Goal: Task Accomplishment & Management: Manage account settings

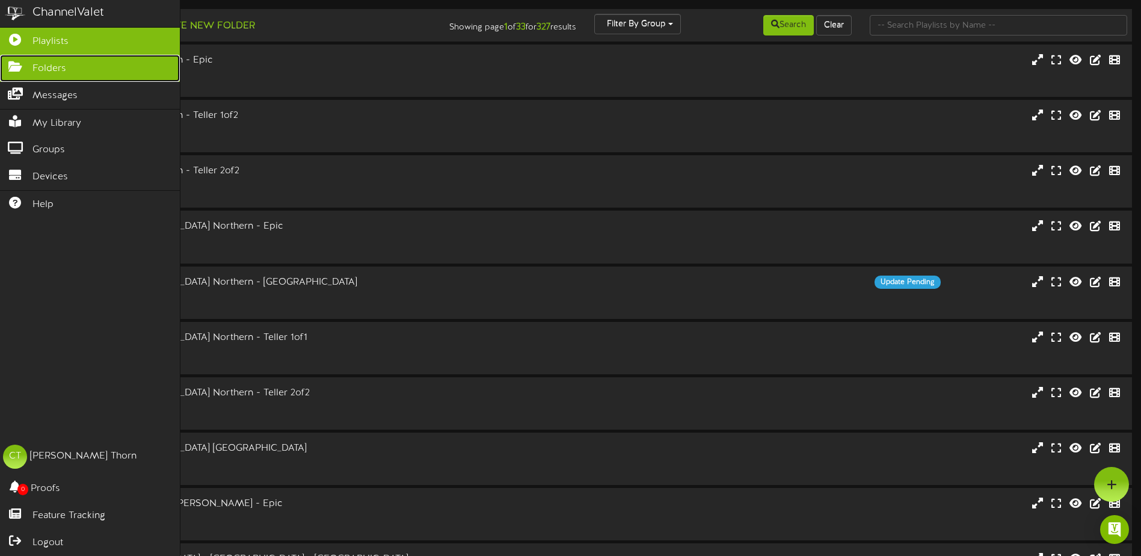
click at [12, 61] on icon at bounding box center [15, 65] width 30 height 9
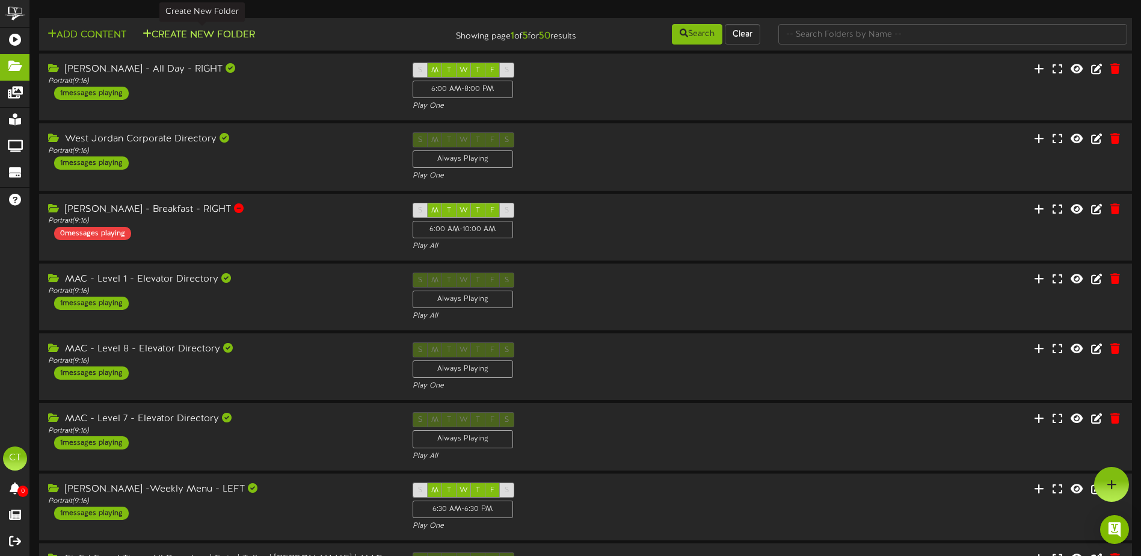
click at [175, 33] on button "Create New Folder" at bounding box center [199, 35] width 120 height 15
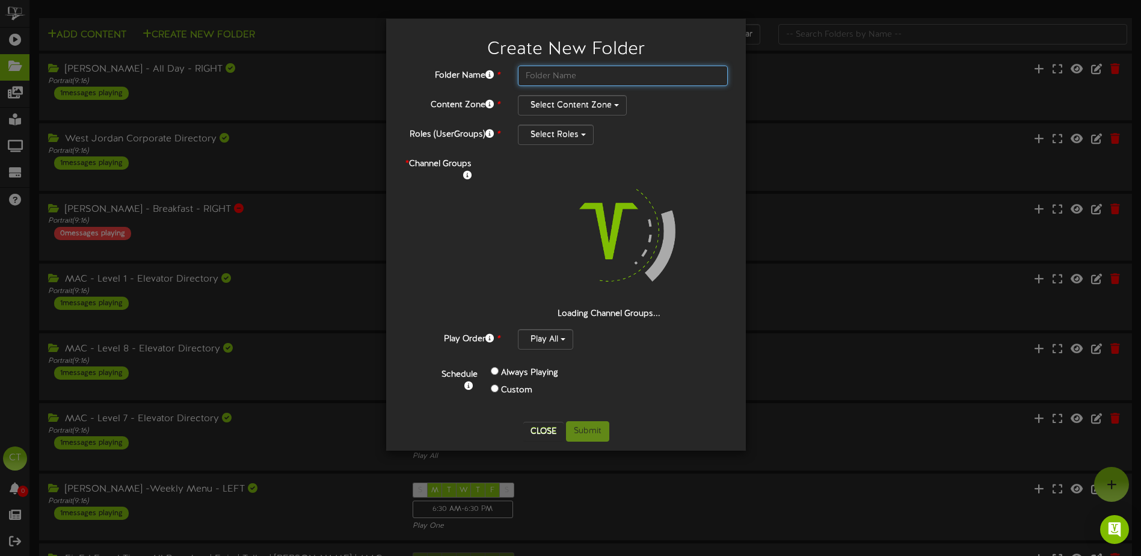
click at [554, 75] on input "text" at bounding box center [623, 76] width 210 height 20
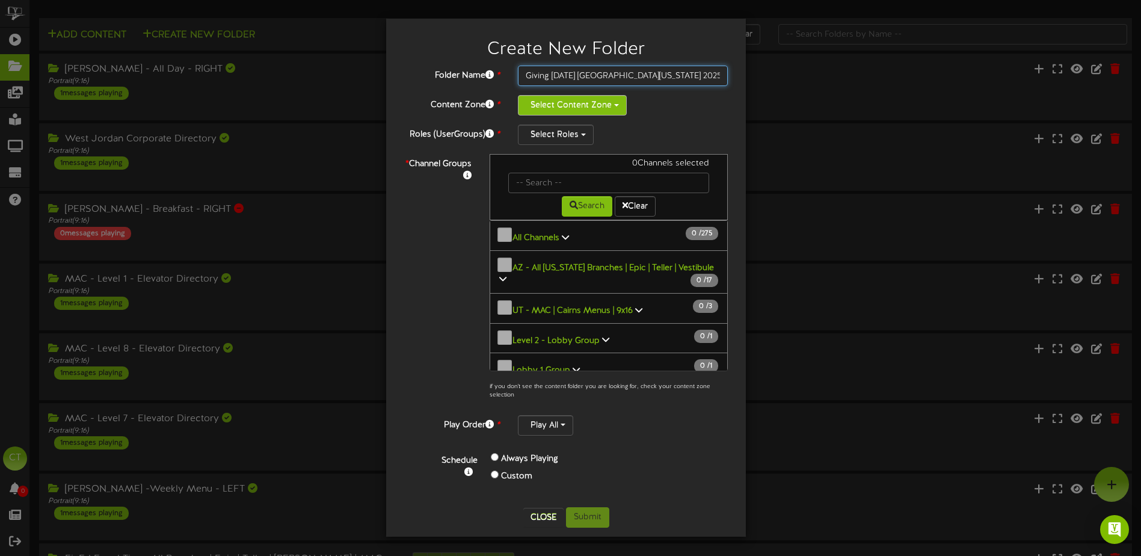
type input "Giving Tuesday Western Idaho 2025"
click at [598, 108] on button "Select Content Zone" at bounding box center [572, 105] width 109 height 20
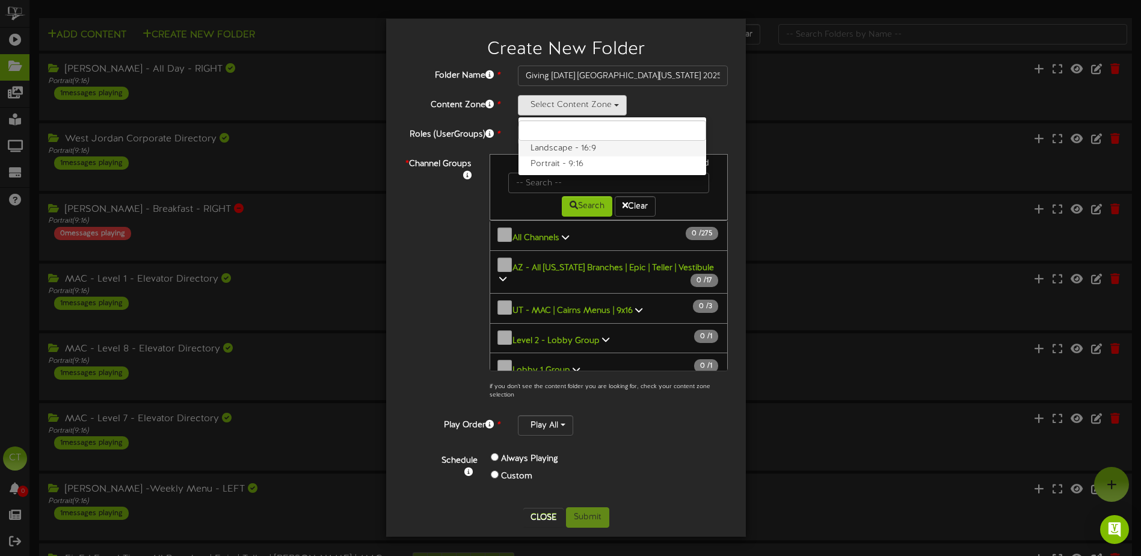
click at [595, 145] on label "Landscape - 16:9" at bounding box center [612, 149] width 188 height 16
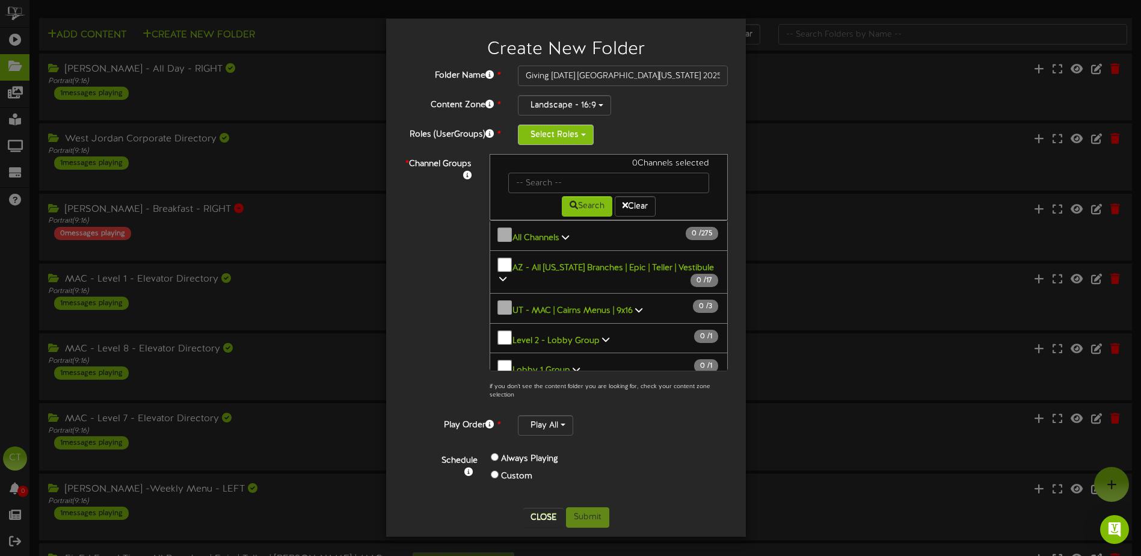
click at [581, 138] on button "Select Roles" at bounding box center [556, 134] width 76 height 20
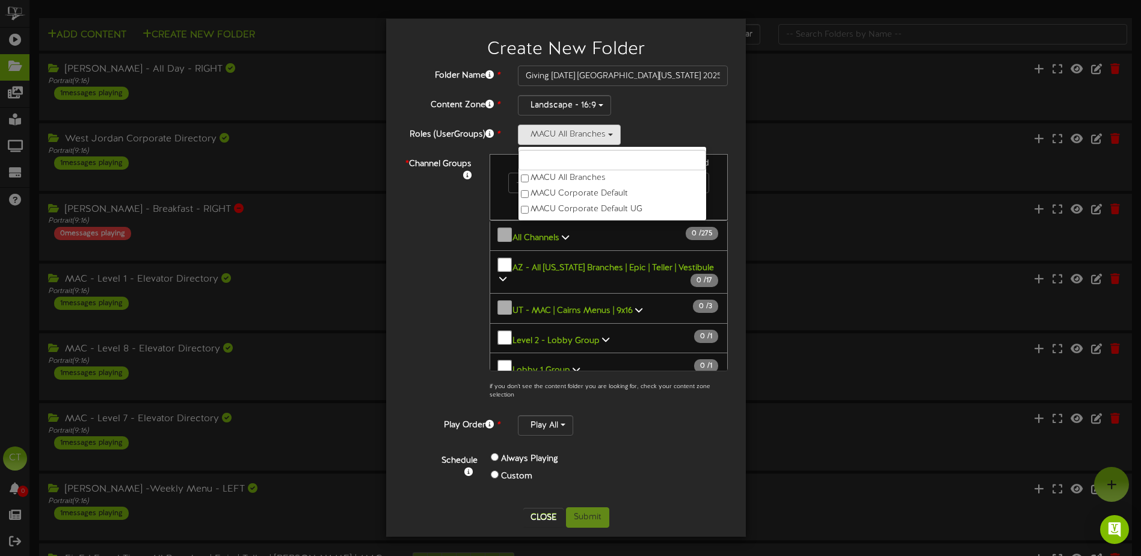
click at [442, 230] on div "* Channel Groups 0 Channels selected Search Clear 0" at bounding box center [566, 280] width 342 height 252
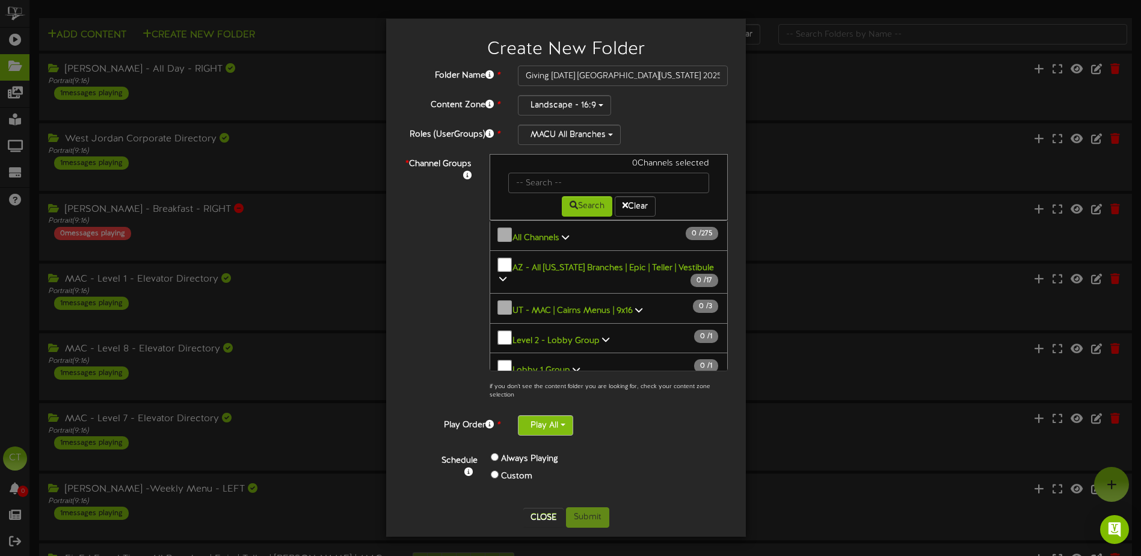
click at [559, 424] on button "Play All" at bounding box center [545, 425] width 55 height 20
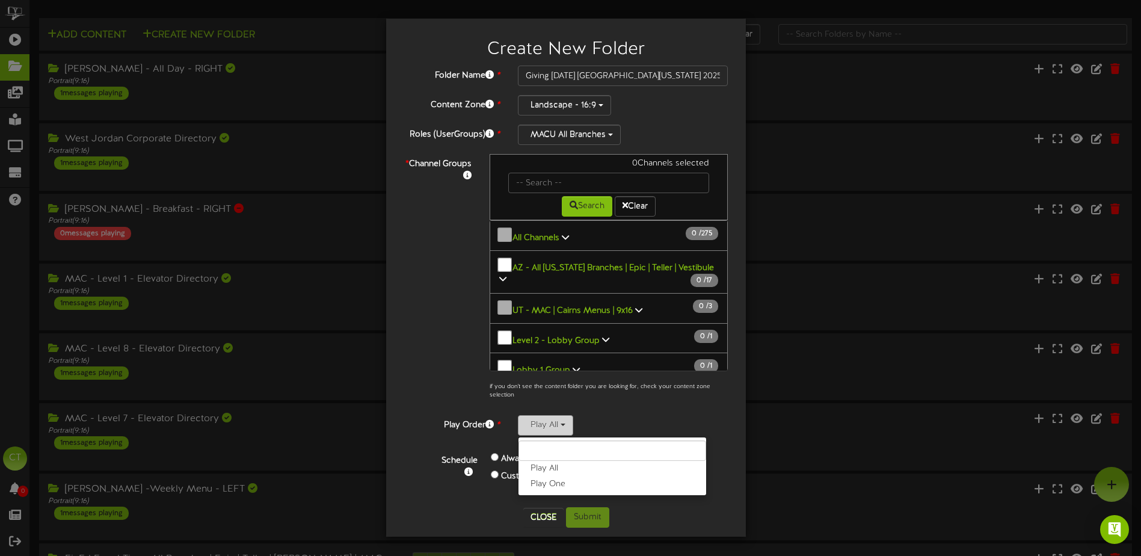
click at [559, 424] on button "Play All" at bounding box center [545, 425] width 55 height 20
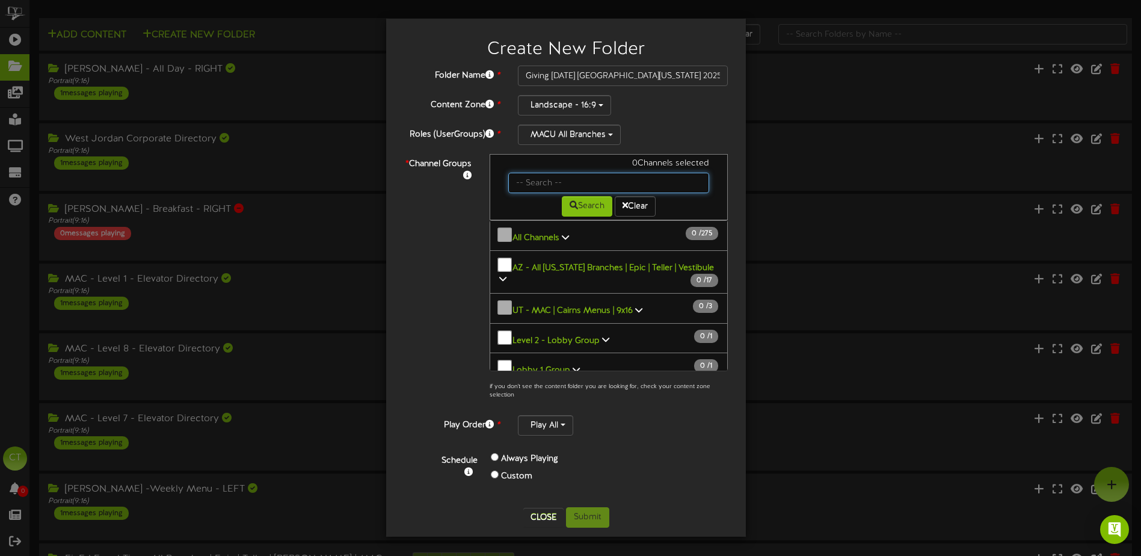
click at [553, 179] on input "text" at bounding box center [608, 183] width 201 height 20
type input "119"
click at [589, 203] on button "Search" at bounding box center [587, 206] width 51 height 20
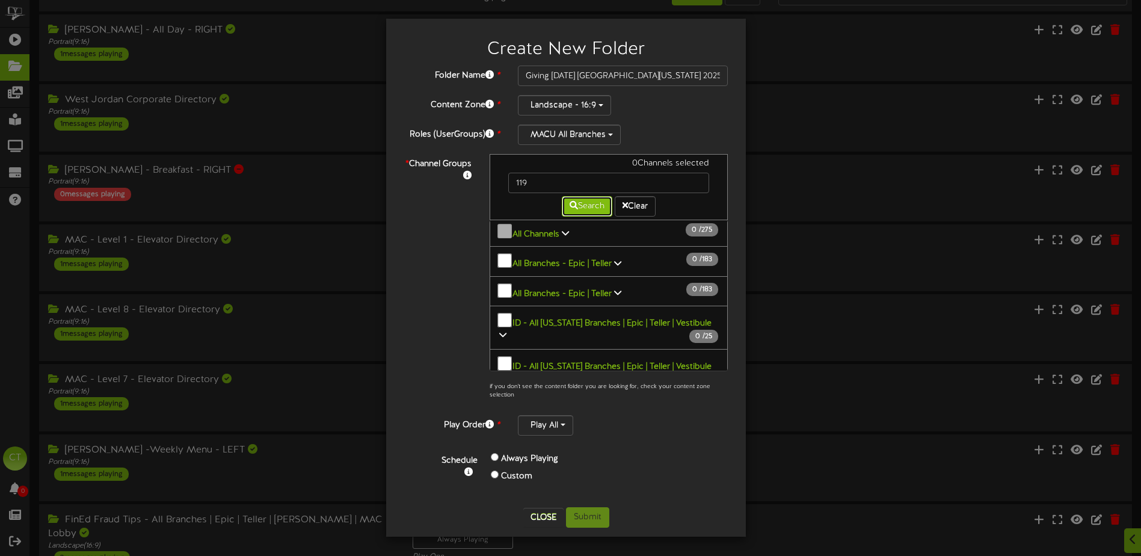
scroll to position [60, 0]
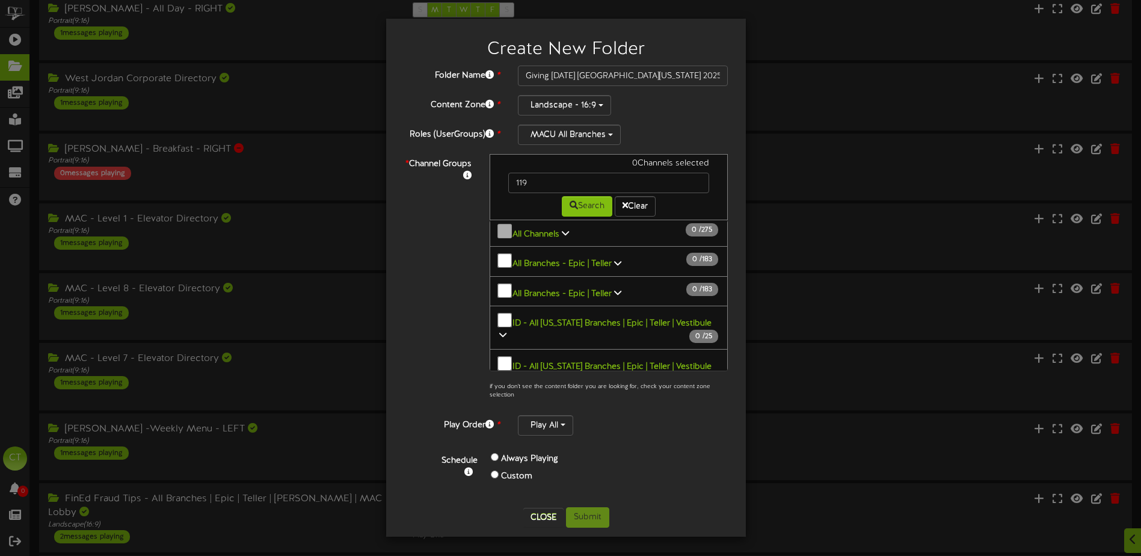
click at [678, 319] on b "ID - All [US_STATE] Branches | Epic | Teller | Vestibule" at bounding box center [611, 323] width 199 height 9
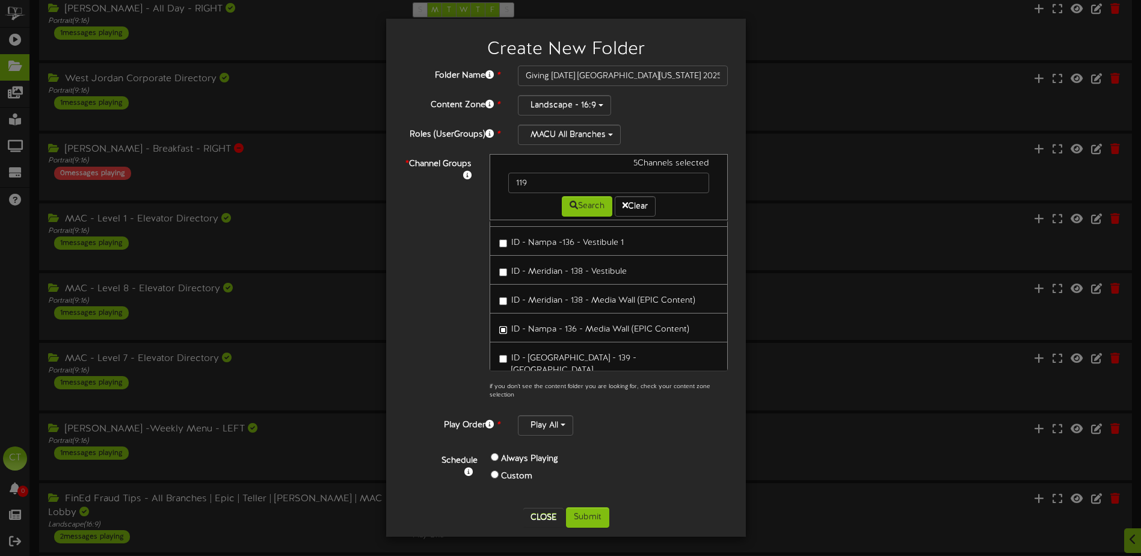
scroll to position [334, 0]
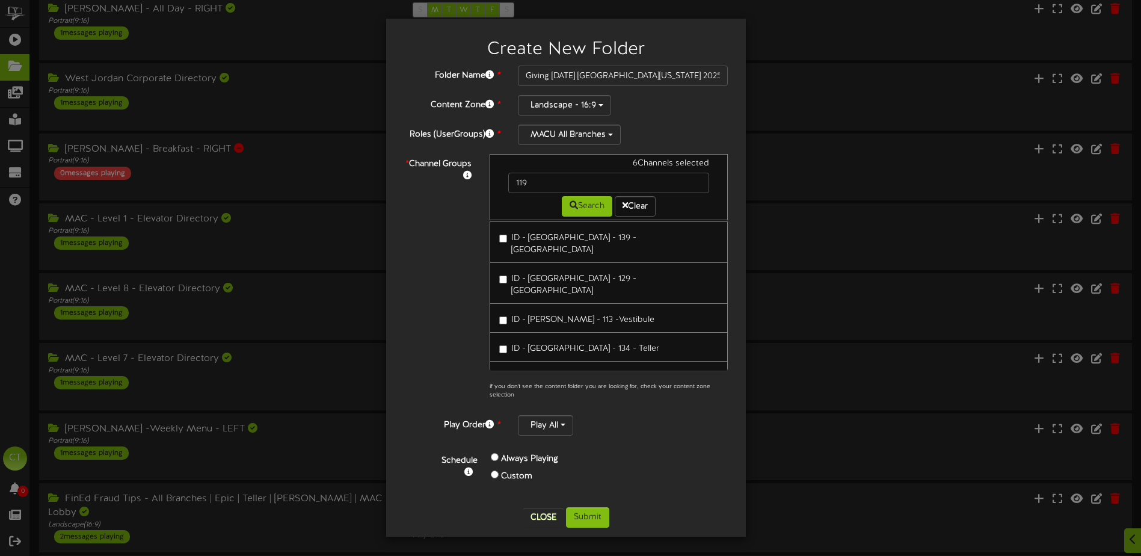
click at [505, 367] on label "ID - Garden Valley - 132 - Teller" at bounding box center [578, 375] width 159 height 16
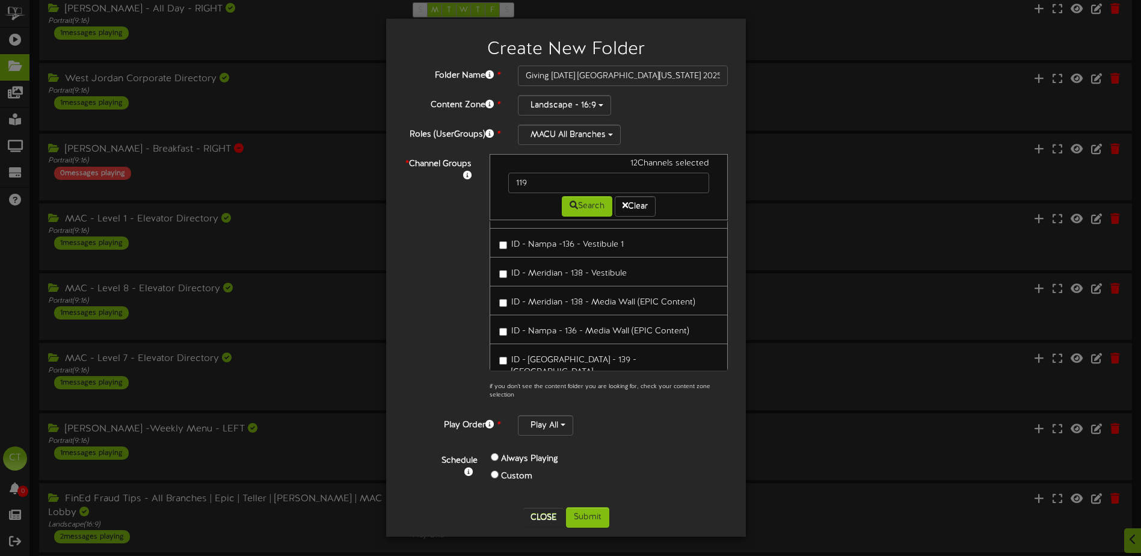
scroll to position [214, 0]
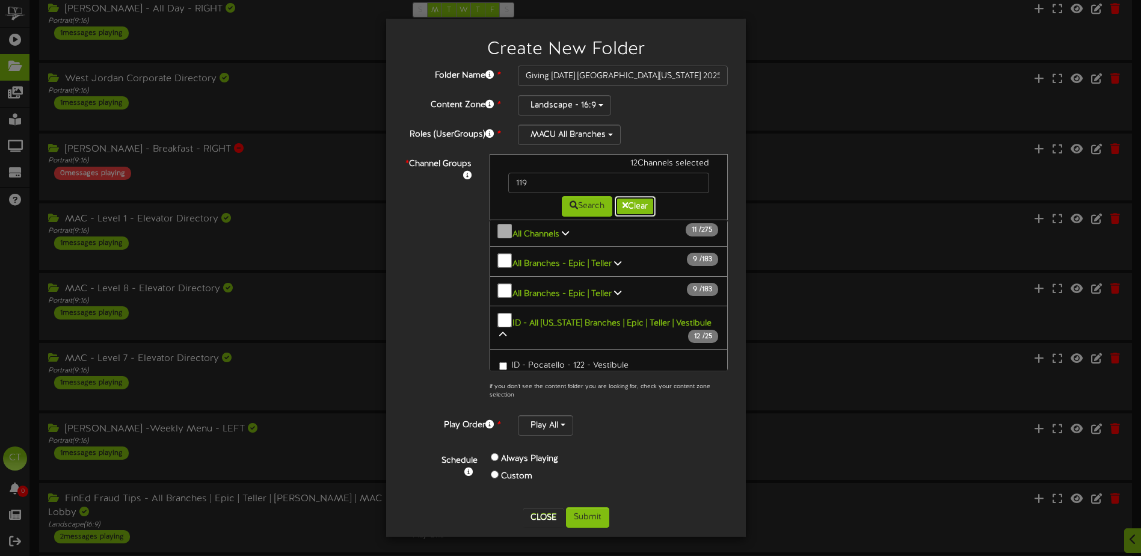
click at [622, 209] on icon at bounding box center [624, 205] width 5 height 8
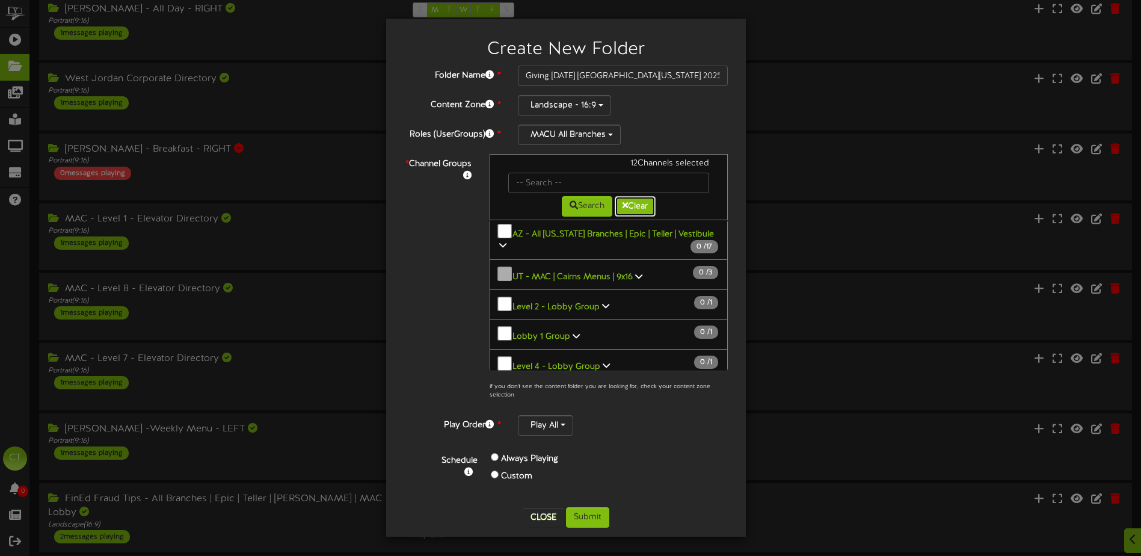
scroll to position [623, 0]
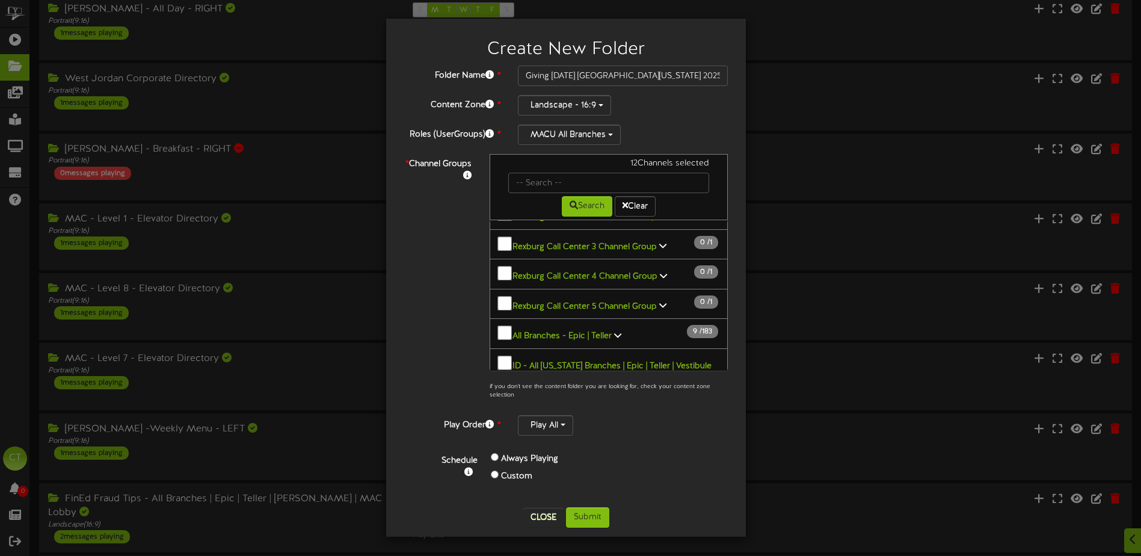
click at [506, 372] on icon at bounding box center [502, 376] width 7 height 8
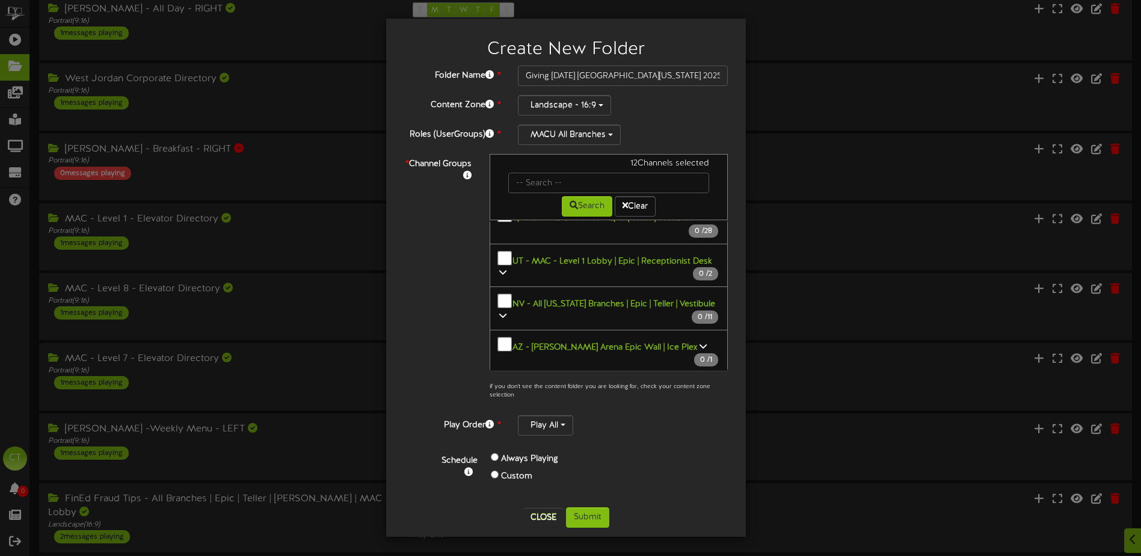
scroll to position [1224, 0]
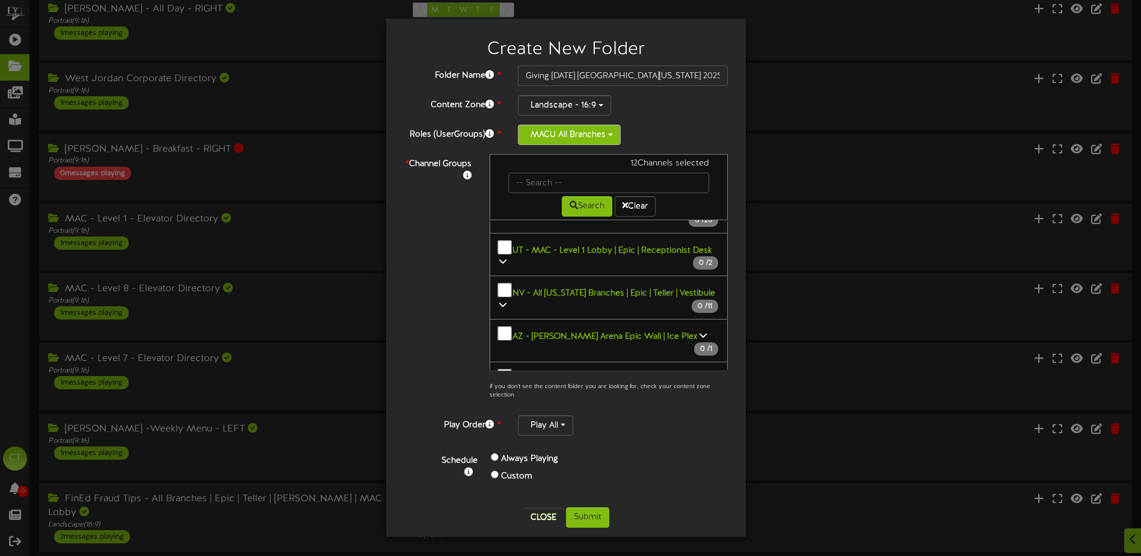
click at [603, 138] on button "MACU All Branches" at bounding box center [569, 134] width 103 height 20
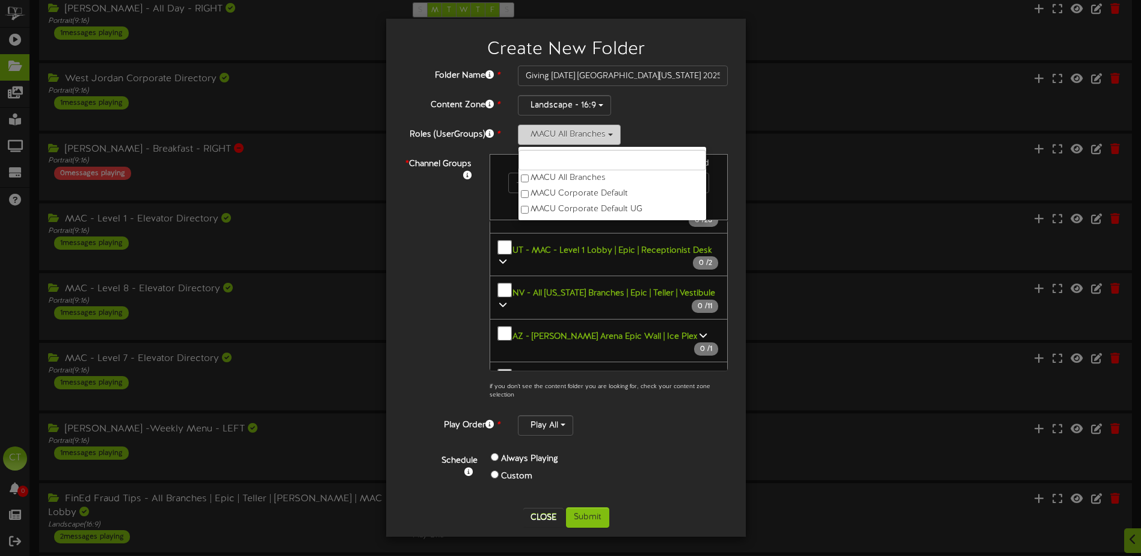
click at [603, 137] on button "MACU All Branches" at bounding box center [569, 134] width 103 height 20
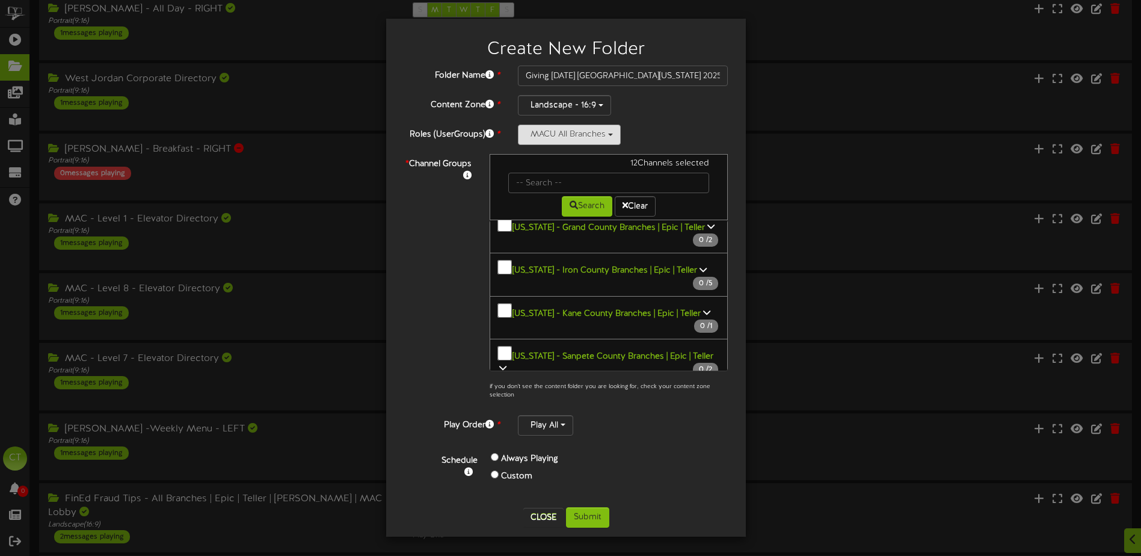
scroll to position [1674, 0]
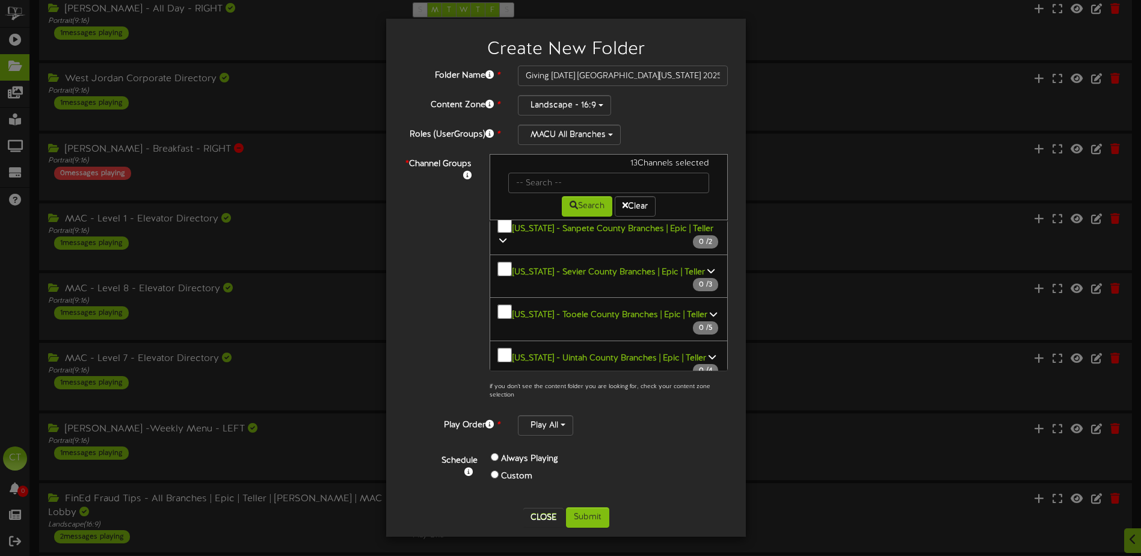
scroll to position [1770, 0]
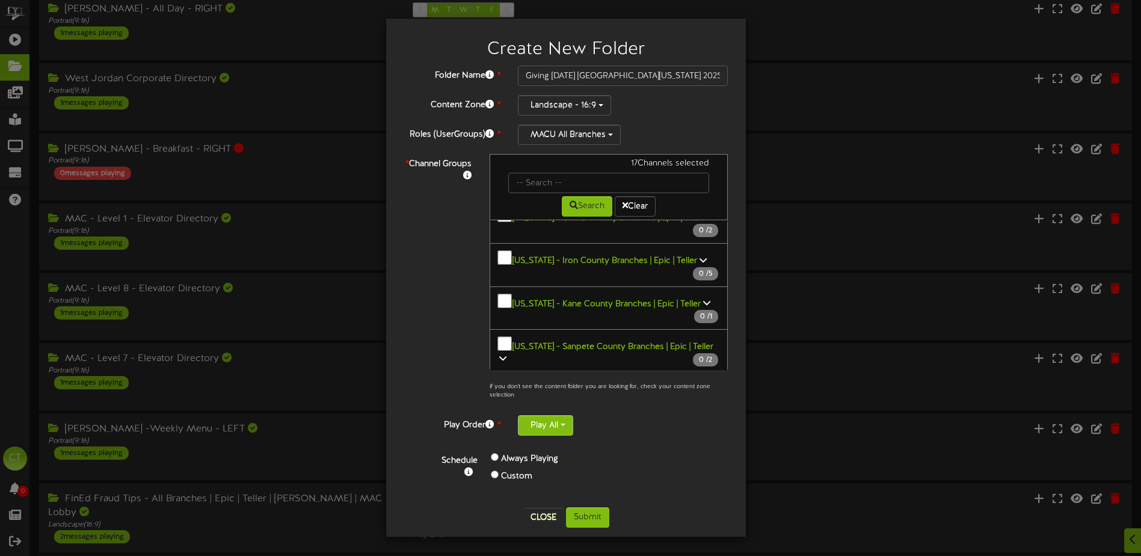
click at [559, 422] on button "Play All" at bounding box center [545, 425] width 55 height 20
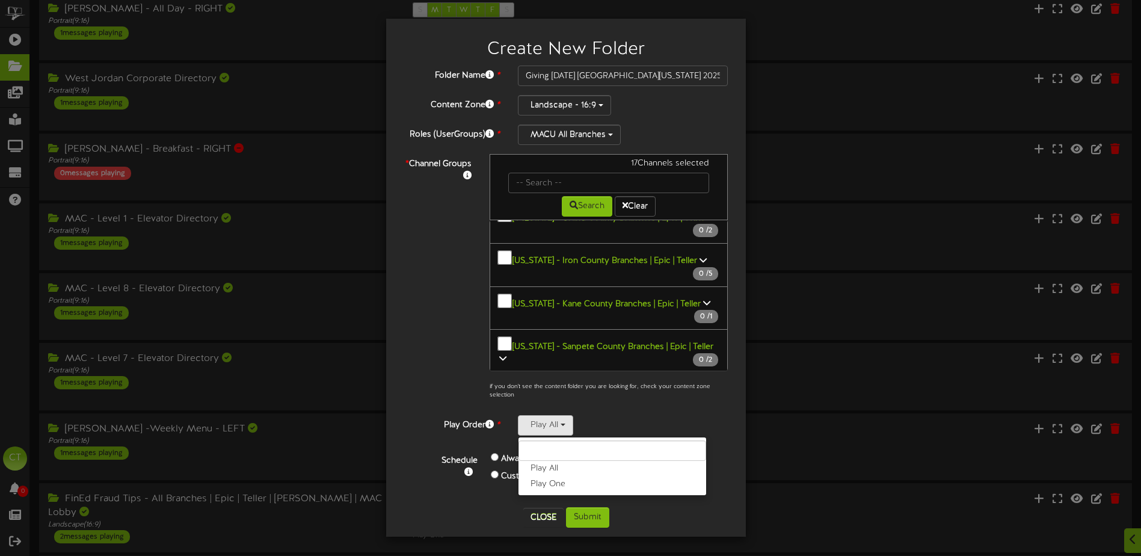
click at [560, 482] on label "Play One" at bounding box center [612, 484] width 188 height 16
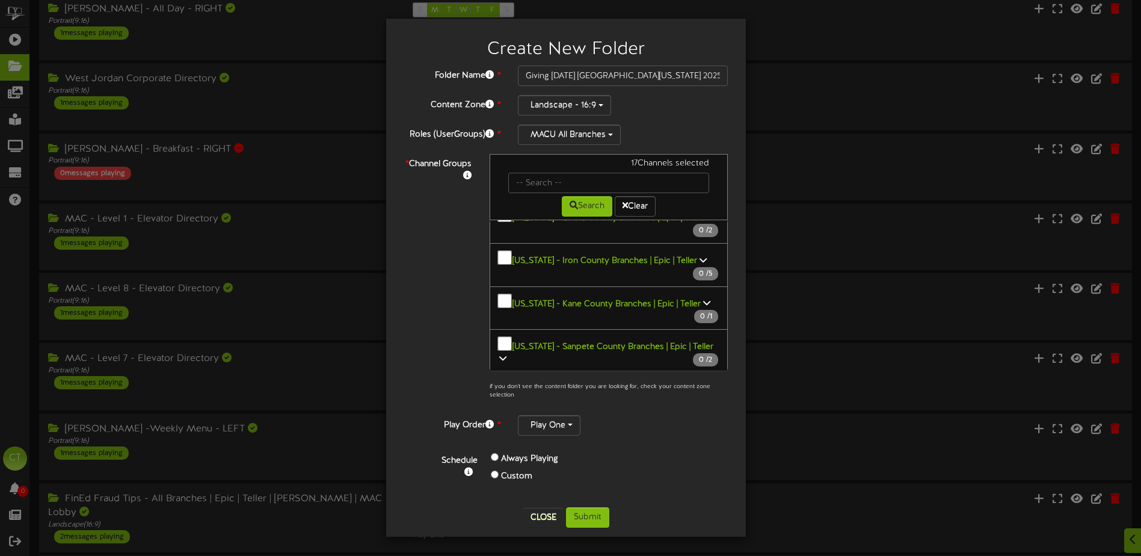
click at [634, 461] on div "Always Playing" at bounding box center [571, 458] width 161 height 17
click at [598, 515] on button "Submit" at bounding box center [587, 517] width 43 height 20
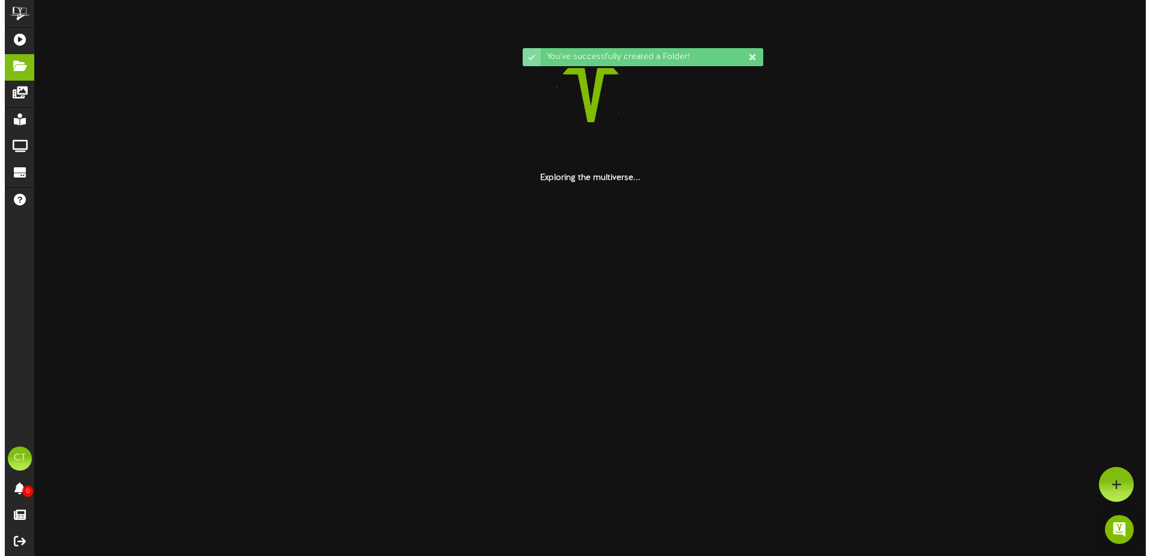
scroll to position [0, 0]
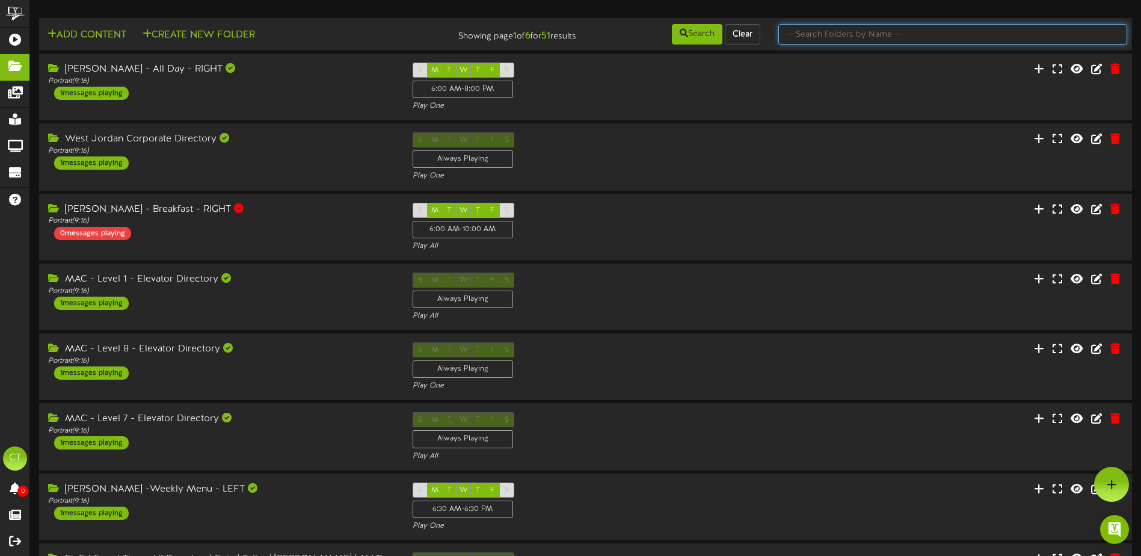
click at [829, 34] on input "text" at bounding box center [952, 34] width 349 height 20
type input "western"
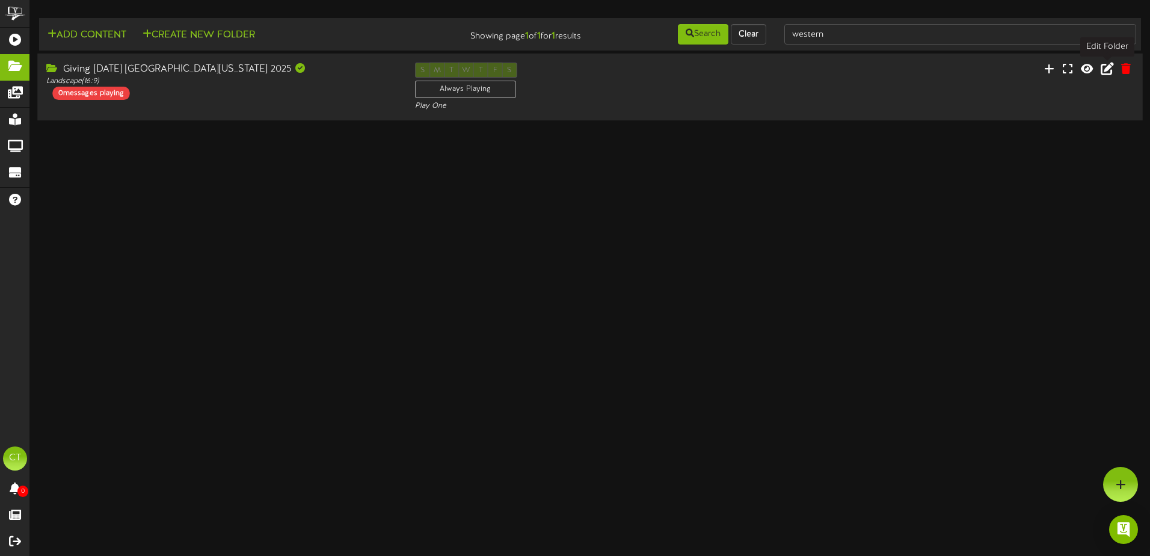
click at [1109, 73] on icon at bounding box center [1106, 68] width 13 height 13
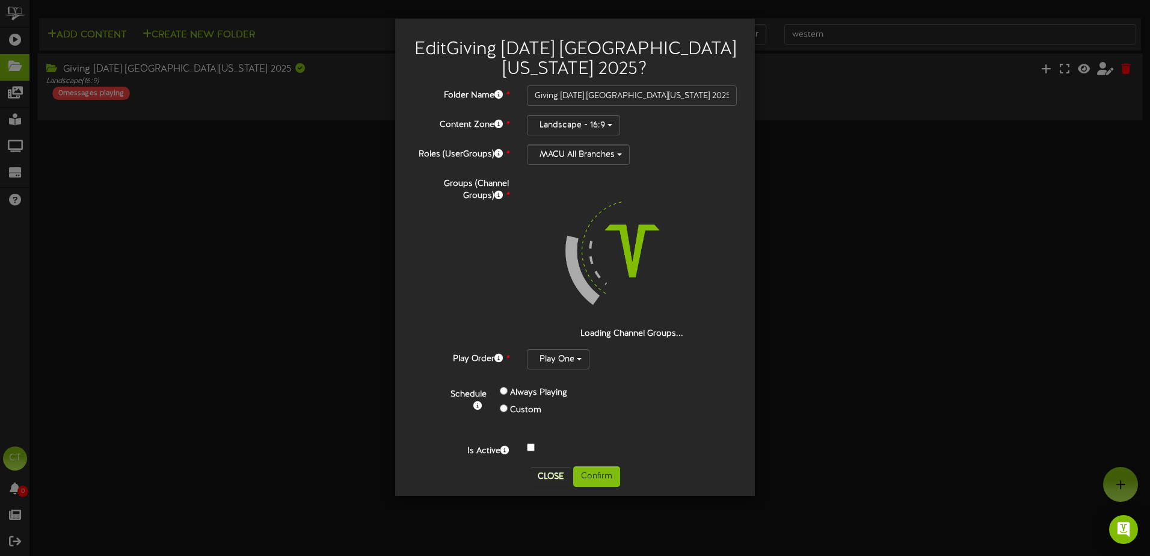
click at [535, 444] on div at bounding box center [632, 448] width 228 height 14
click at [606, 470] on button "Confirm" at bounding box center [596, 476] width 47 height 20
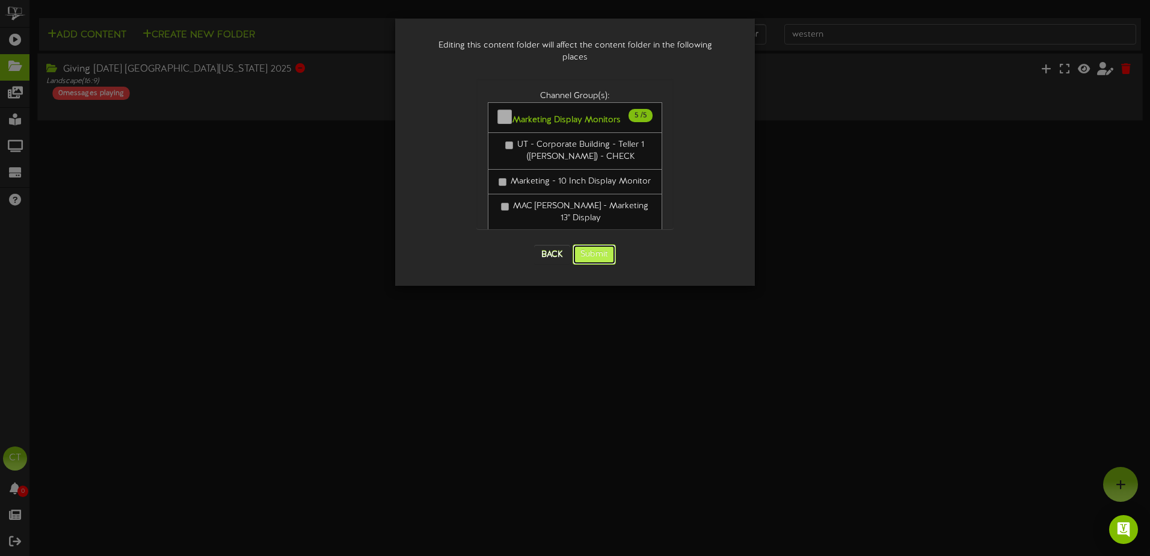
click at [598, 244] on button "Submit" at bounding box center [593, 254] width 43 height 20
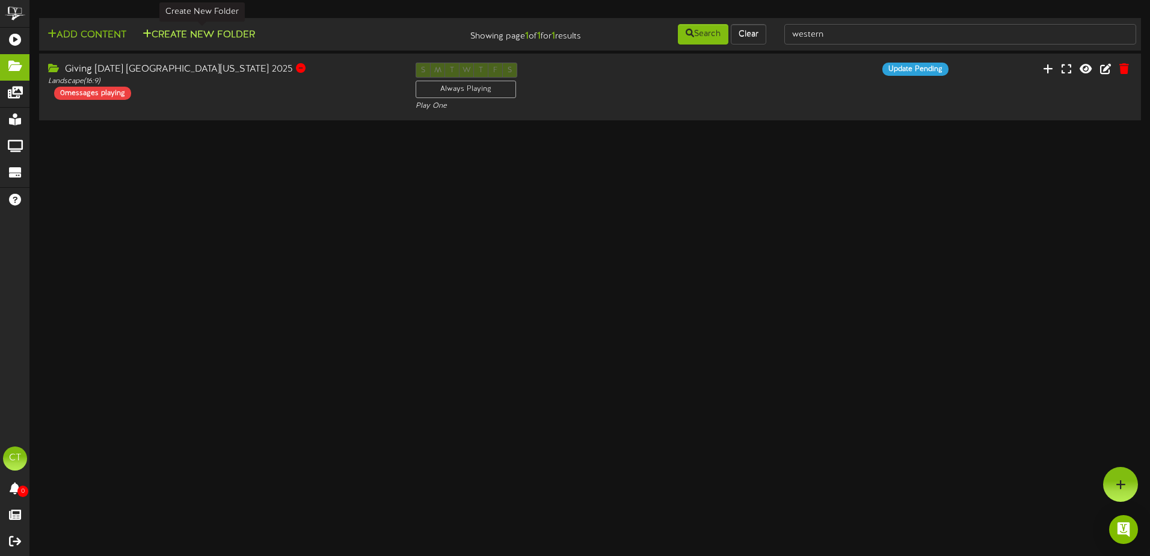
click at [208, 32] on button "Create New Folder" at bounding box center [199, 35] width 120 height 15
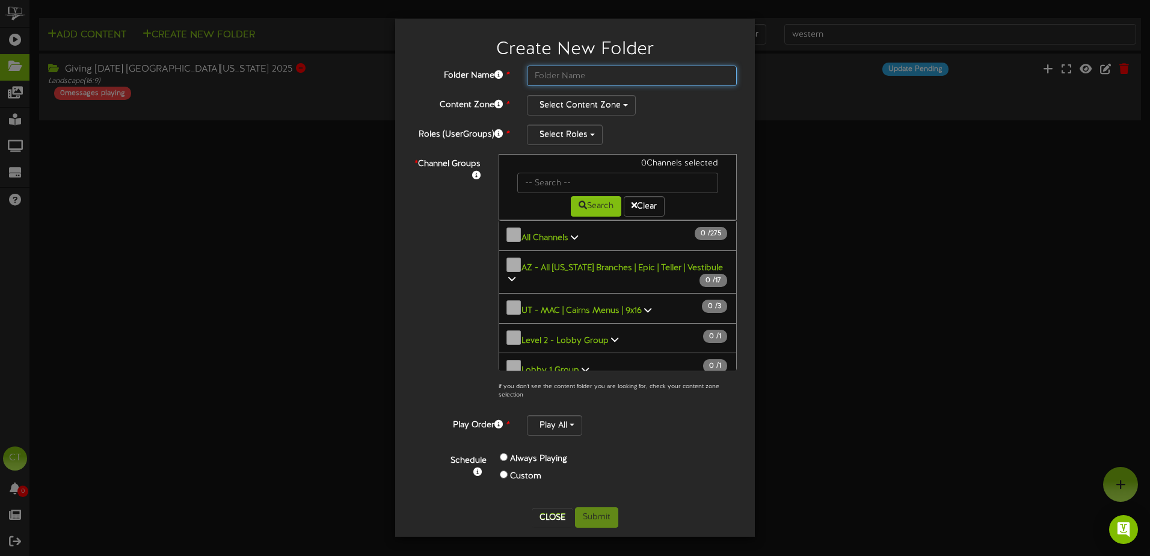
click at [566, 75] on input "text" at bounding box center [632, 76] width 210 height 20
type input "Giving Tuesday - Eastern Idaho"
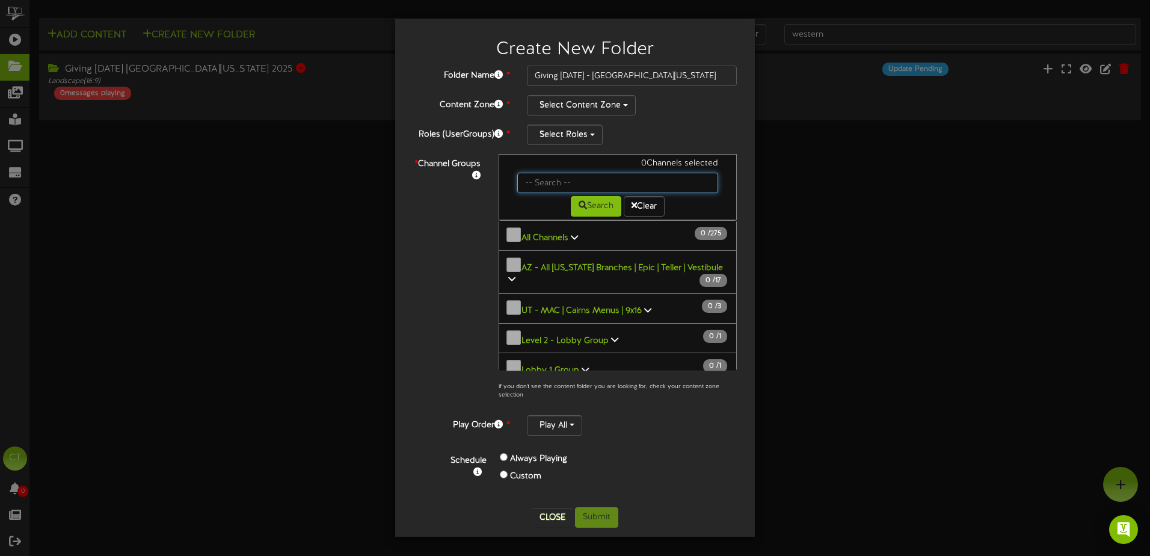
click at [577, 184] on input "text" at bounding box center [617, 183] width 201 height 20
type input "129"
click at [597, 210] on button "Search" at bounding box center [596, 206] width 51 height 20
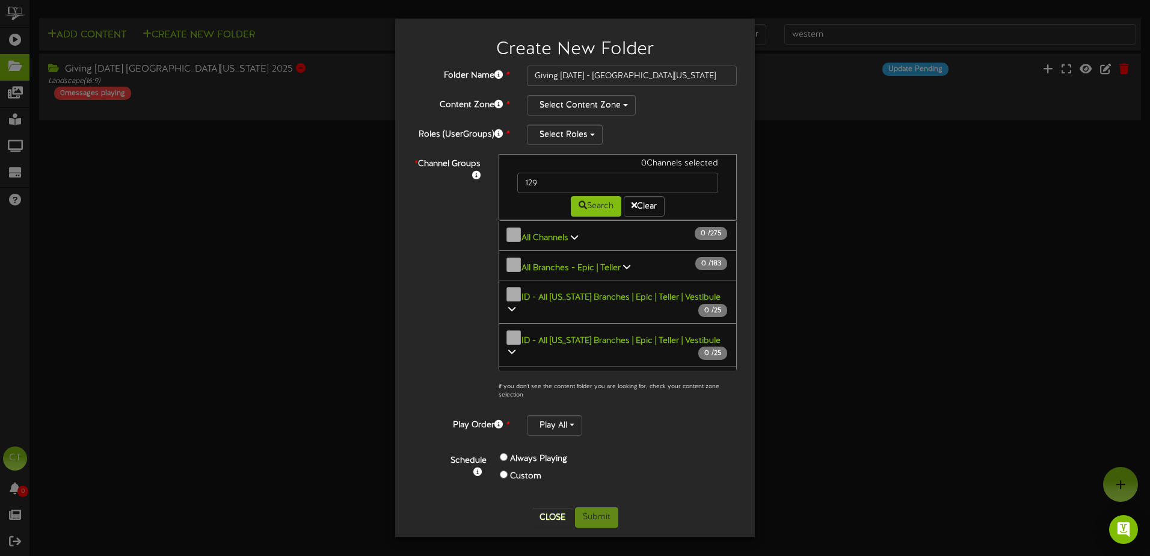
click at [687, 293] on b "ID - All [US_STATE] Branches | Epic | Teller | Vestibule" at bounding box center [620, 297] width 199 height 9
click at [686, 293] on b "ID - All [US_STATE] Branches | Epic | Teller | Vestibule" at bounding box center [620, 297] width 199 height 9
click at [679, 336] on b "ID - All [US_STATE] Branches | Epic | Teller | Vestibule" at bounding box center [620, 340] width 199 height 9
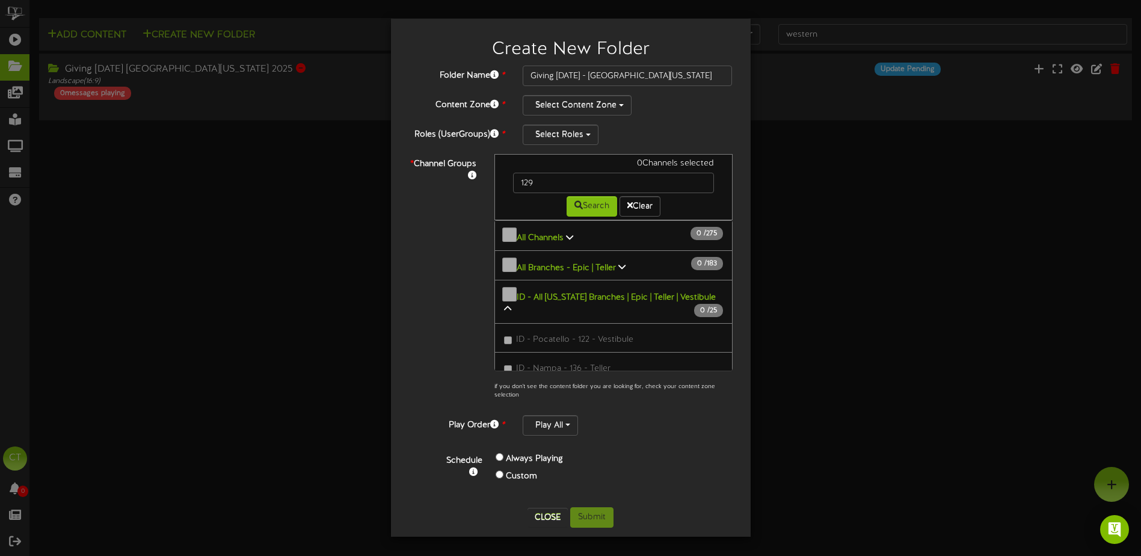
click at [695, 293] on b "ID - All [US_STATE] Branches | Epic | Teller | Vestibule" at bounding box center [616, 297] width 199 height 9
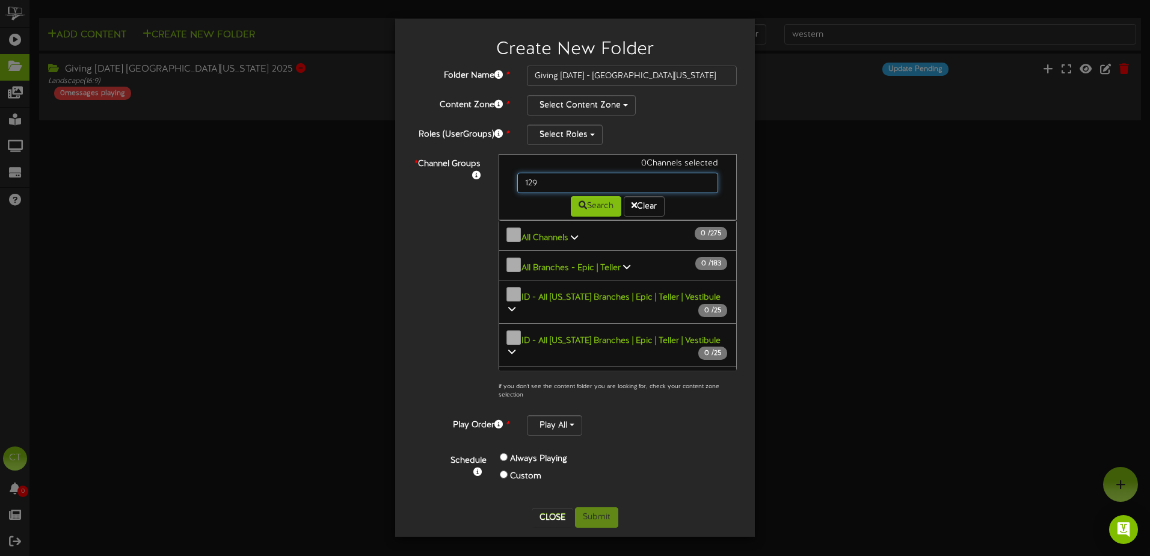
drag, startPoint x: 556, startPoint y: 180, endPoint x: 507, endPoint y: 181, distance: 49.3
click at [507, 181] on div "0 Channels selected 129 Search Clear" at bounding box center [618, 187] width 238 height 66
click at [646, 208] on button "Clear" at bounding box center [644, 206] width 41 height 20
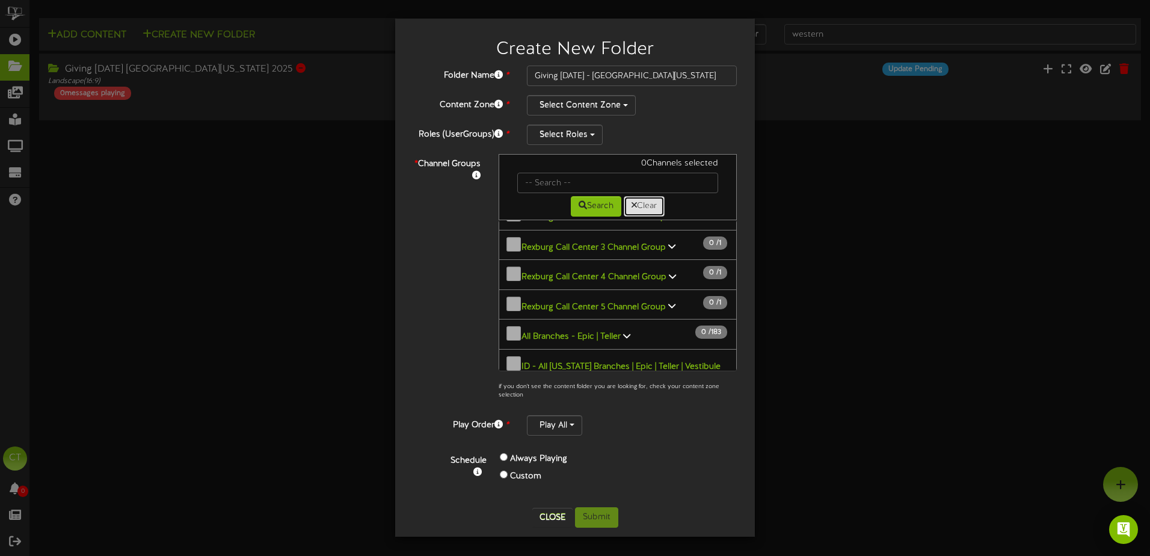
scroll to position [601, 0]
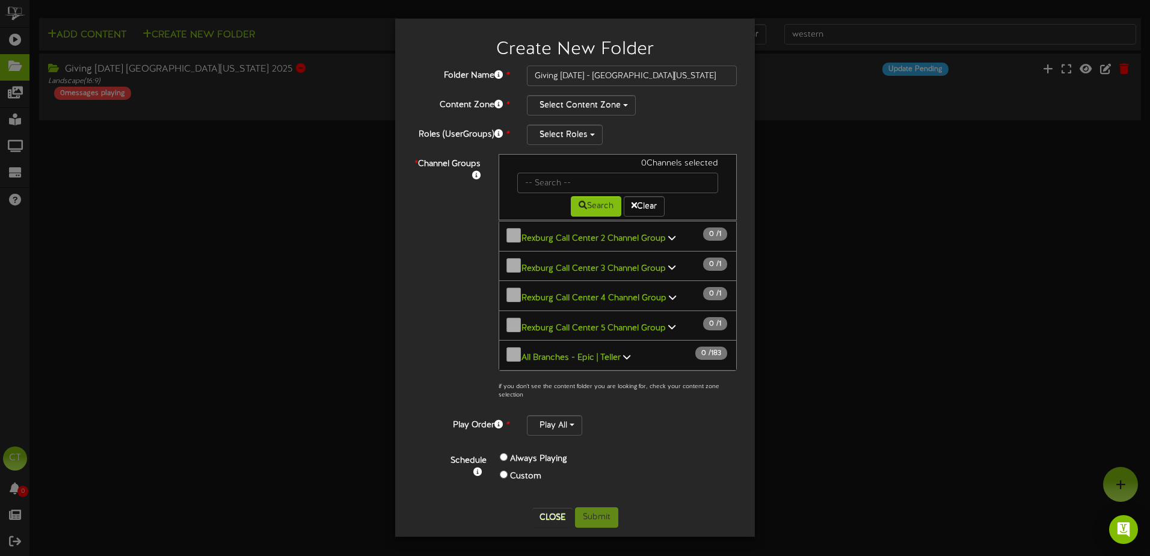
click at [682, 382] on b "ID - All [US_STATE] Branches | Epic | Teller | Vestibule" at bounding box center [620, 386] width 199 height 9
click at [615, 111] on button "Select Content Zone" at bounding box center [581, 105] width 109 height 20
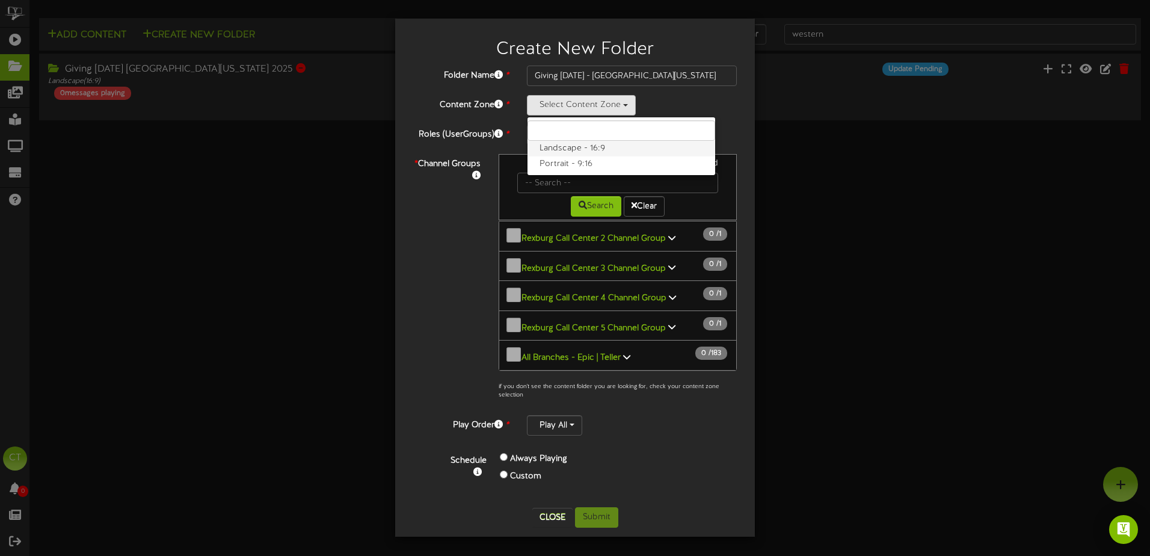
click at [581, 147] on label "Landscape - 16:9" at bounding box center [621, 149] width 188 height 16
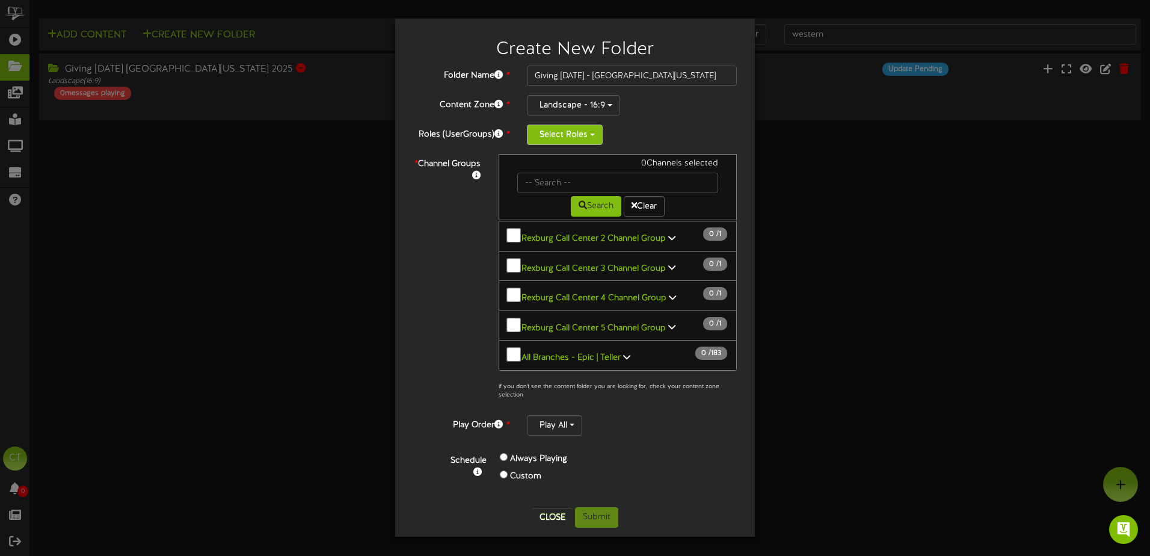
click at [574, 133] on button "Select Roles" at bounding box center [565, 134] width 76 height 20
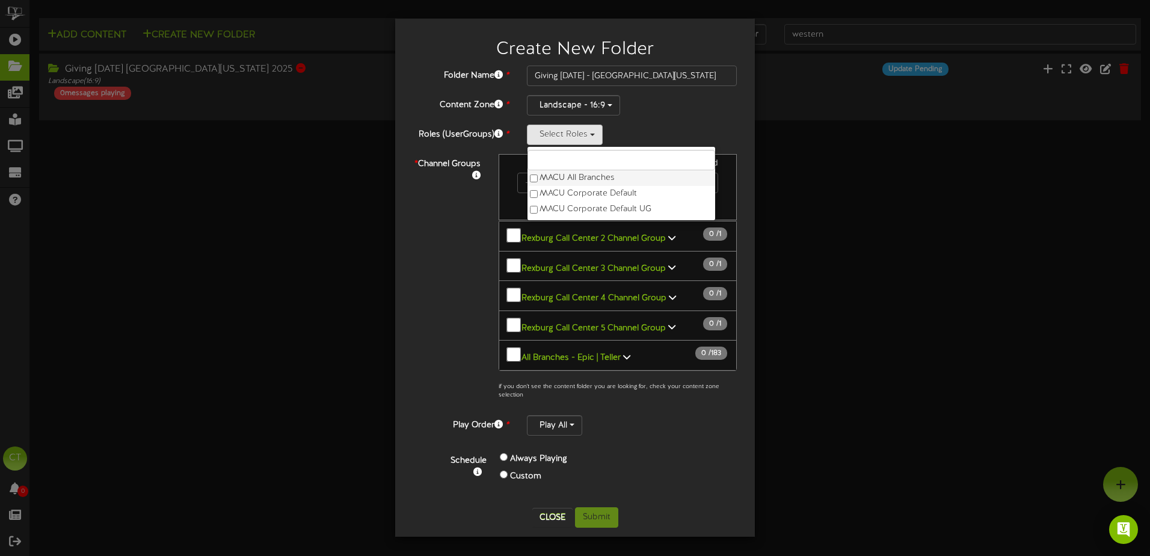
click at [536, 183] on label "MACU All Branches" at bounding box center [621, 178] width 188 height 16
click at [476, 239] on div "* Channel Groups 0 Channels selected Search Clear 0" at bounding box center [575, 280] width 342 height 252
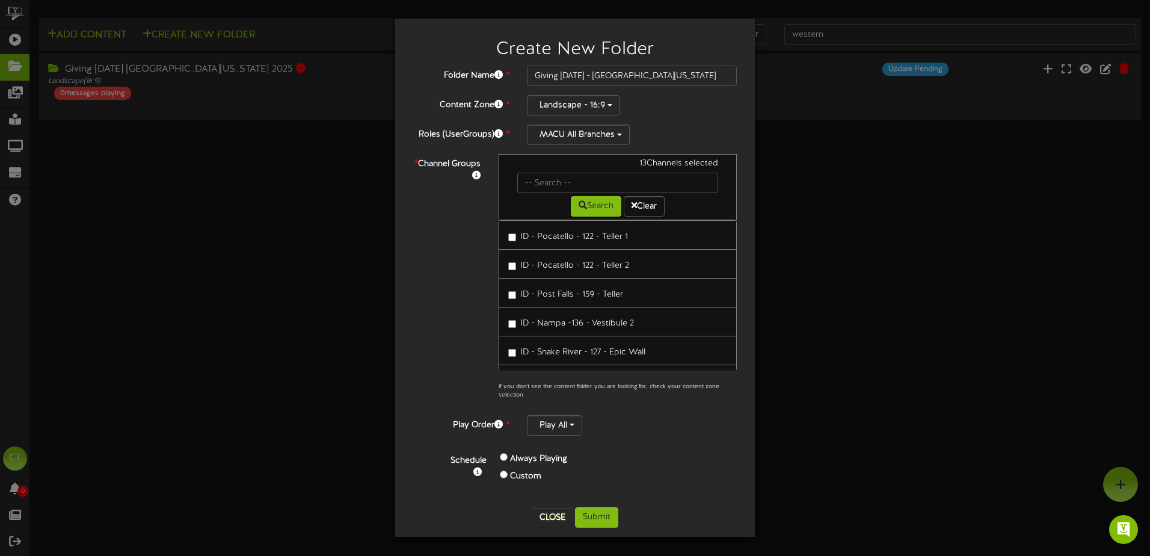
scroll to position [1323, 0]
click at [564, 428] on button "Play All" at bounding box center [554, 425] width 55 height 20
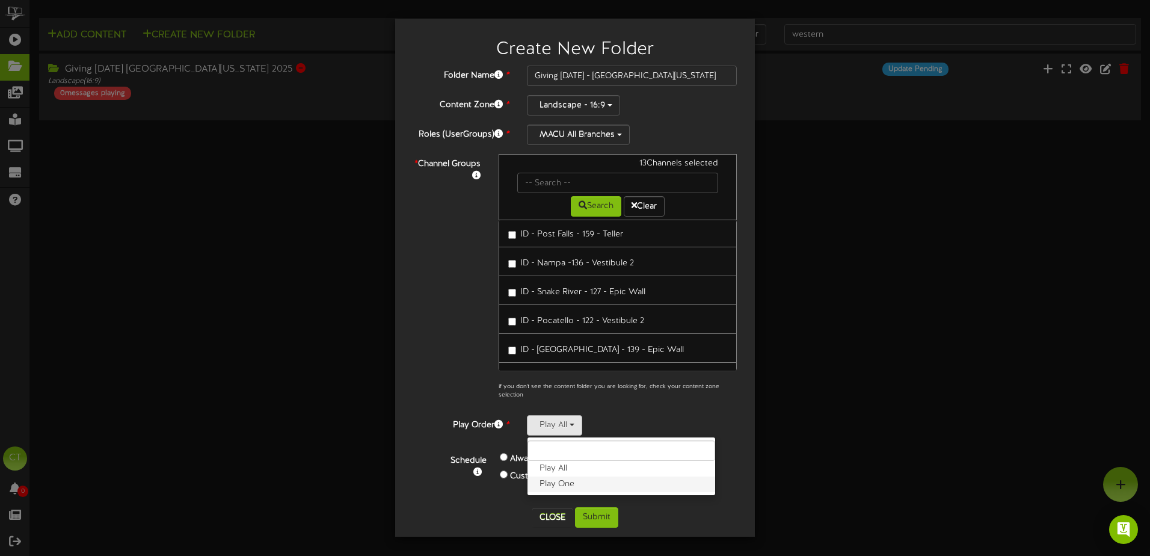
click at [572, 482] on label "Play One" at bounding box center [621, 484] width 188 height 16
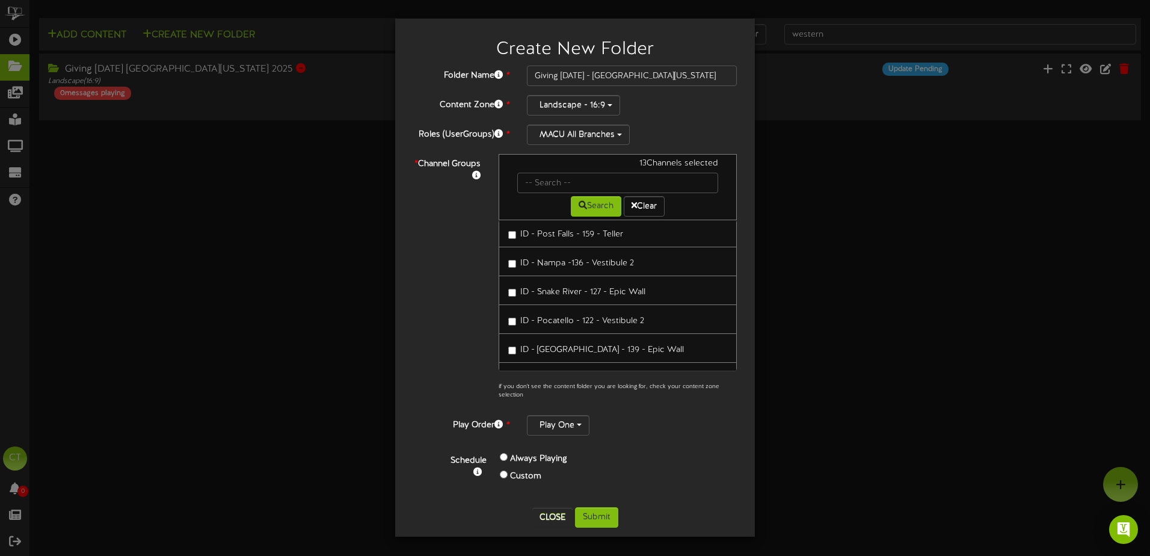
click at [615, 468] on div "Custom" at bounding box center [580, 476] width 161 height 17
click at [601, 517] on button "Submit" at bounding box center [596, 517] width 43 height 20
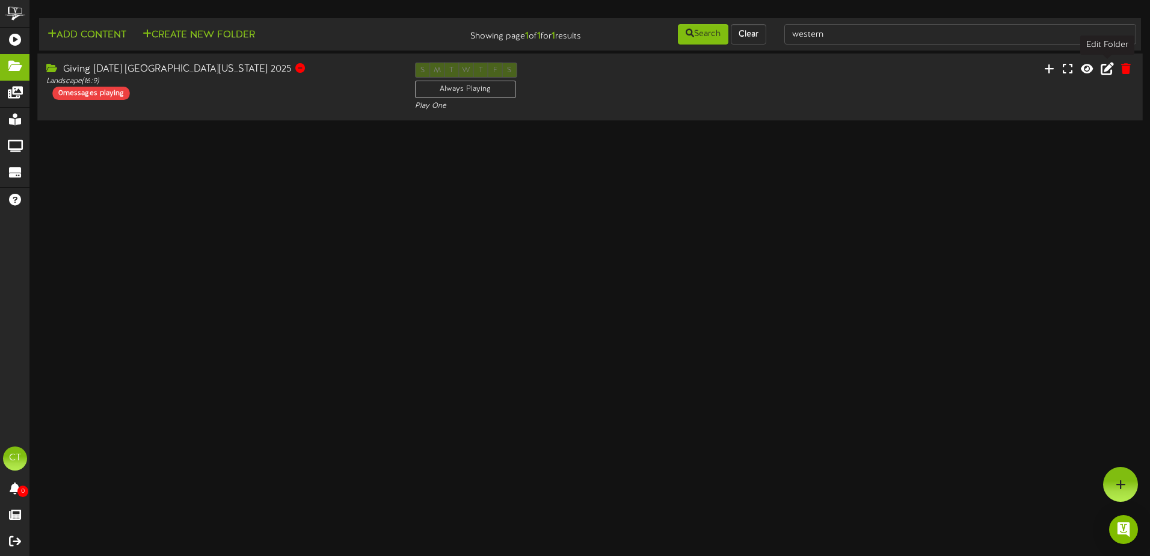
click at [1104, 69] on icon at bounding box center [1106, 68] width 13 height 13
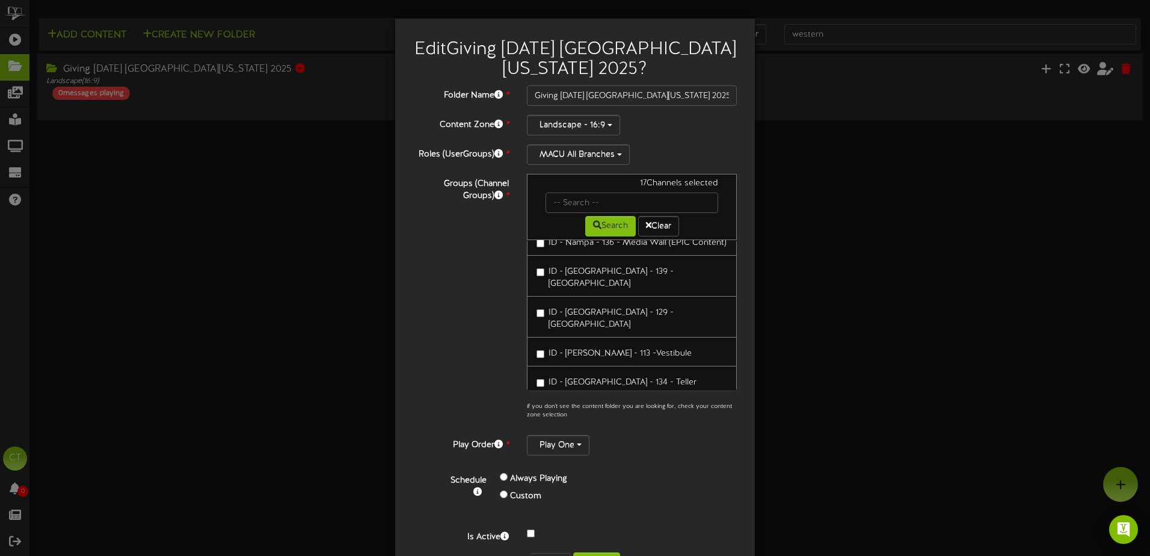
scroll to position [1022, 0]
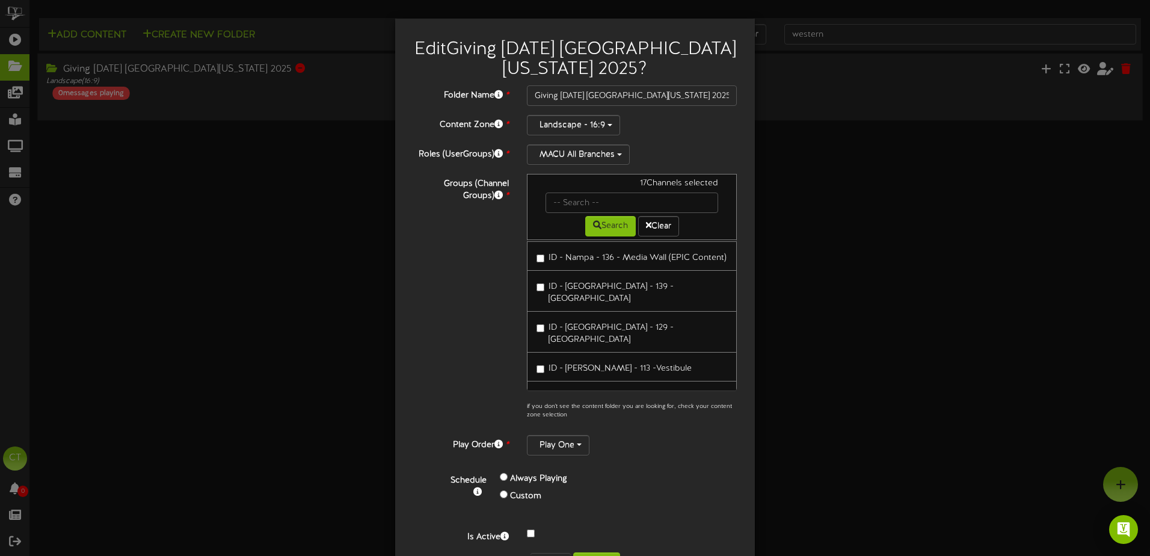
click at [831, 313] on div "Edit Giving Tuesday Western Idaho 2025 ? Folder Name * Giving Tuesday Western I…" at bounding box center [575, 278] width 1150 height 556
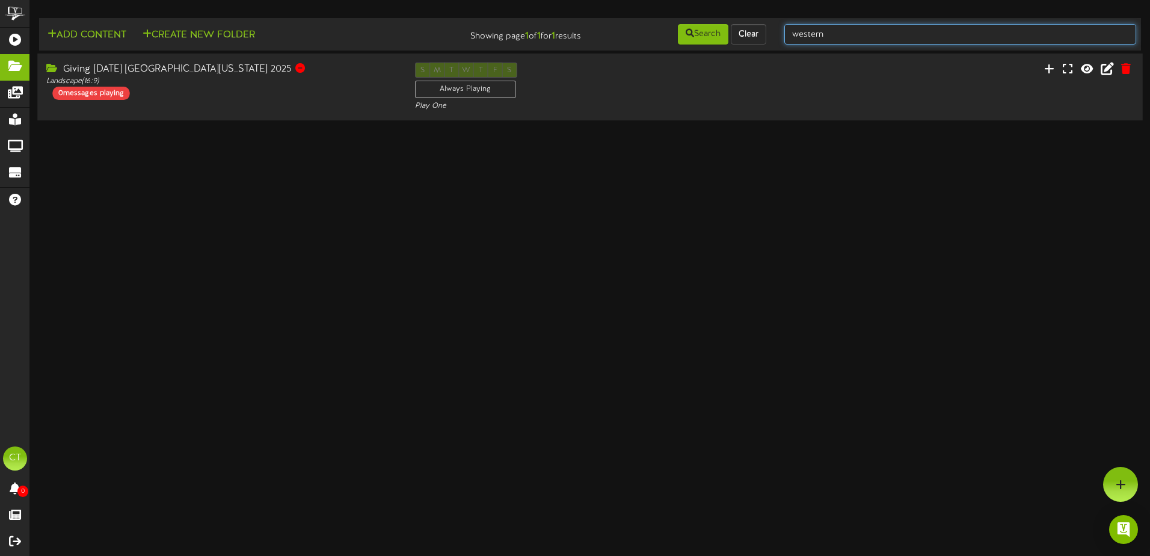
drag, startPoint x: 840, startPoint y: 34, endPoint x: 788, endPoint y: 32, distance: 51.7
click at [788, 32] on input "western" at bounding box center [960, 34] width 352 height 20
type input "e"
type input "giving Tuesday"
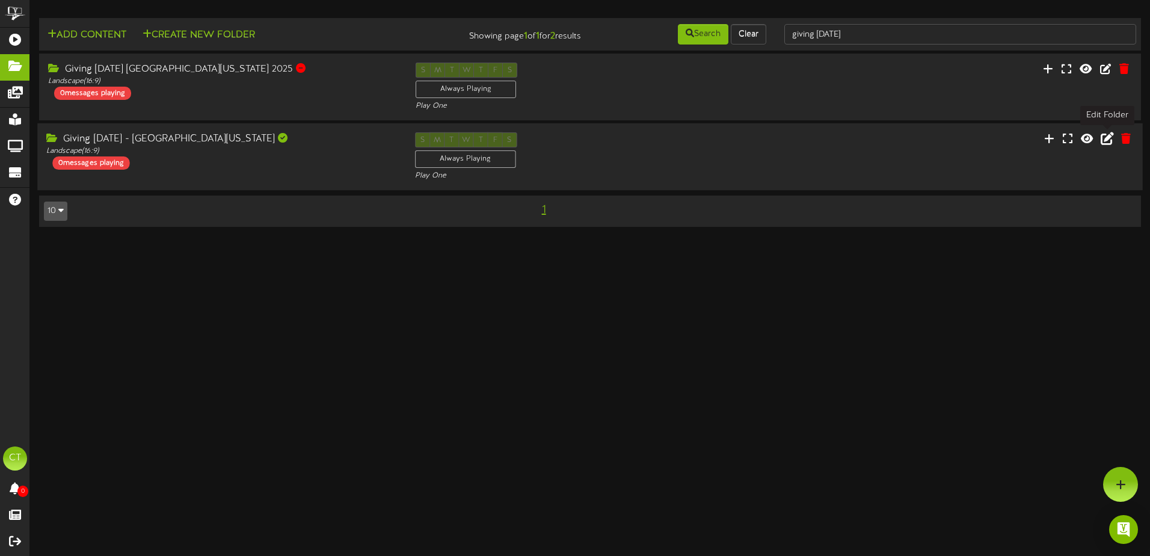
click at [1105, 138] on icon at bounding box center [1106, 138] width 13 height 13
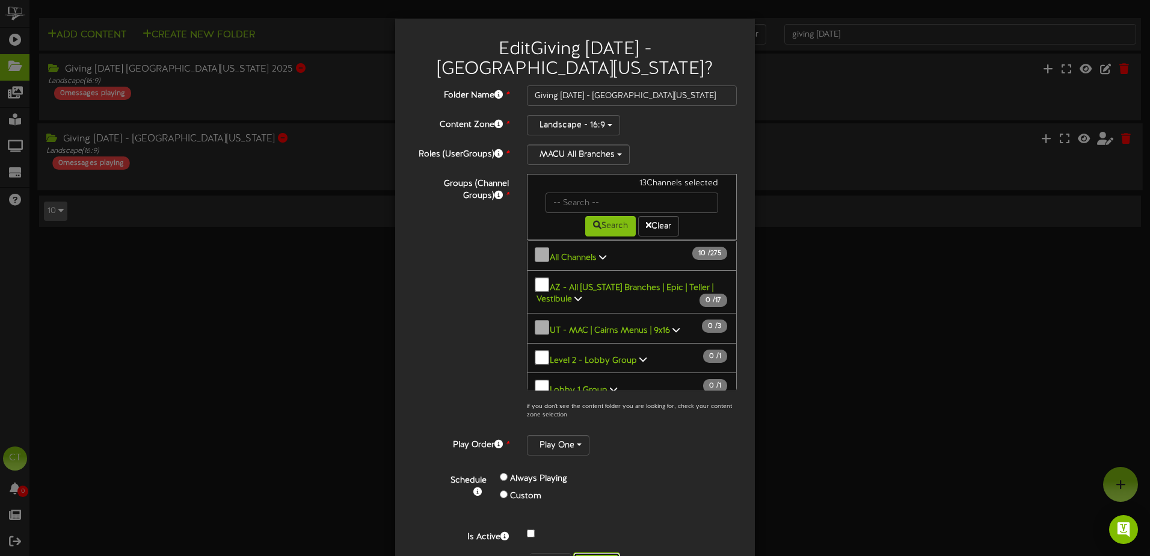
click at [600, 552] on button "Confirm" at bounding box center [596, 562] width 47 height 20
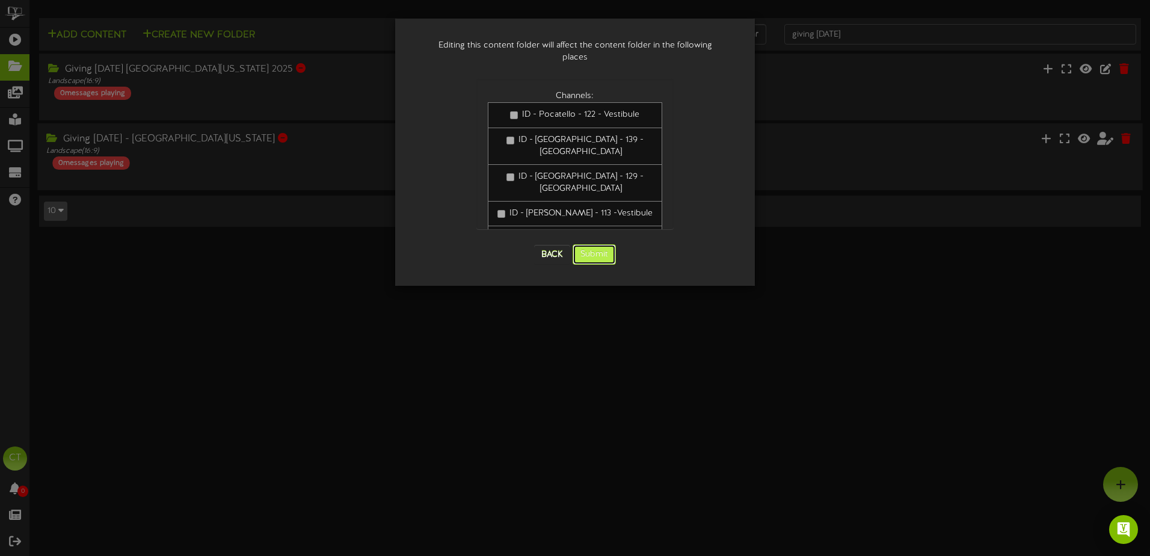
click at [594, 244] on button "Submit" at bounding box center [593, 254] width 43 height 20
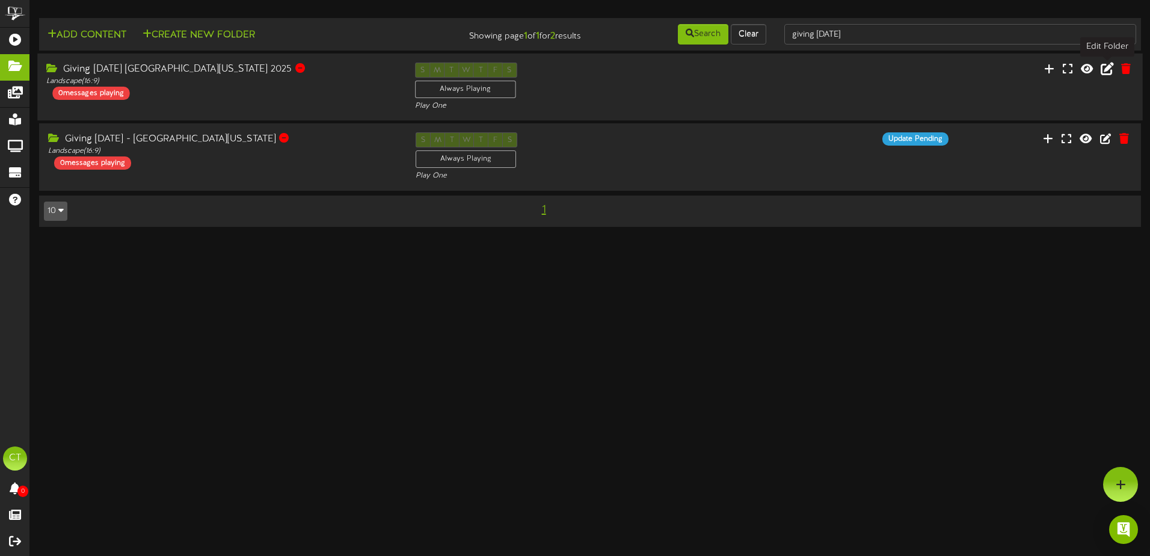
click at [1106, 68] on icon at bounding box center [1106, 68] width 13 height 13
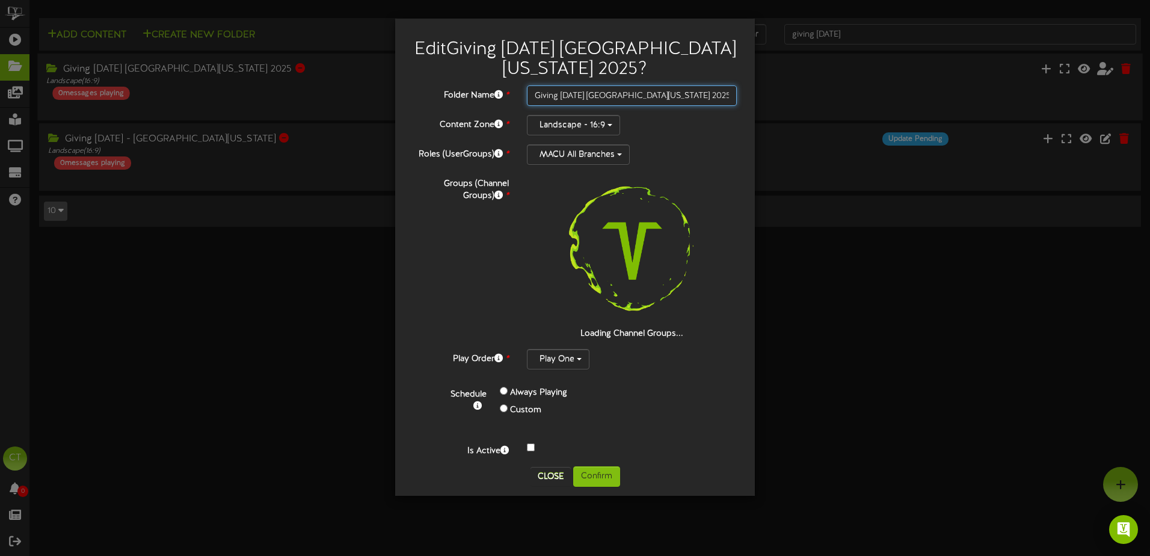
click at [596, 97] on input "Giving Tuesday Western Idaho 2025" at bounding box center [632, 95] width 210 height 20
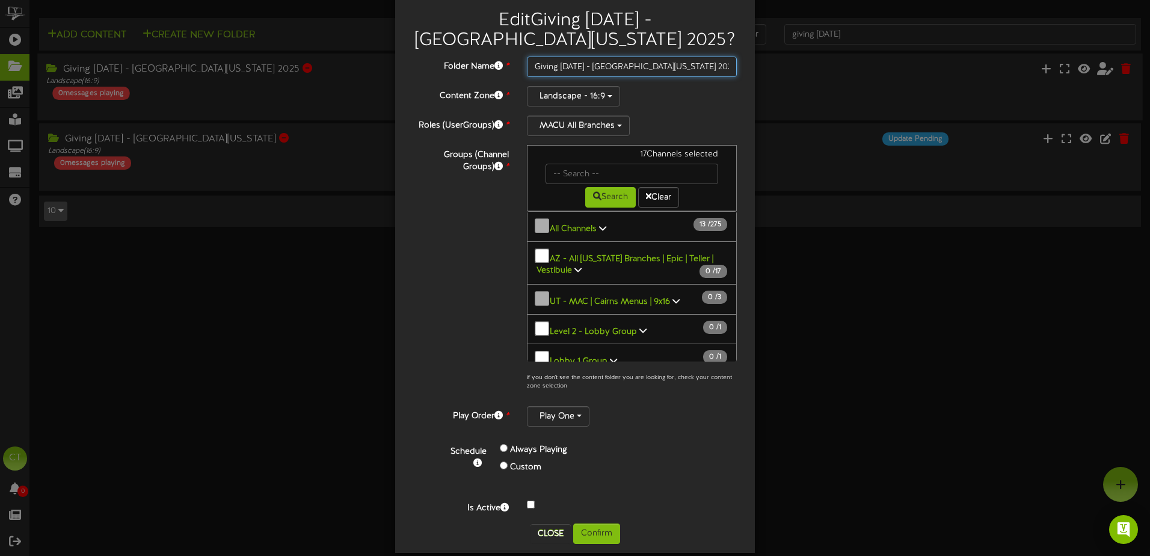
scroll to position [42, 0]
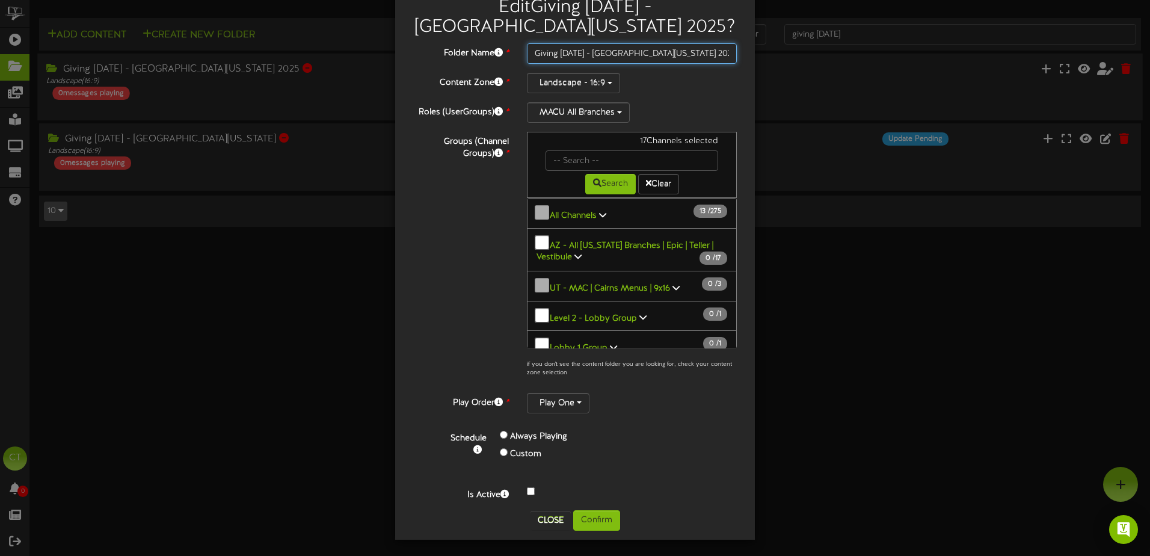
type input "Giving Tuesday - Western Idaho 2025"
click at [605, 521] on button "Confirm" at bounding box center [596, 520] width 47 height 20
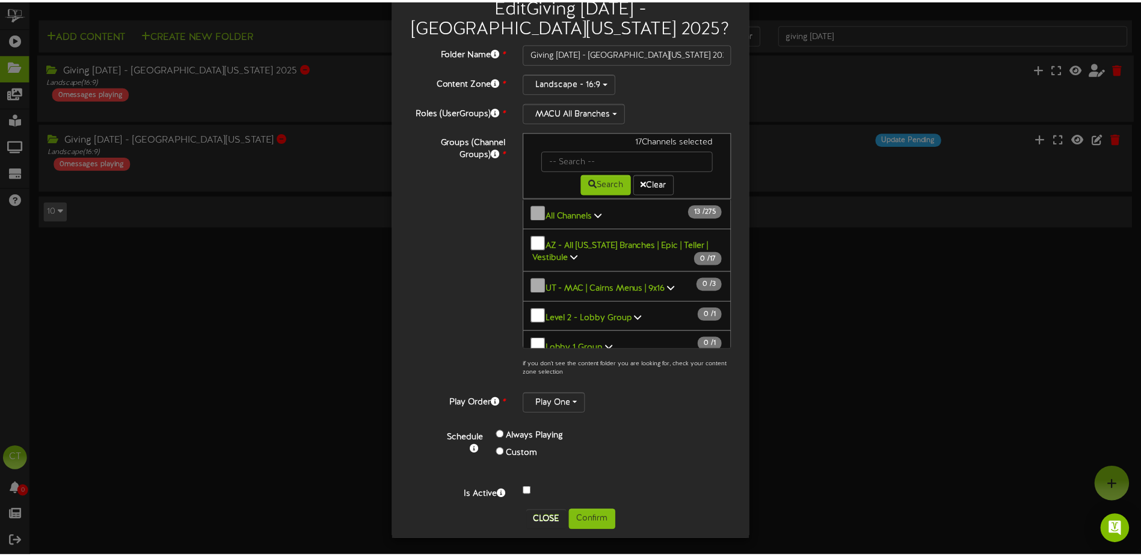
scroll to position [0, 0]
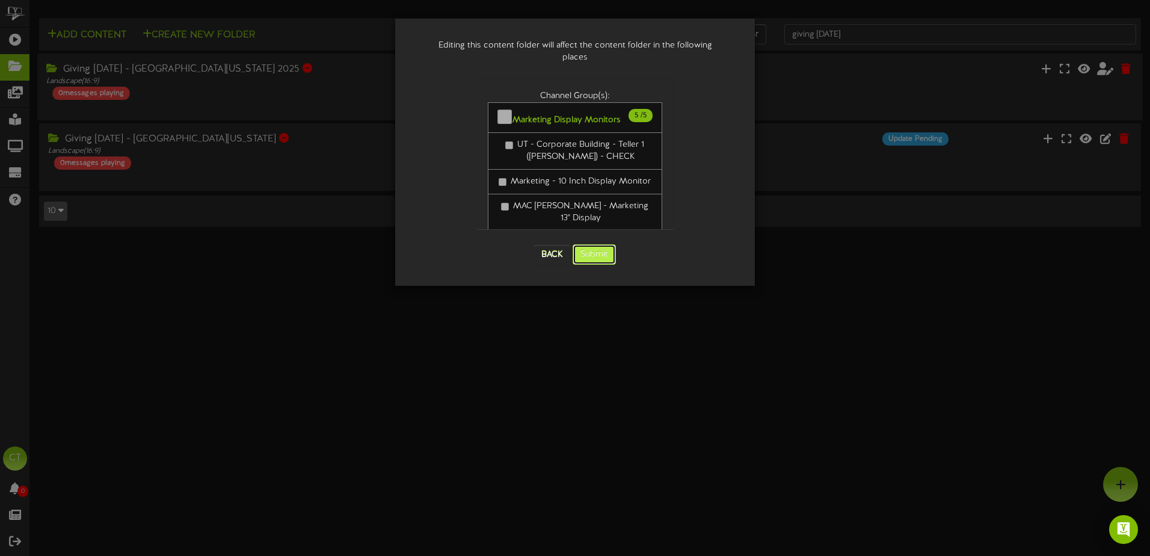
click at [604, 245] on button "Submit" at bounding box center [593, 254] width 43 height 20
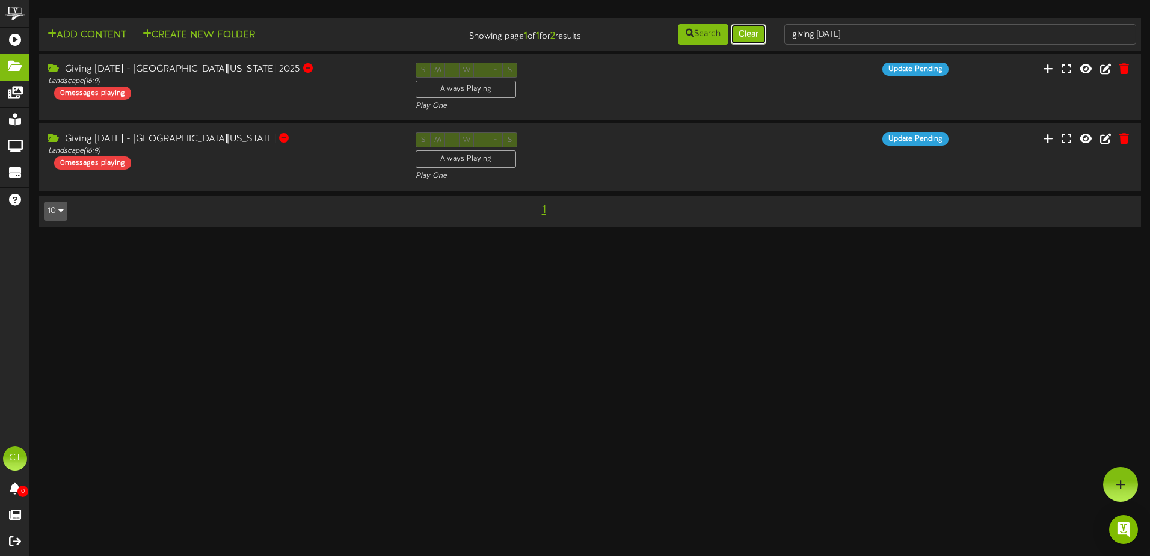
click at [757, 36] on button "Clear" at bounding box center [748, 34] width 35 height 20
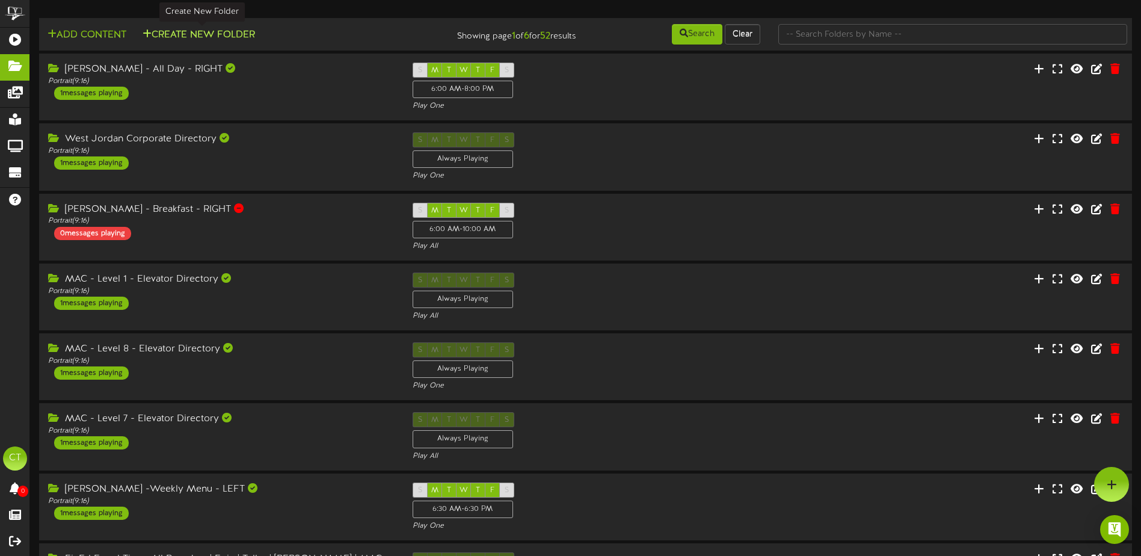
click at [208, 34] on button "Create New Folder" at bounding box center [199, 35] width 120 height 15
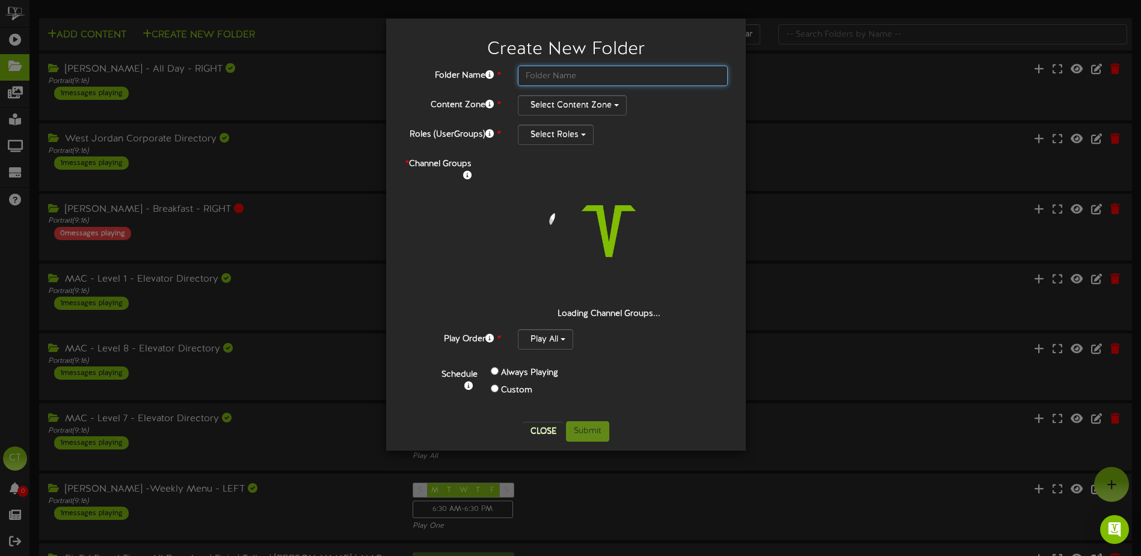
click at [578, 75] on input "text" at bounding box center [623, 76] width 210 height 20
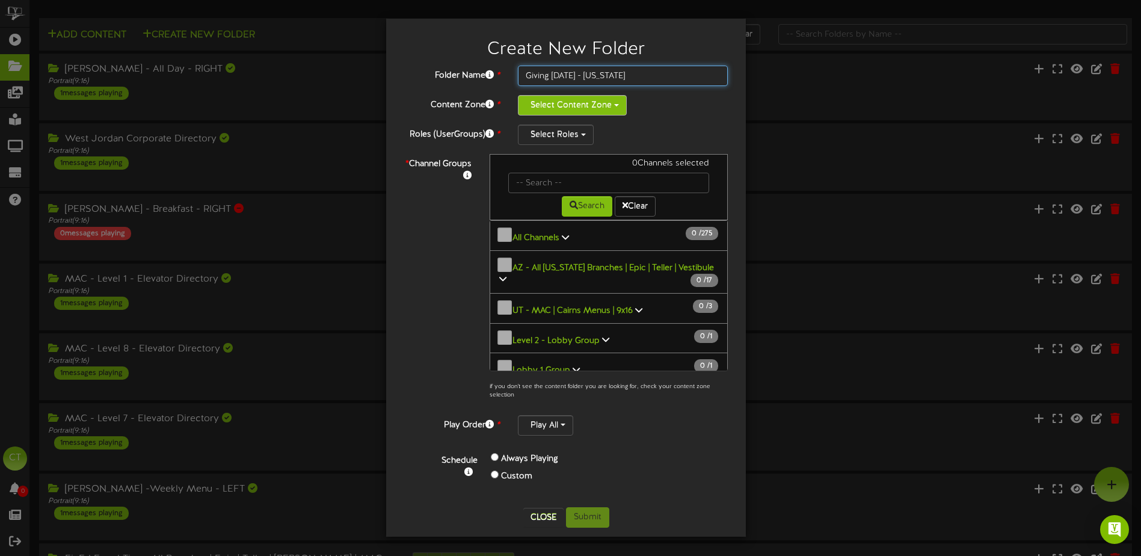
type input "Giving Tuesday - Montana"
click at [578, 102] on button "Select Content Zone" at bounding box center [572, 105] width 109 height 20
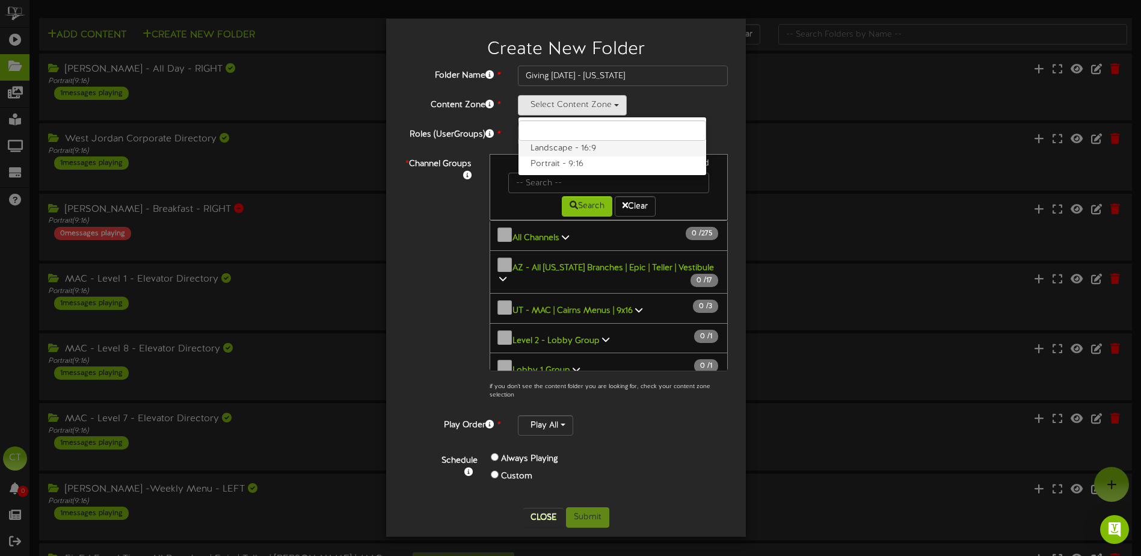
click at [568, 147] on label "Landscape - 16:9" at bounding box center [612, 149] width 188 height 16
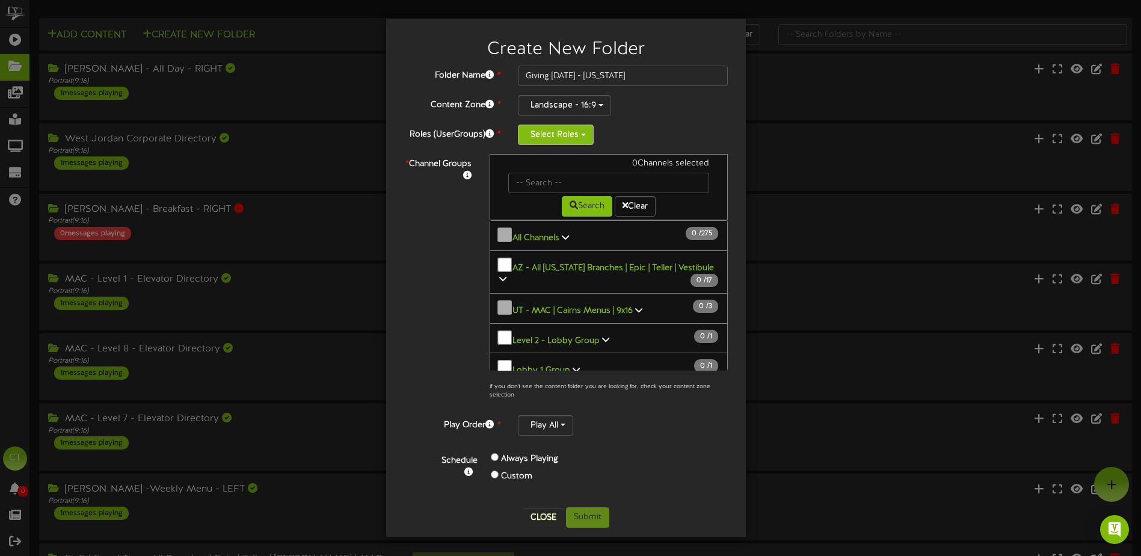
click at [565, 138] on button "Select Roles" at bounding box center [556, 134] width 76 height 20
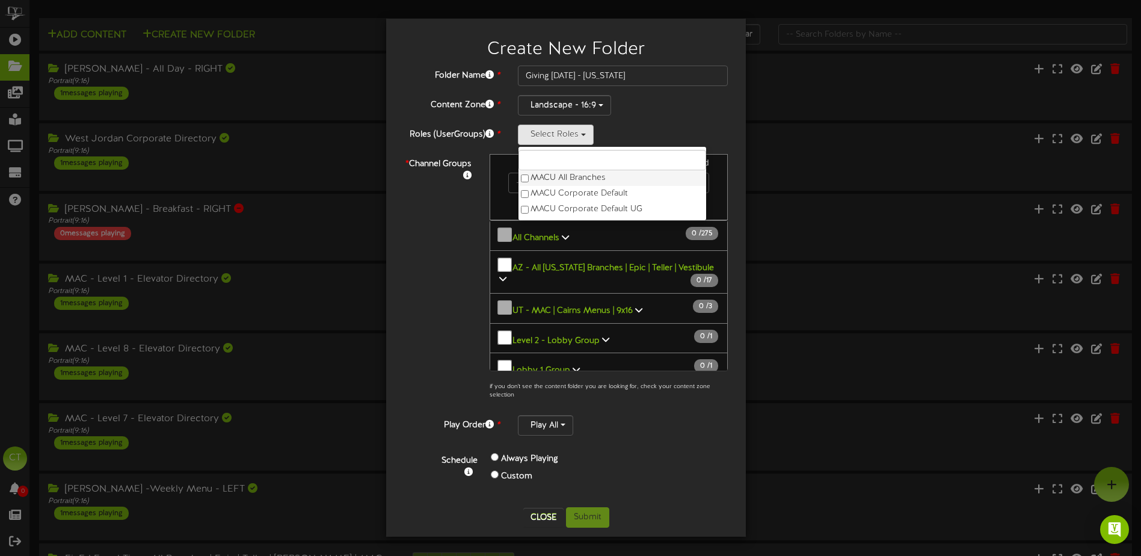
click at [560, 176] on label "MACU All Branches" at bounding box center [612, 178] width 188 height 16
click at [449, 273] on div "* Channel Groups 0 Channels selected Search Clear 0" at bounding box center [566, 280] width 342 height 252
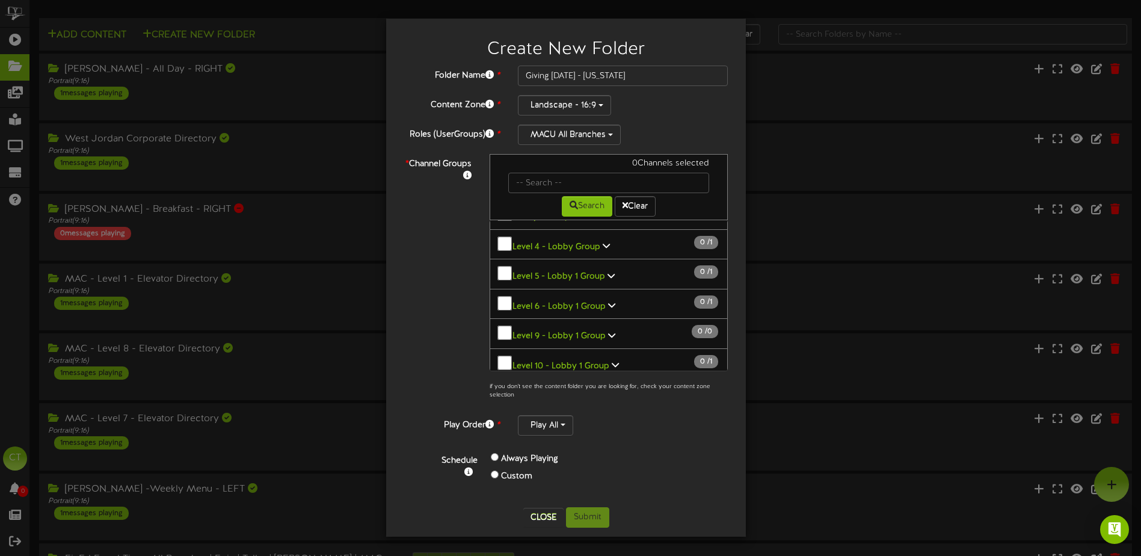
scroll to position [180, 0]
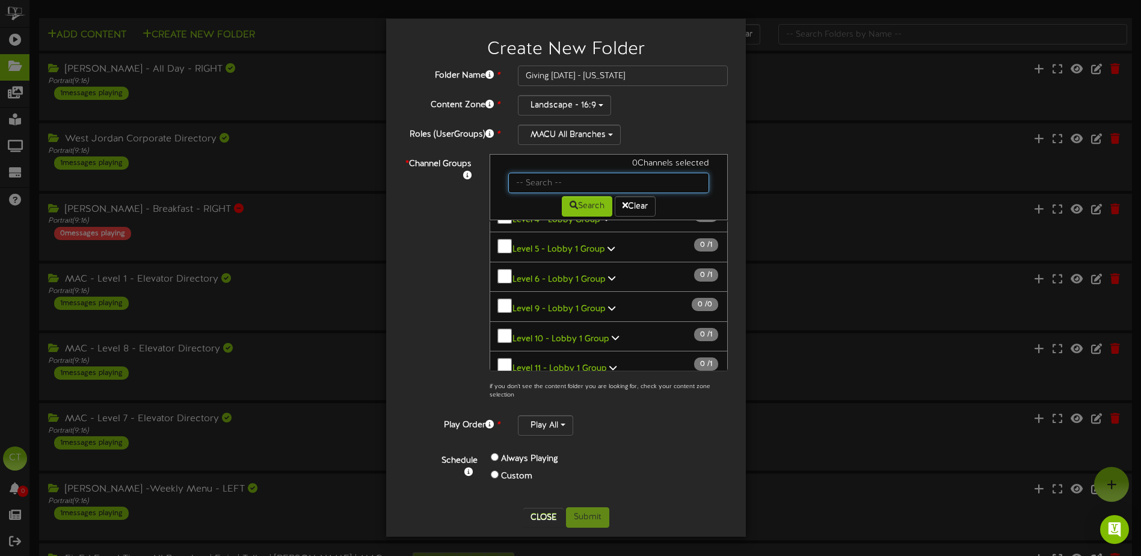
click at [541, 177] on input "text" at bounding box center [608, 183] width 201 height 20
type input "montana"
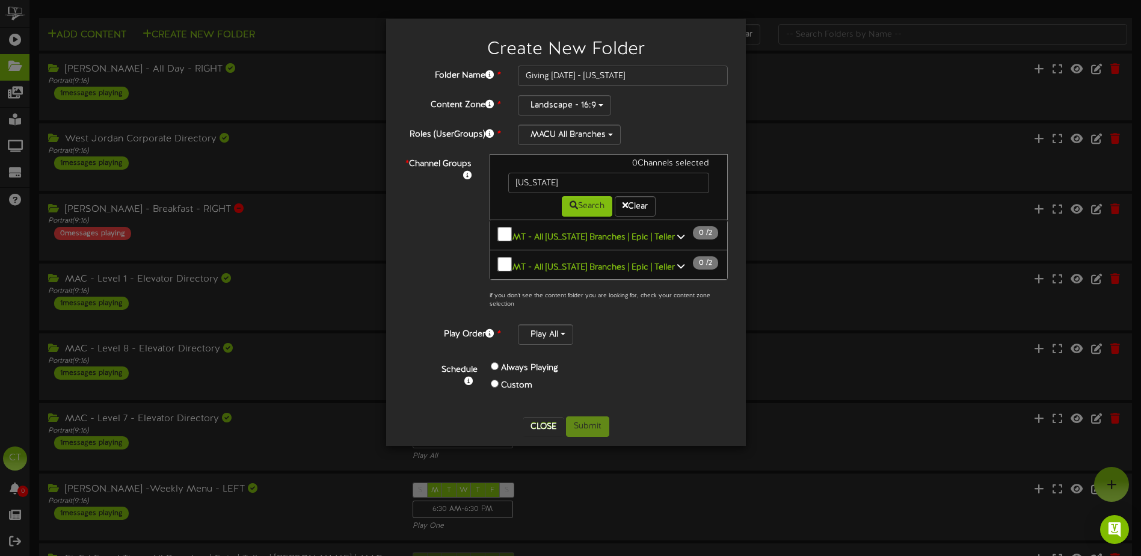
click at [658, 233] on b "MT - All [US_STATE] Branches | Epic | Teller" at bounding box center [593, 237] width 162 height 9
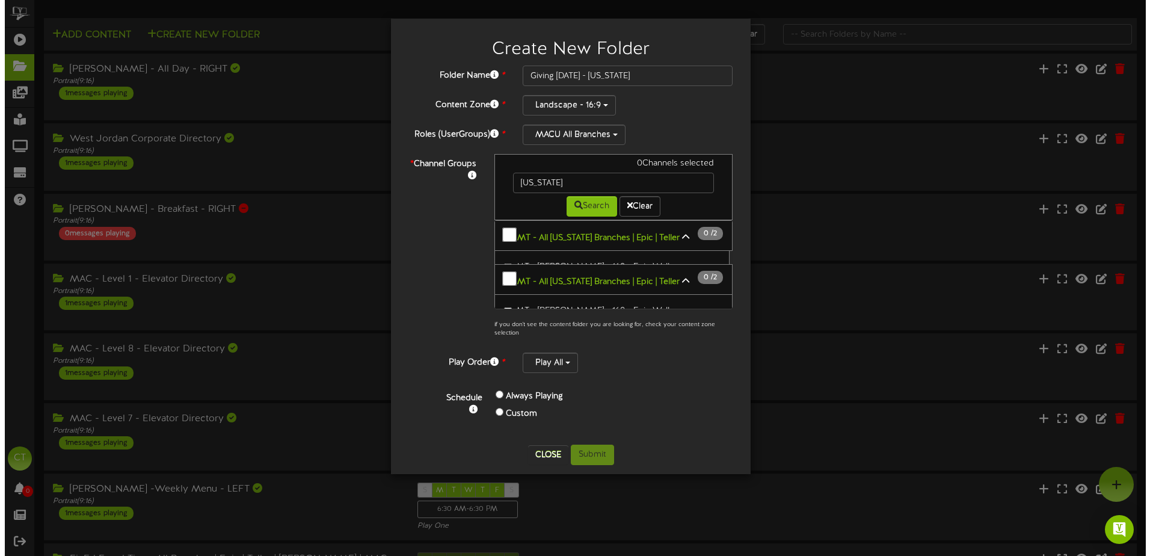
scroll to position [0, 0]
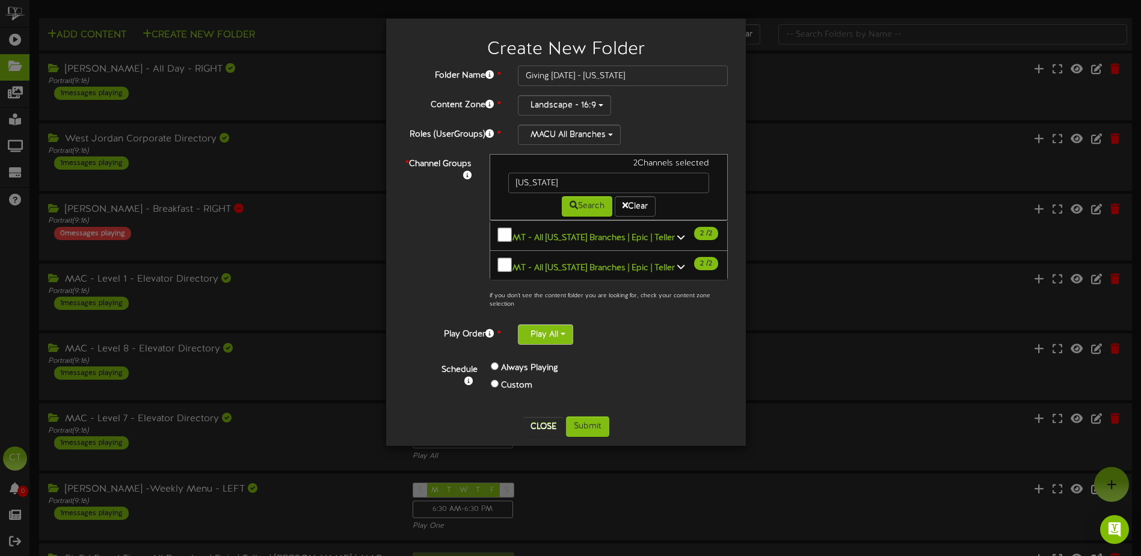
click at [554, 328] on button "Play All" at bounding box center [545, 334] width 55 height 20
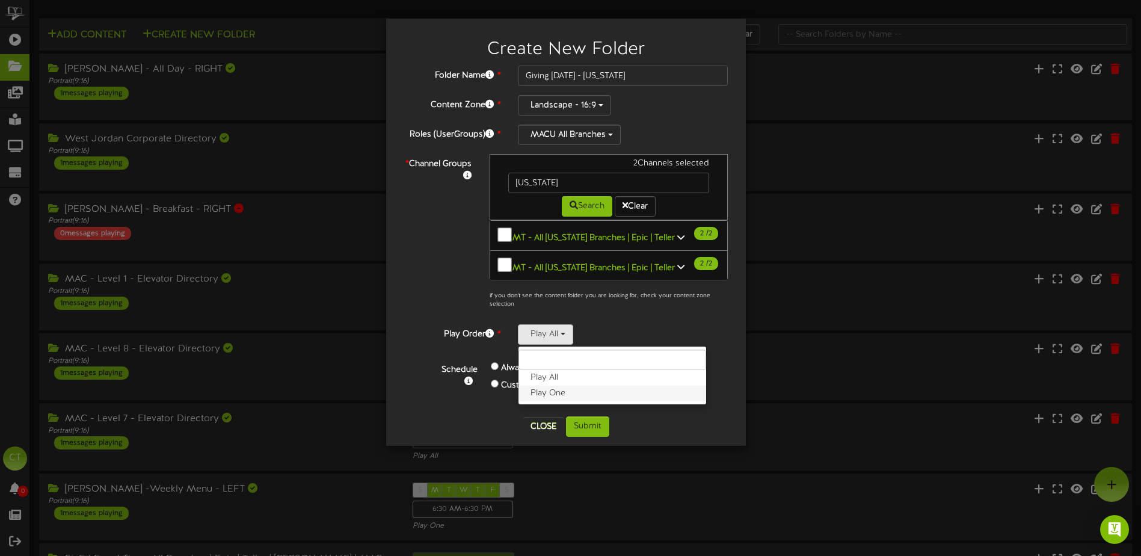
click at [557, 388] on label "Play One" at bounding box center [612, 393] width 188 height 16
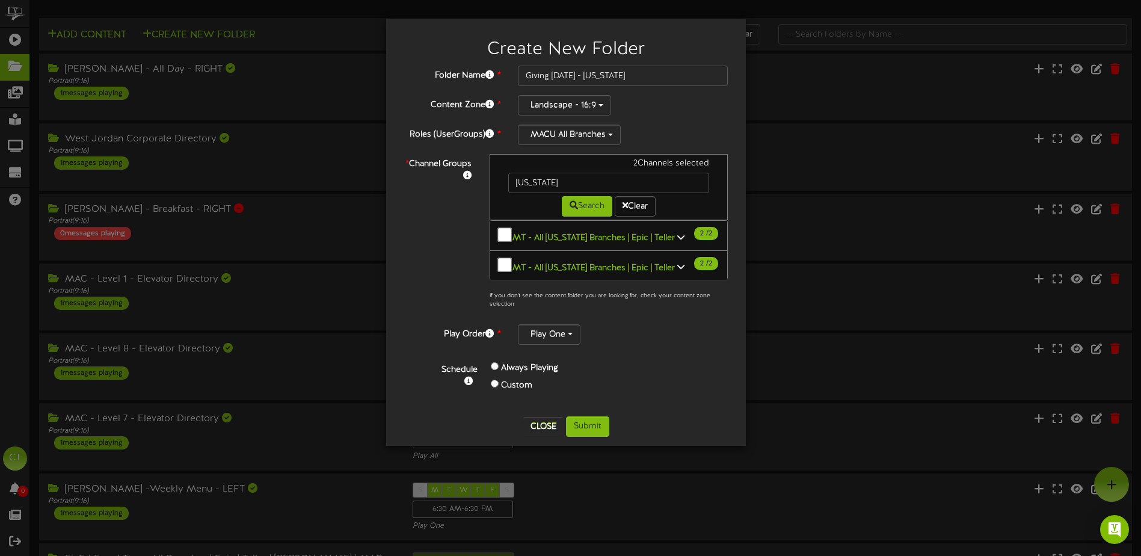
click at [639, 360] on div "Always Playing" at bounding box center [571, 368] width 161 height 17
click at [601, 417] on button "Submit" at bounding box center [587, 426] width 43 height 20
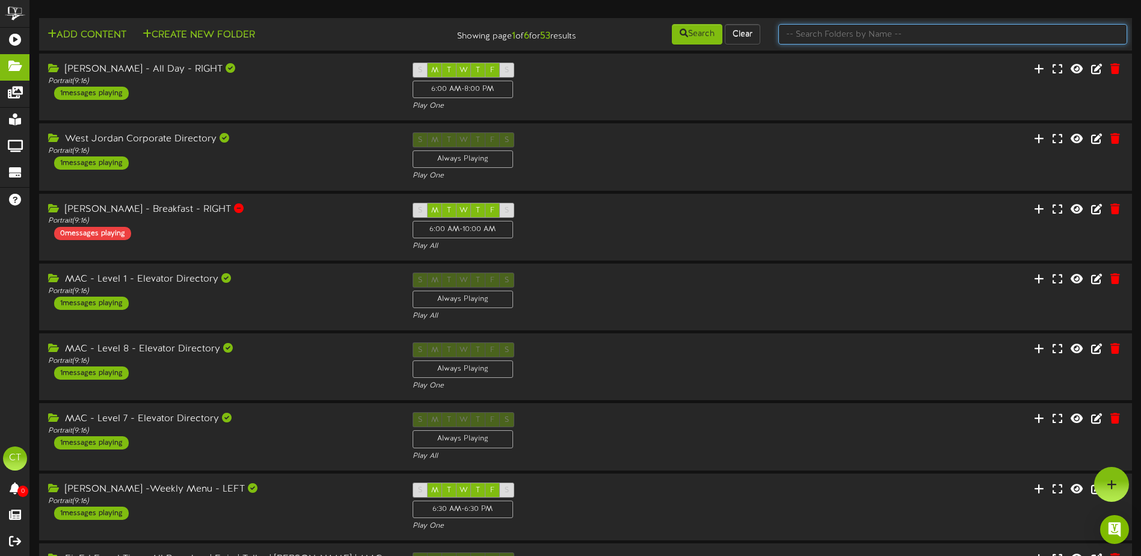
click at [830, 38] on input "text" at bounding box center [952, 34] width 349 height 20
type input "giving"
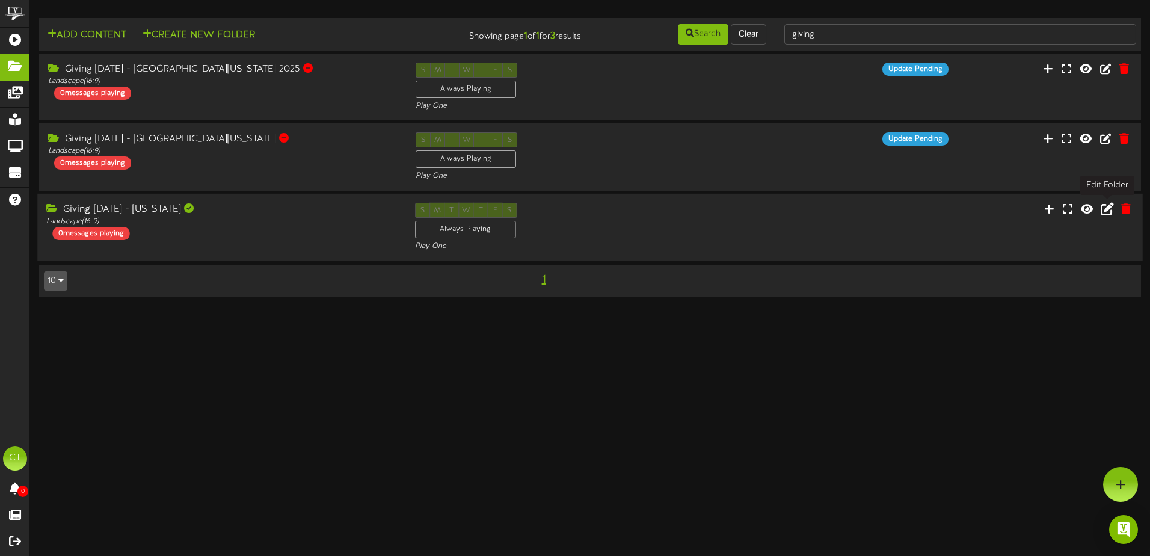
click at [1108, 210] on icon at bounding box center [1106, 207] width 13 height 13
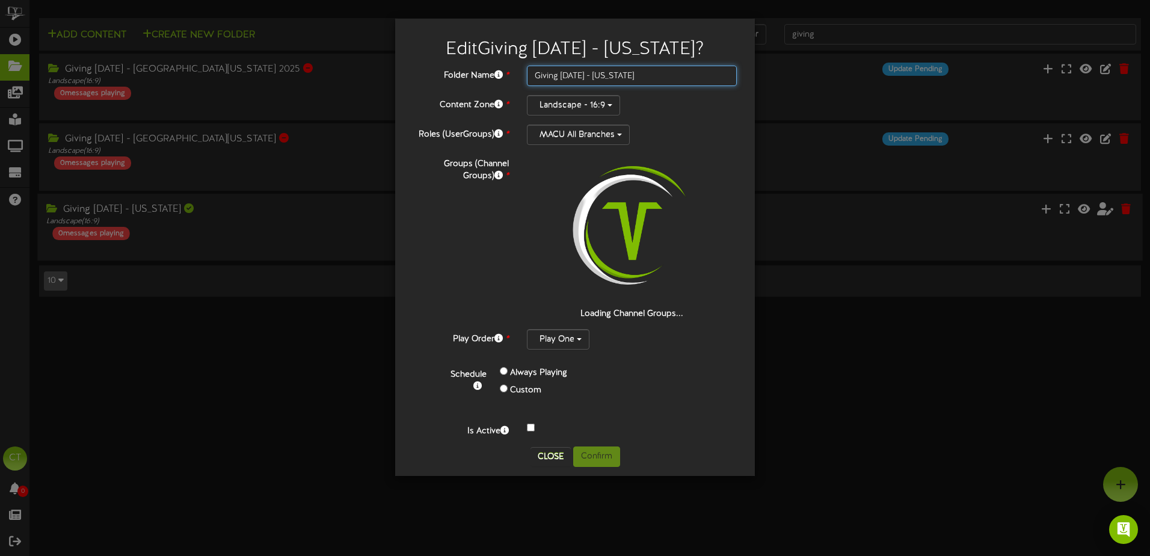
click at [596, 75] on input "Giving Tuesday - Montana" at bounding box center [632, 76] width 210 height 20
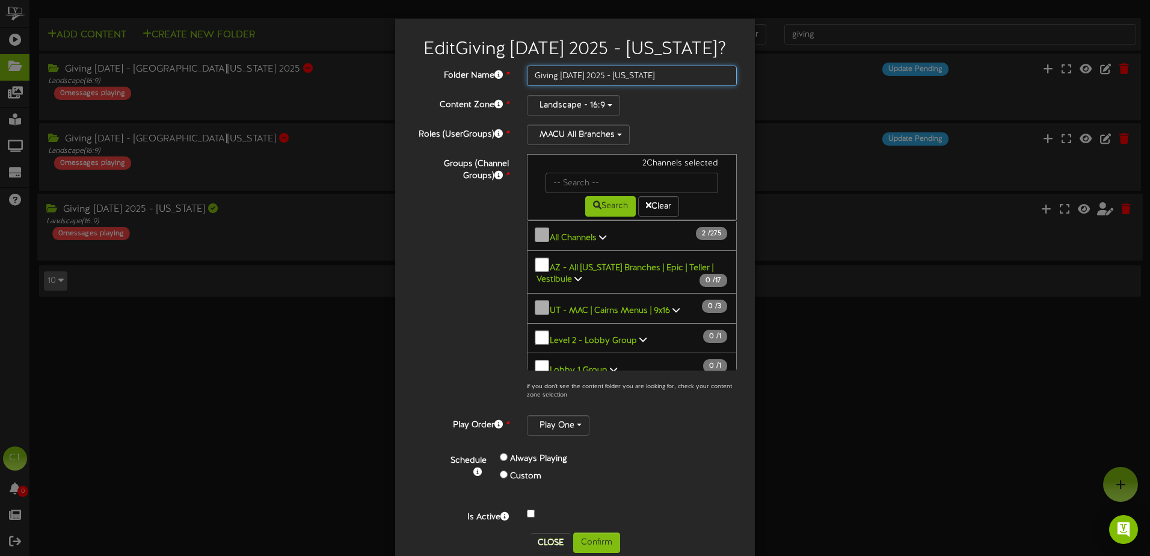
type input "Giving [DATE] 2025 - [US_STATE]"
click at [609, 544] on button "Confirm" at bounding box center [596, 542] width 47 height 20
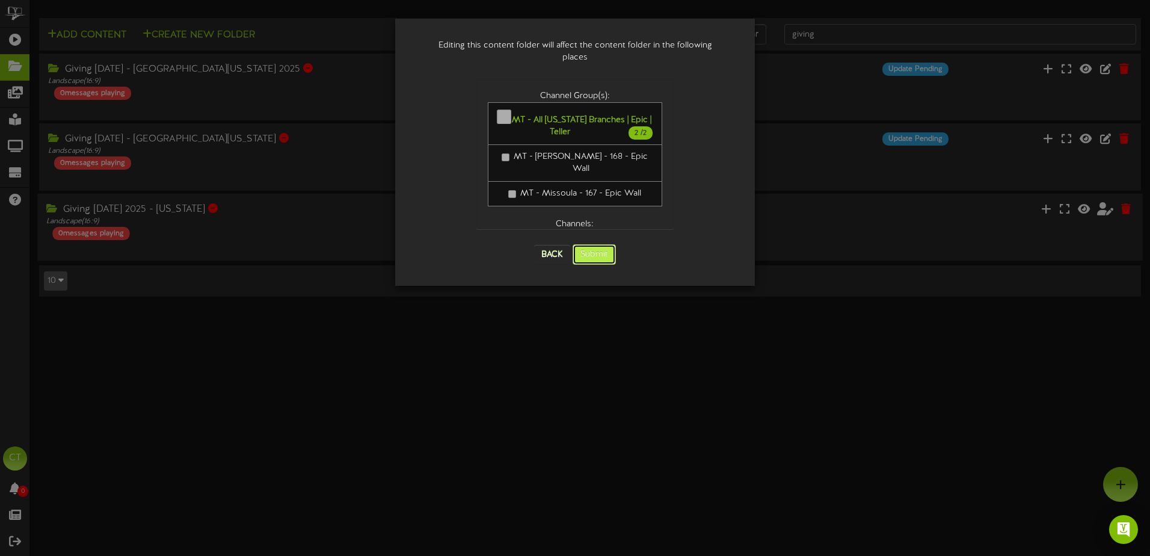
click at [590, 246] on button "Submit" at bounding box center [593, 254] width 43 height 20
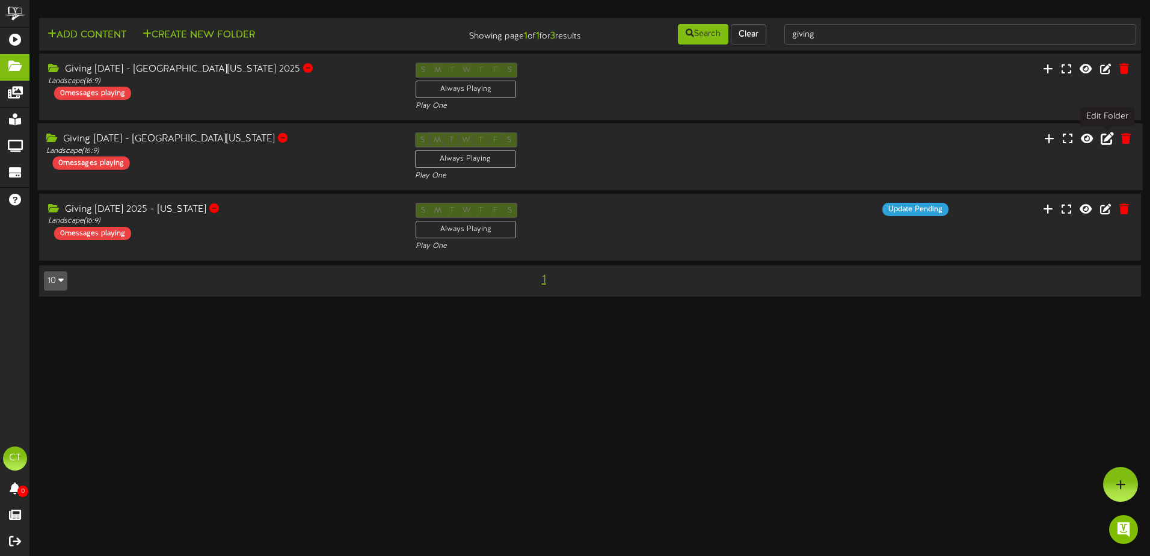
click at [1104, 137] on icon at bounding box center [1106, 138] width 13 height 13
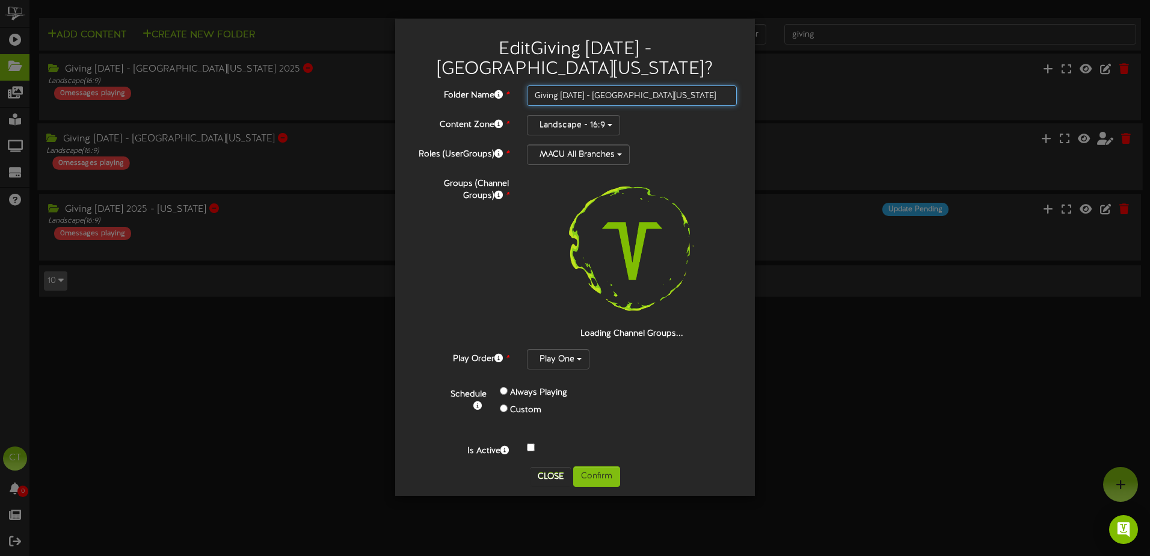
click at [595, 85] on input "Giving Tuesday - Eastern Idaho" at bounding box center [632, 95] width 210 height 20
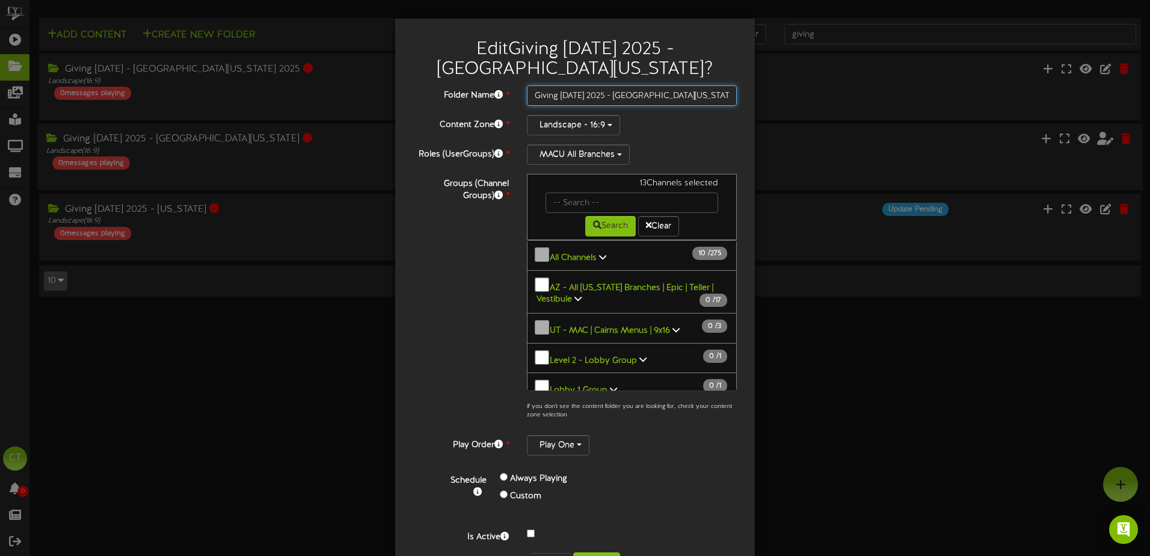
type input "Giving [DATE] 2025 - [GEOGRAPHIC_DATA][US_STATE]"
click at [644, 499] on div "Custom" at bounding box center [580, 496] width 161 height 17
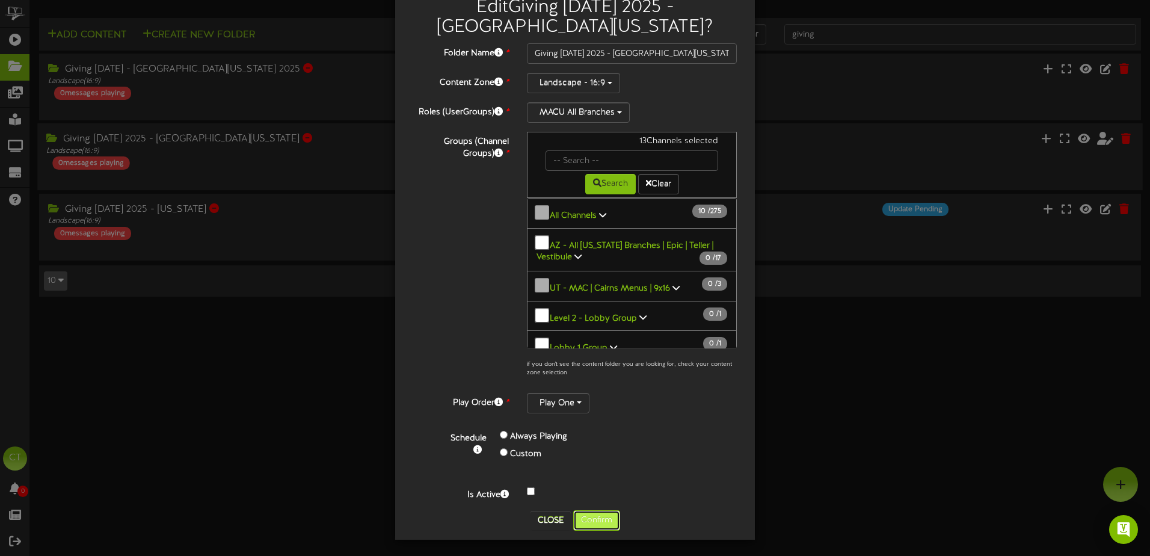
click at [600, 517] on button "Confirm" at bounding box center [596, 520] width 47 height 20
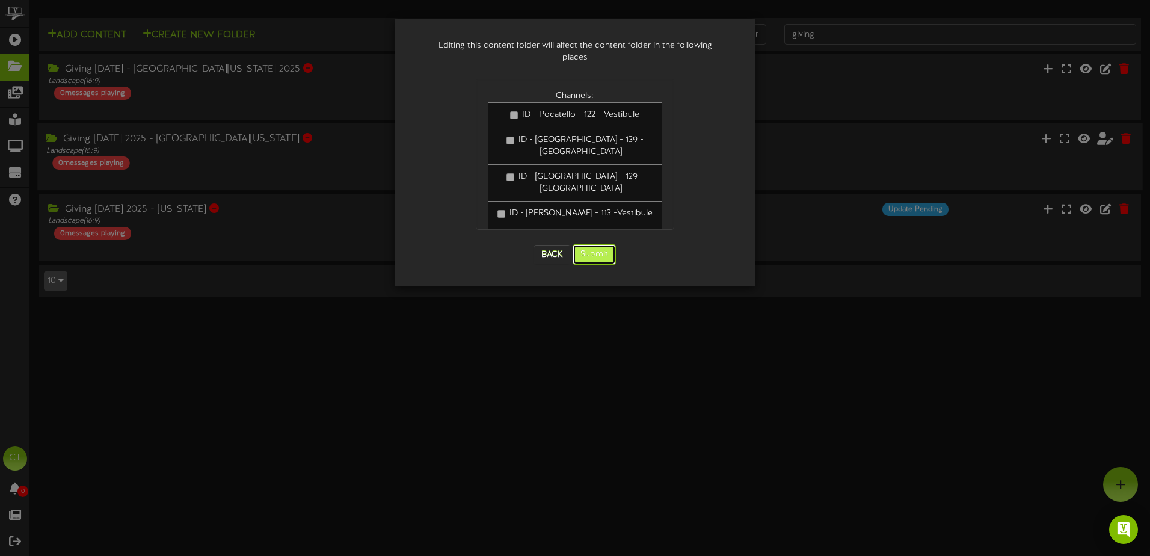
click at [605, 244] on button "Submit" at bounding box center [593, 254] width 43 height 20
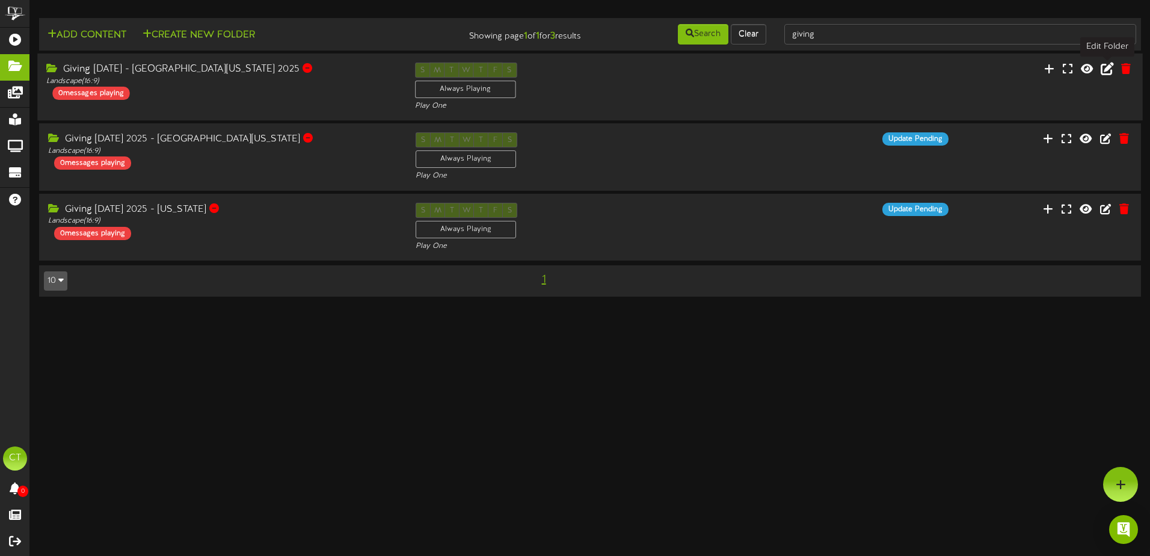
click at [1105, 70] on icon at bounding box center [1106, 68] width 13 height 13
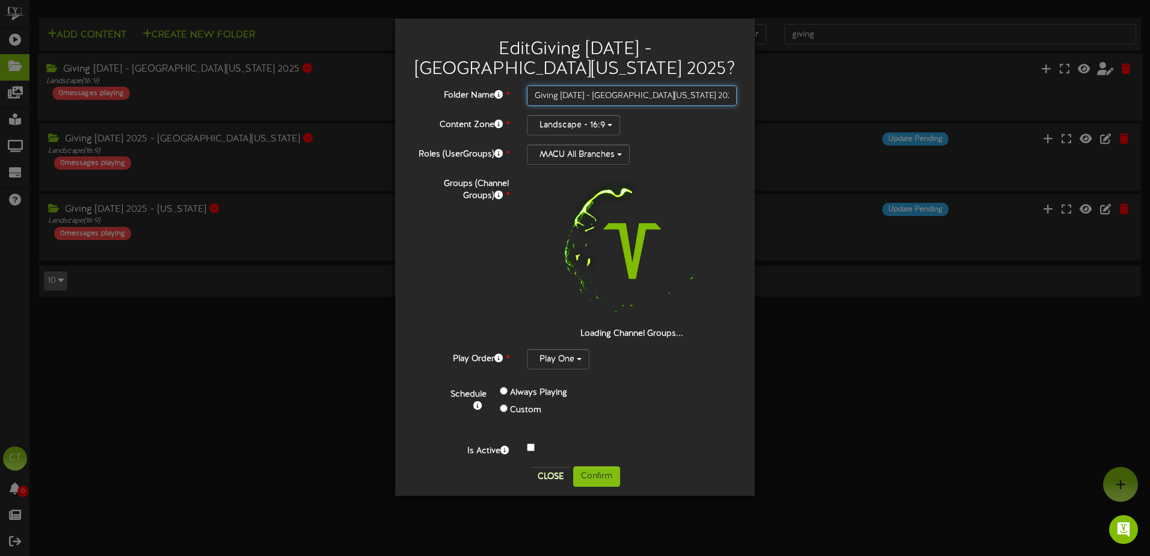
click at [590, 96] on input "Giving Tuesday - Western Idaho 2025" at bounding box center [632, 95] width 210 height 20
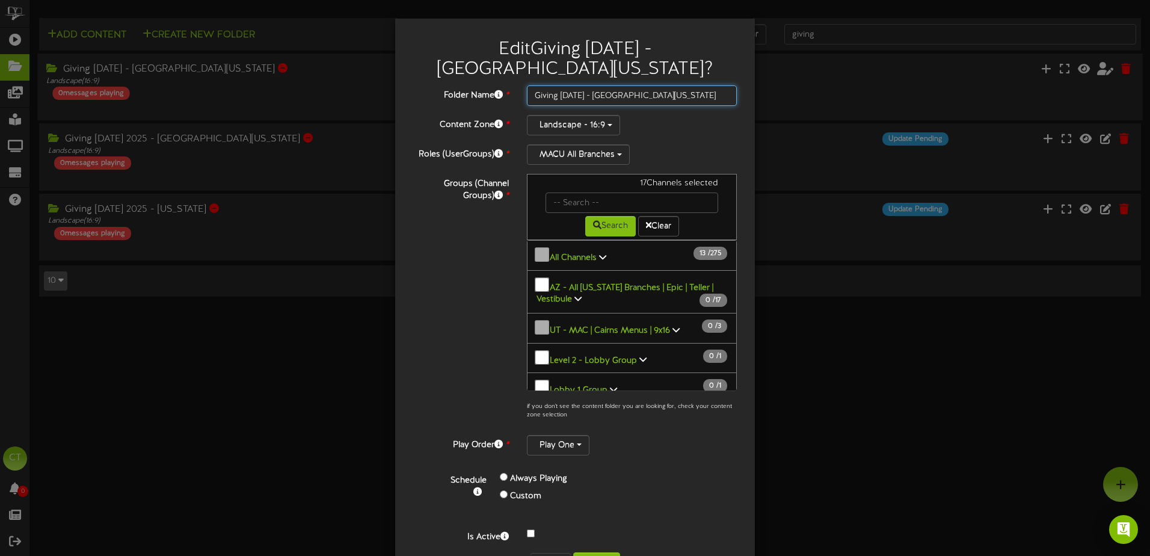
click at [591, 85] on input "Giving Tuesday - Western Idaho" at bounding box center [632, 95] width 210 height 20
click at [788, 254] on div "Edit Giving Tuesday 2025 - Western Idaho ? Folder Name * Giving Tuesday 2025 - …" at bounding box center [575, 278] width 1150 height 556
type input "Giving Tuesday - Western Idaho 2025"
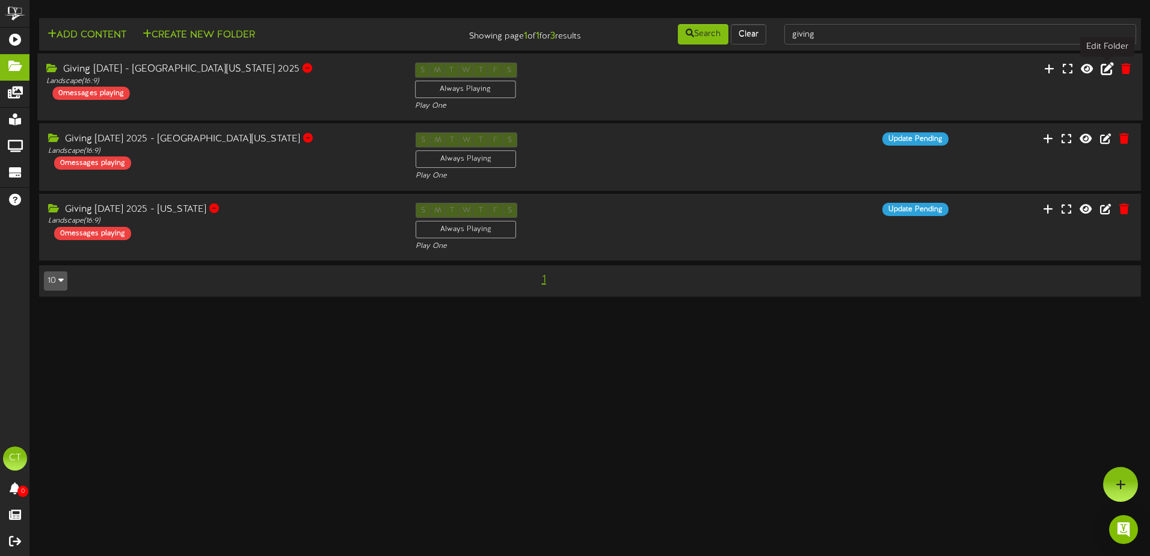
click at [1104, 72] on icon at bounding box center [1106, 68] width 13 height 13
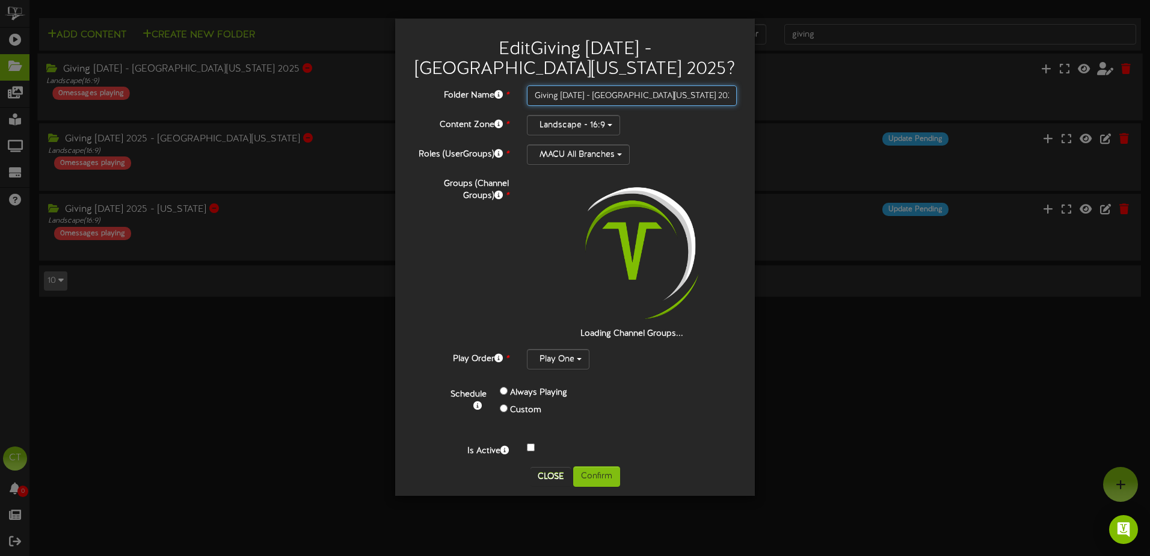
click at [594, 96] on input "Giving Tuesday - Western Idaho 2025" at bounding box center [632, 95] width 210 height 20
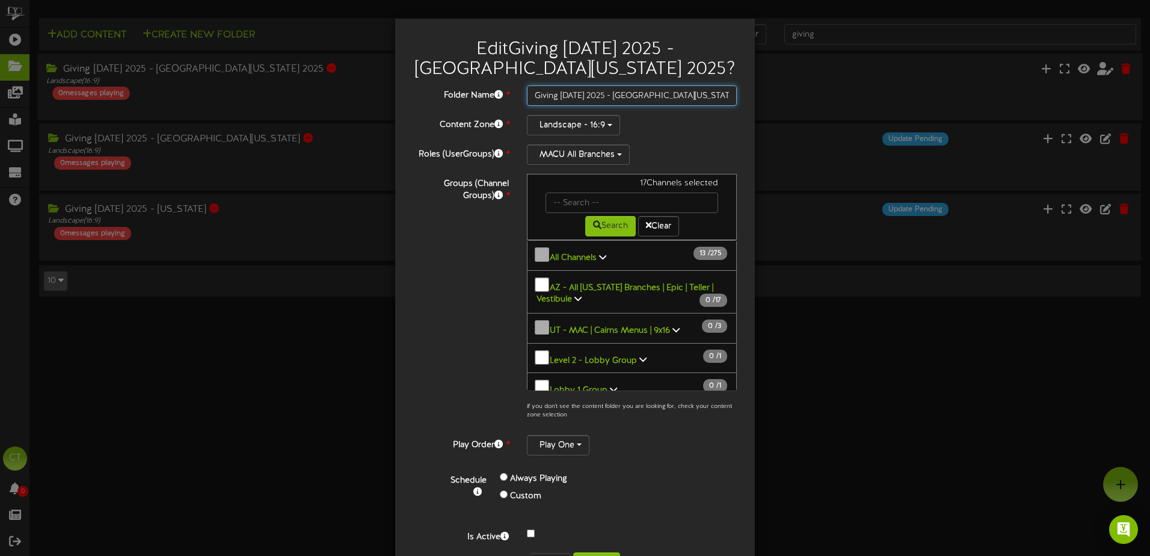
drag, startPoint x: 702, startPoint y: 95, endPoint x: 681, endPoint y: 96, distance: 21.7
click at [681, 96] on input "Giving Tuesday 2025 - Western Idaho 2025" at bounding box center [632, 95] width 210 height 20
type input "Giving [DATE] 2025 - [GEOGRAPHIC_DATA][US_STATE]"
click at [698, 452] on div "Play One" at bounding box center [632, 445] width 210 height 20
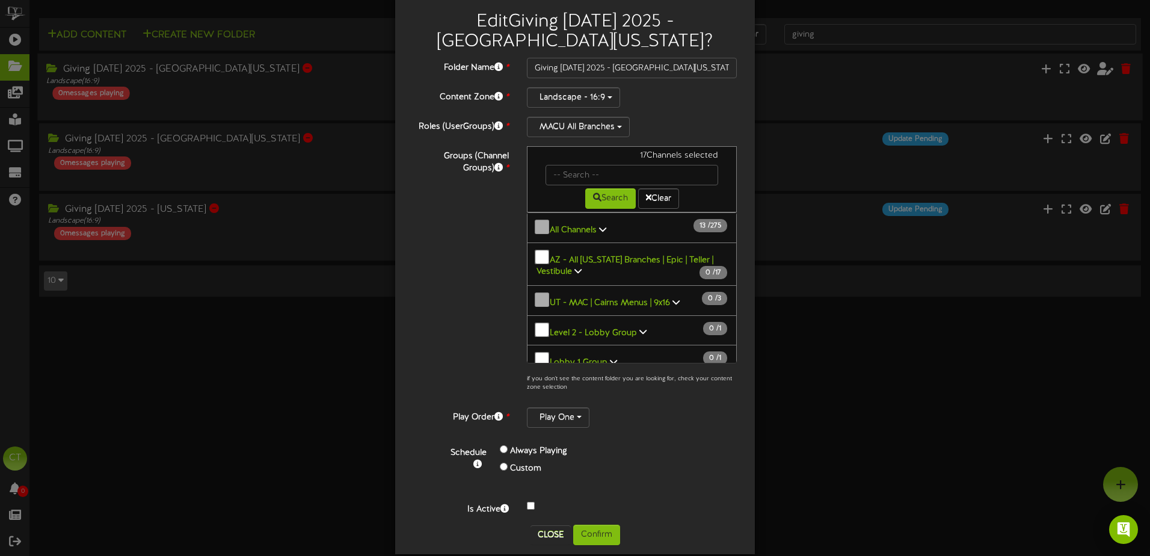
scroll to position [42, 0]
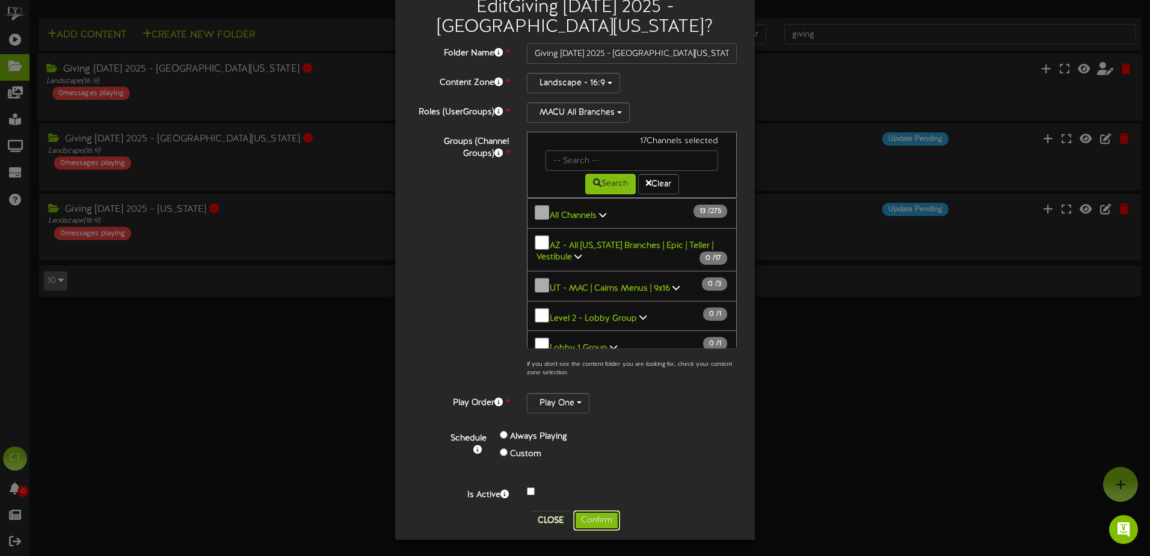
click at [607, 517] on button "Confirm" at bounding box center [596, 520] width 47 height 20
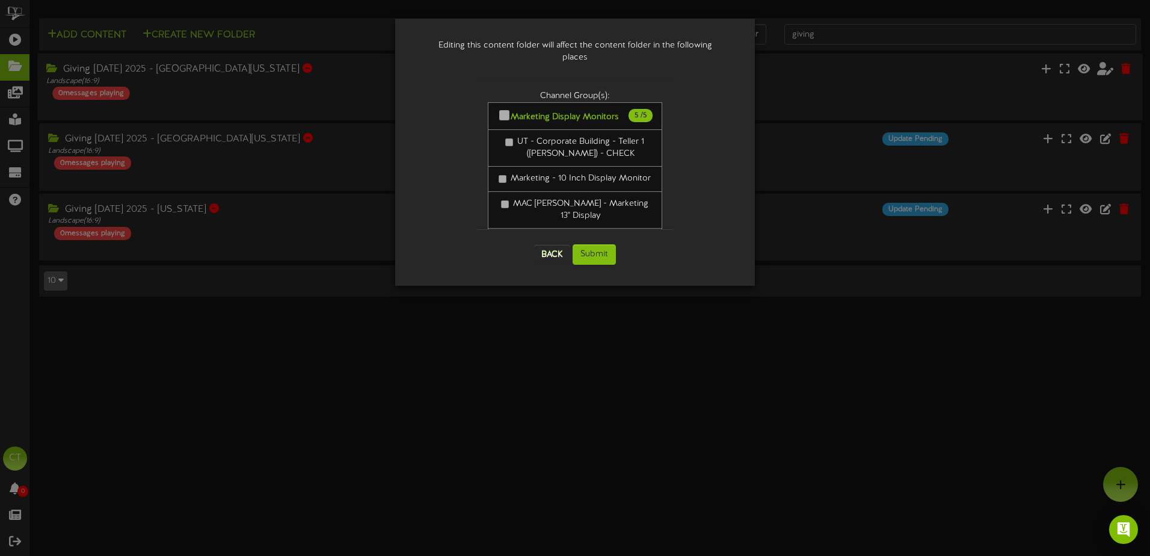
scroll to position [0, 0]
click at [603, 248] on button "Submit" at bounding box center [593, 254] width 43 height 20
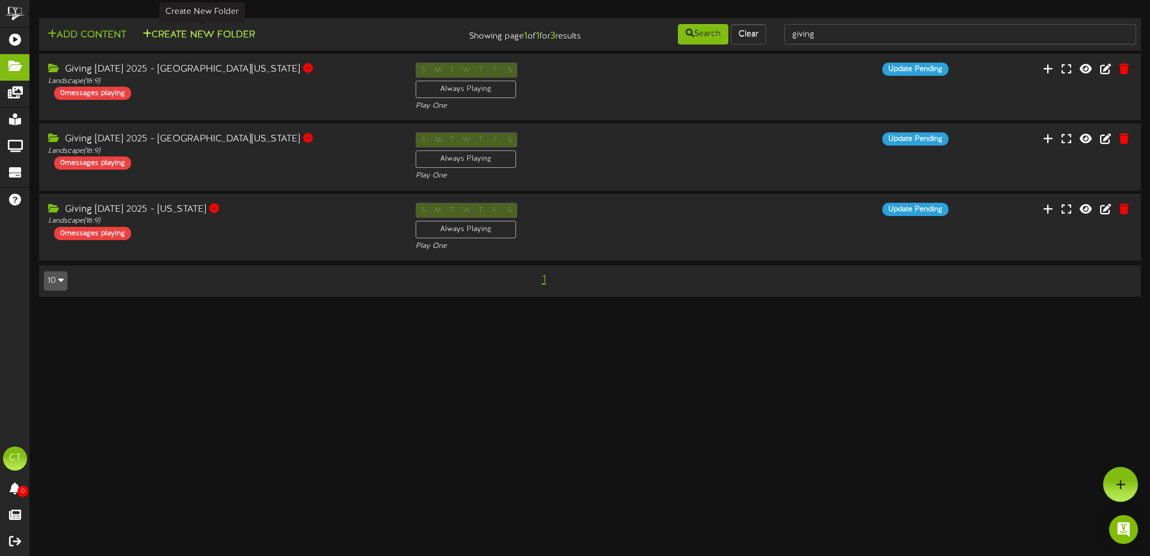
click at [189, 35] on button "Create New Folder" at bounding box center [199, 35] width 120 height 15
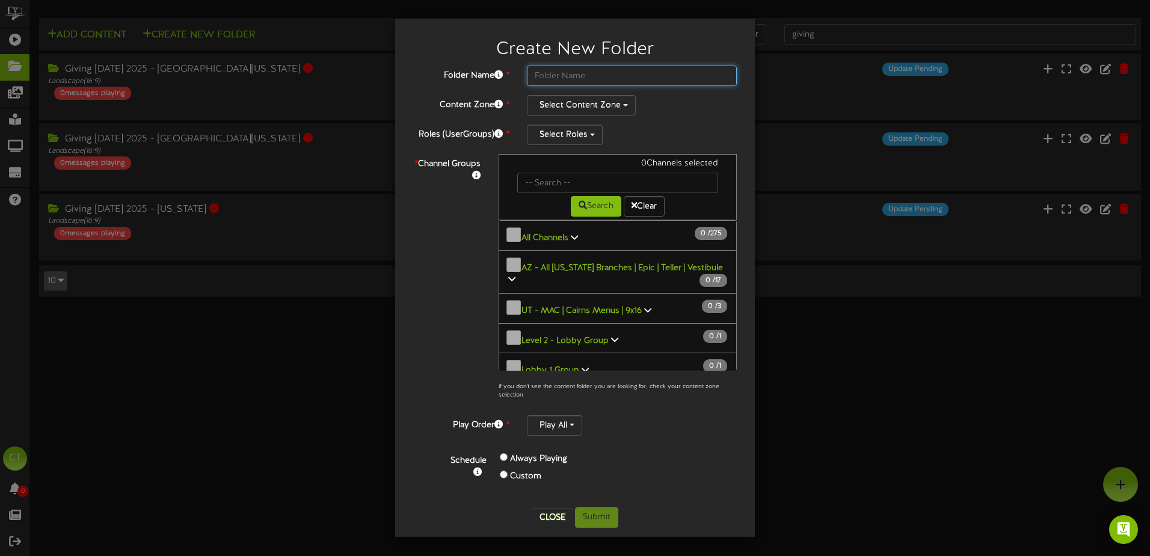
click at [555, 76] on input "text" at bounding box center [632, 76] width 210 height 20
type input "Giving [DATE] 2025 - [GEOGRAPHIC_DATA][US_STATE]"
click at [546, 103] on button "Select Content Zone" at bounding box center [581, 105] width 109 height 20
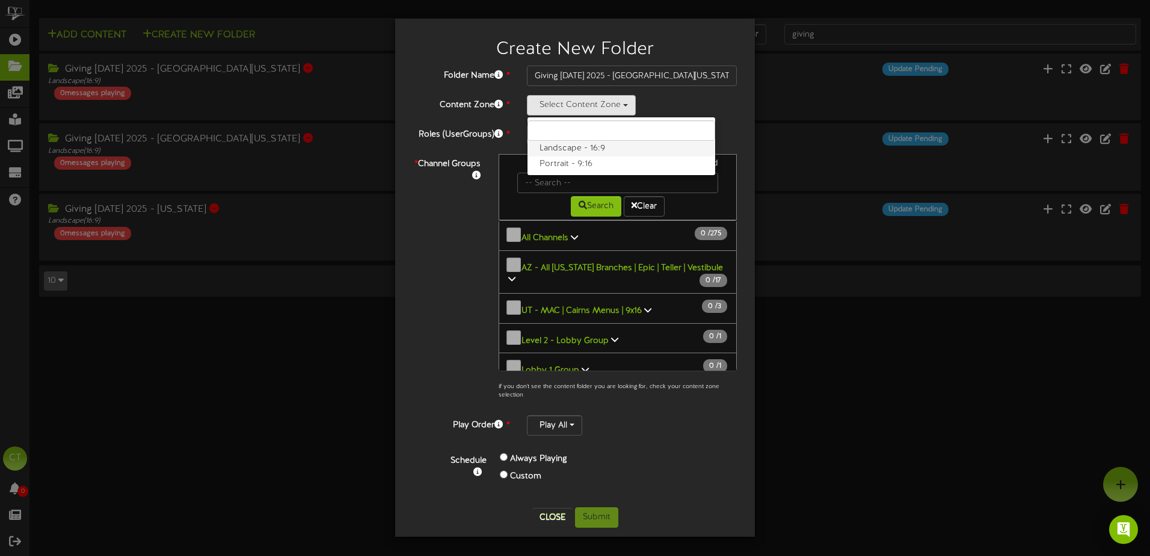
click at [566, 152] on label "Landscape - 16:9" at bounding box center [621, 149] width 188 height 16
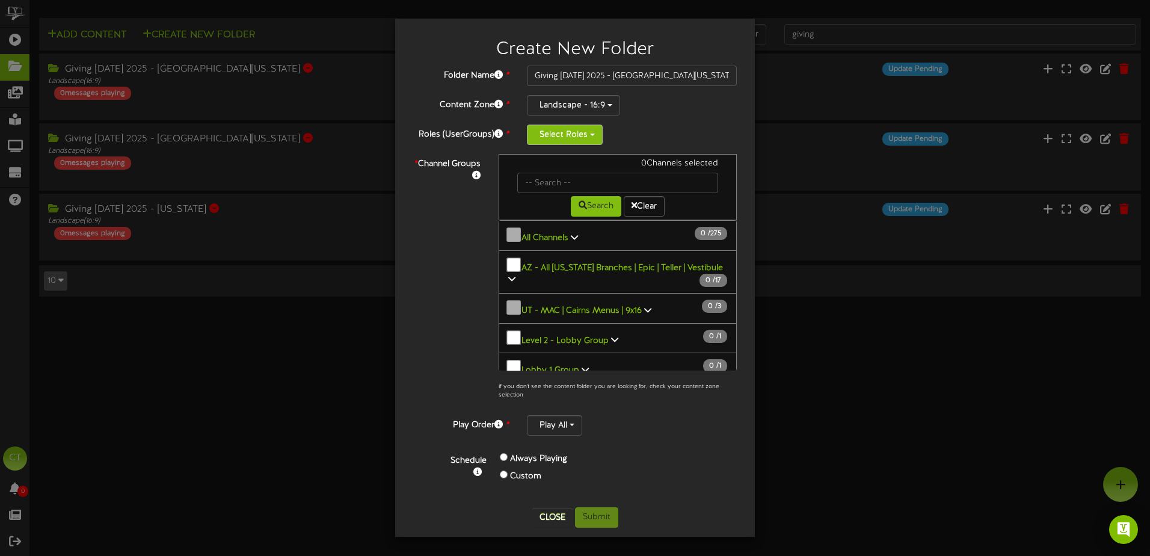
click at [563, 135] on button "Select Roles" at bounding box center [565, 134] width 76 height 20
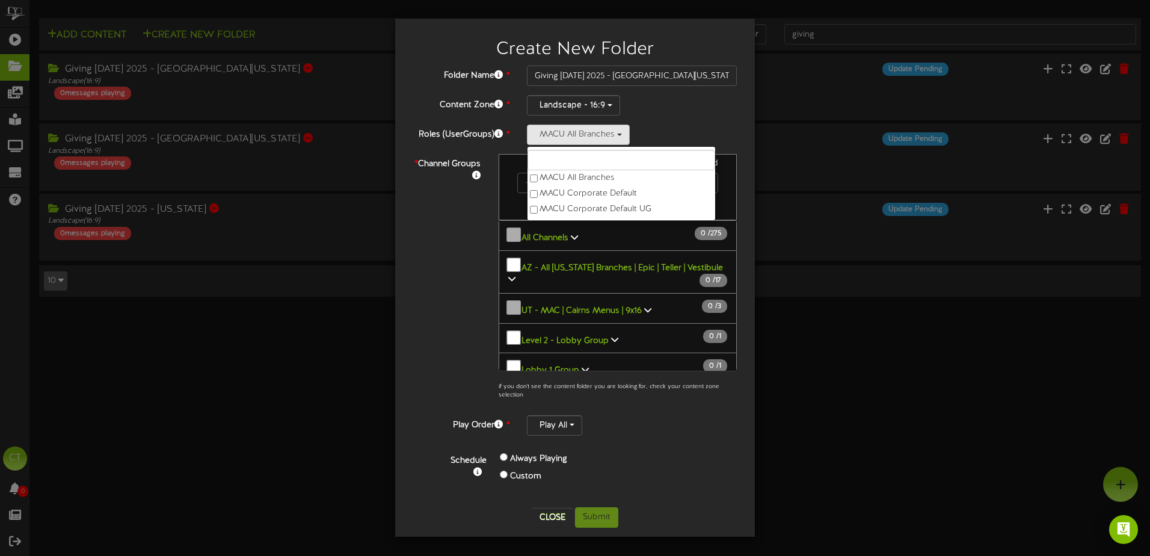
click at [455, 246] on div "* Channel Groups 0 Channels selected Search Clear 0" at bounding box center [575, 280] width 342 height 252
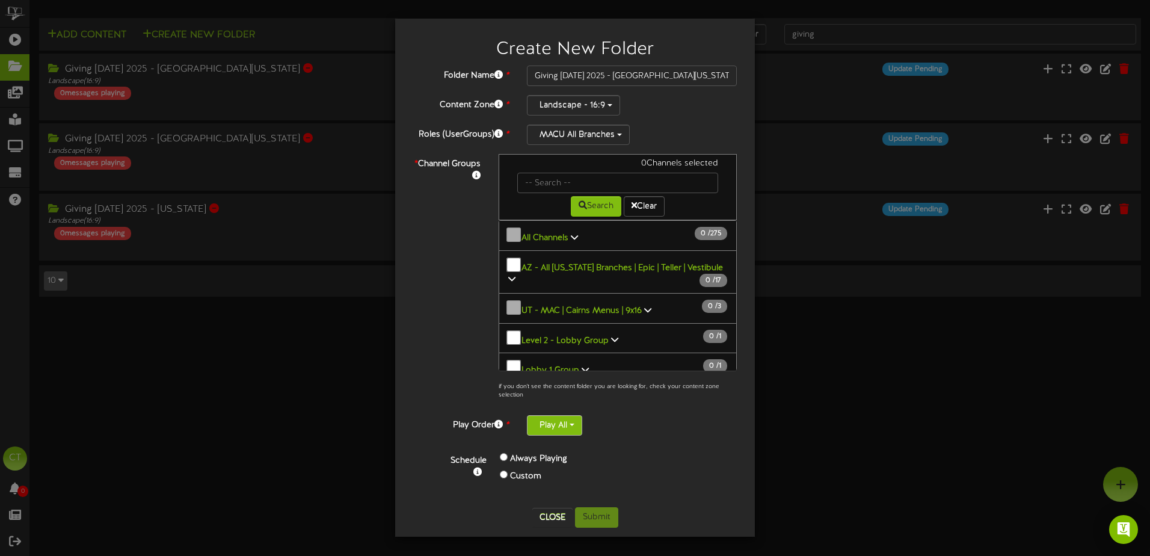
click at [563, 428] on button "Play All" at bounding box center [554, 425] width 55 height 20
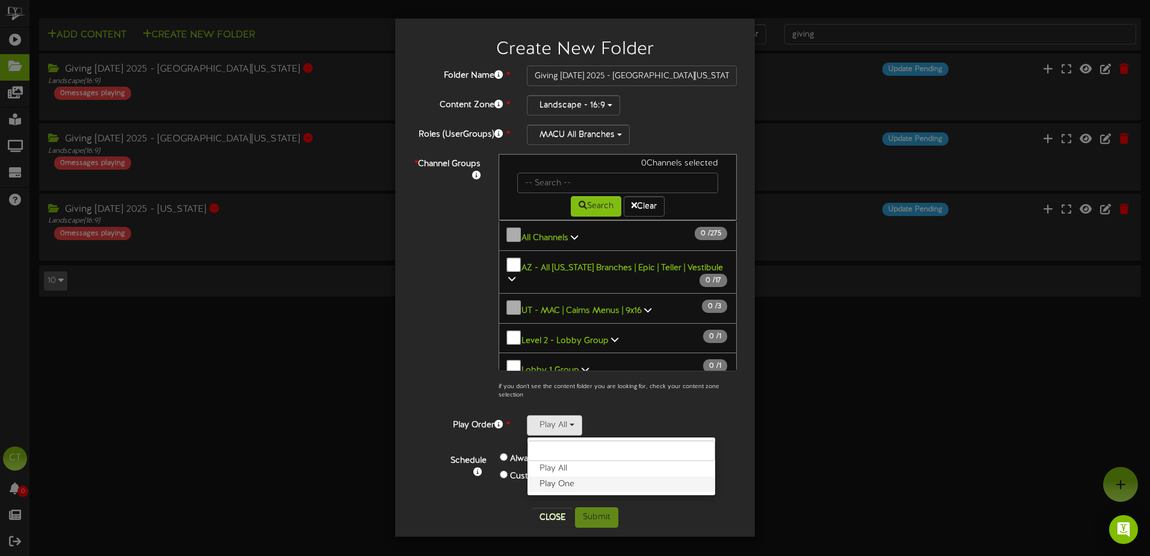
click at [565, 483] on label "Play One" at bounding box center [621, 484] width 188 height 16
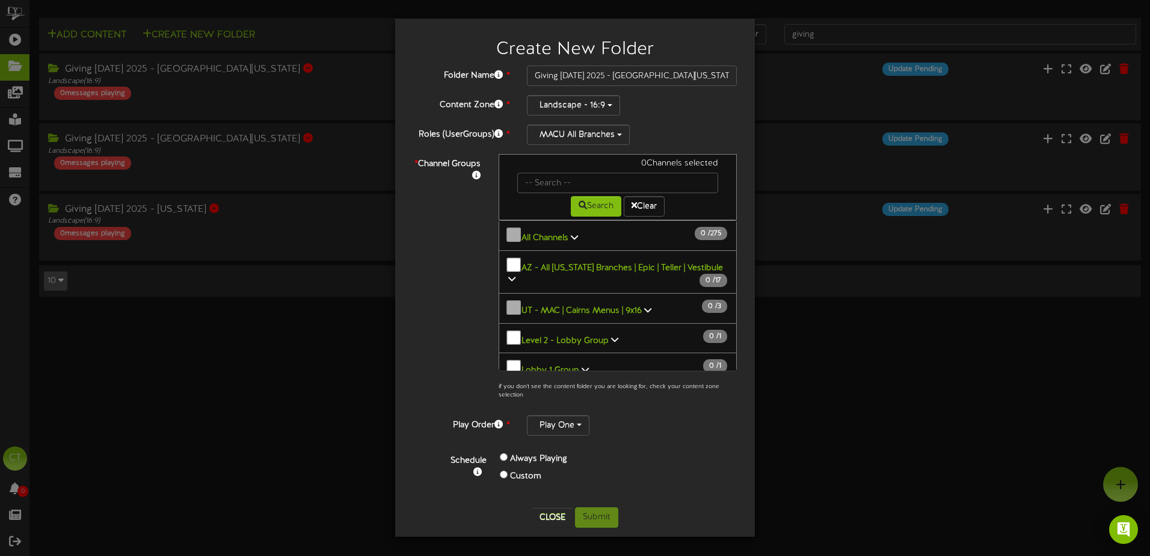
click at [442, 387] on div "* Channel Groups 0 Channels selected Search Clear 0" at bounding box center [575, 280] width 342 height 252
click at [537, 180] on input "text" at bounding box center [617, 183] width 201 height 20
type input "Logan"
click at [584, 203] on button "Search" at bounding box center [596, 206] width 51 height 20
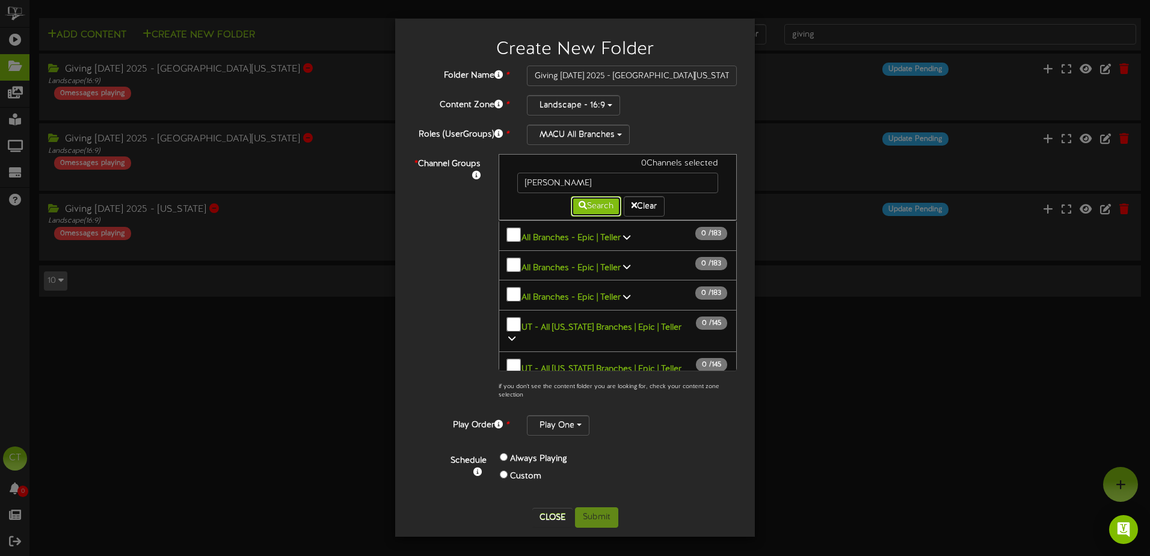
scroll to position [180, 0]
click at [652, 321] on b "UT - All [US_STATE] Branches | Epic | Teller" at bounding box center [601, 325] width 160 height 9
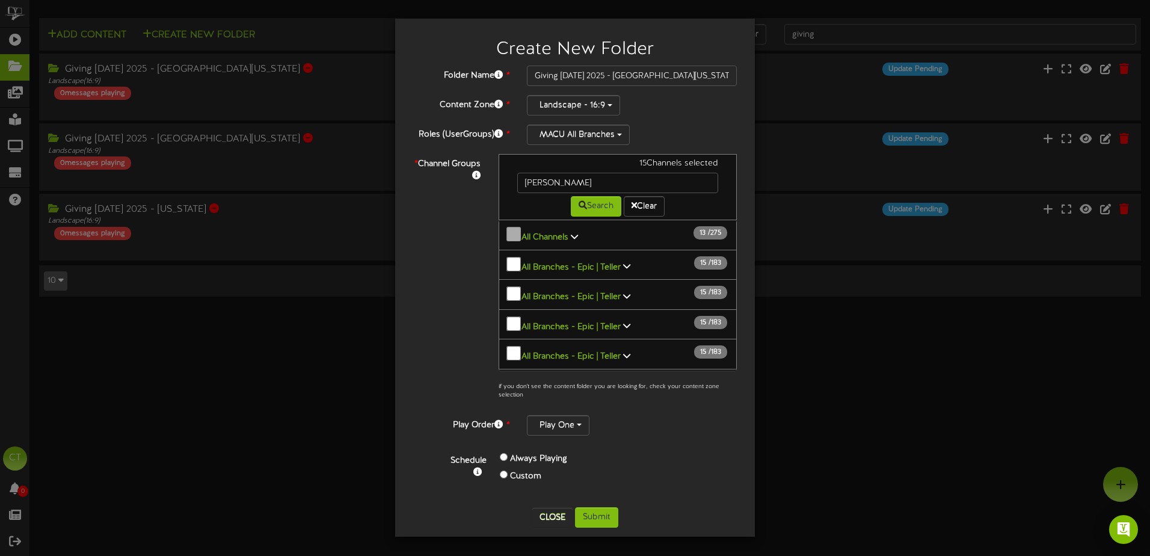
scroll to position [120, 0]
click at [515, 392] on icon at bounding box center [511, 396] width 7 height 8
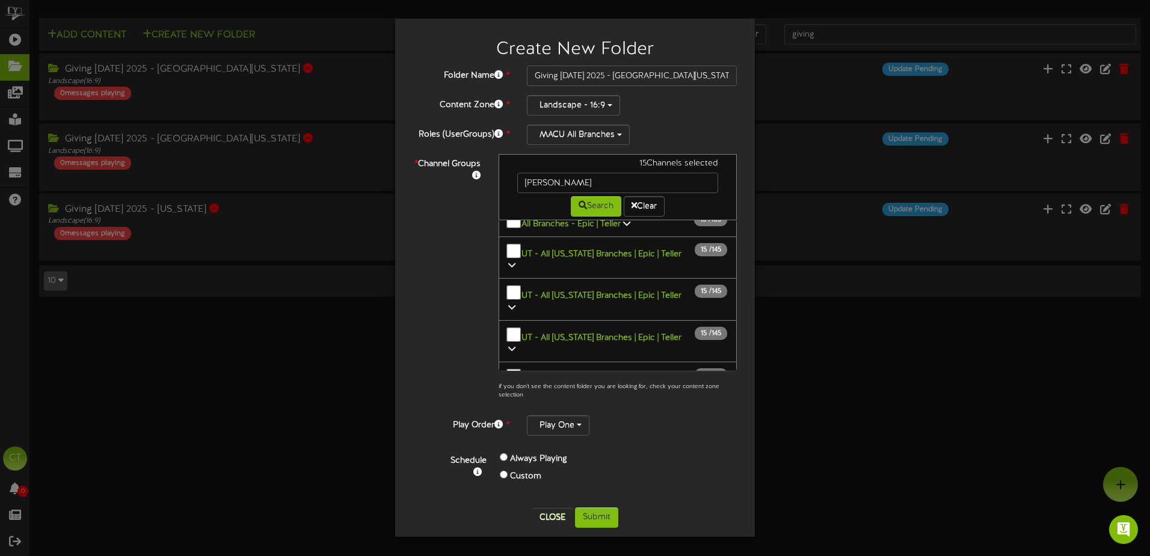
scroll to position [432, 0]
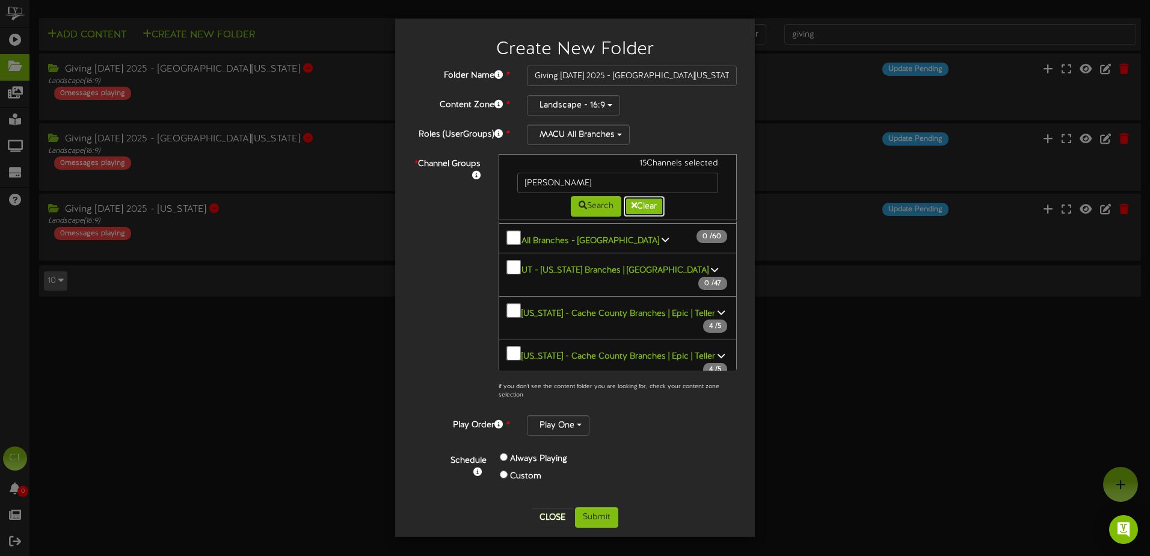
click at [650, 206] on button "Clear" at bounding box center [644, 206] width 41 height 20
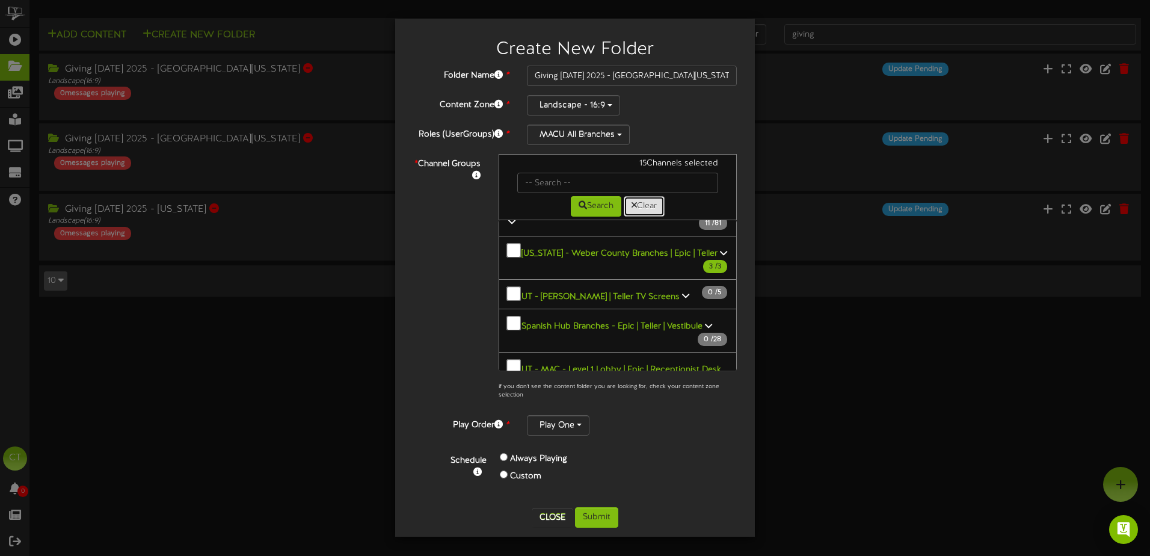
scroll to position [2406, 0]
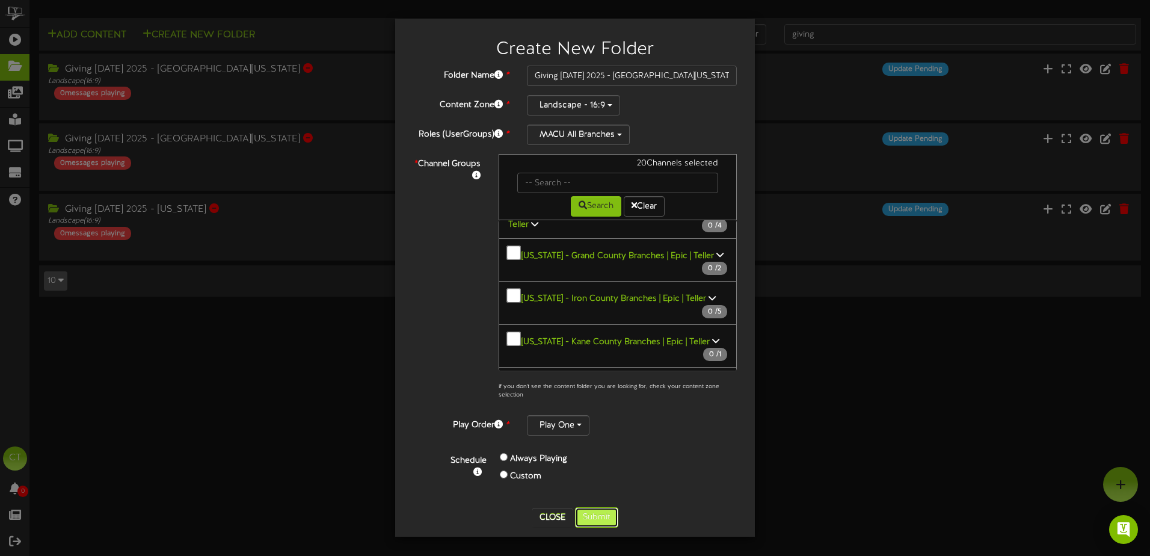
click at [604, 517] on button "Submit" at bounding box center [596, 517] width 43 height 20
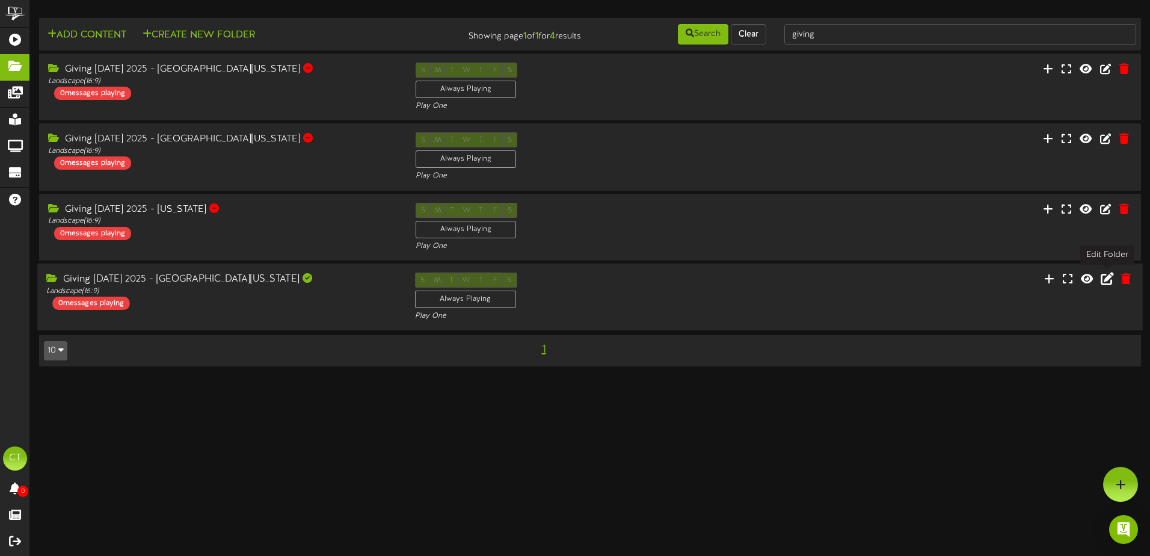
click at [1105, 279] on icon at bounding box center [1106, 277] width 13 height 13
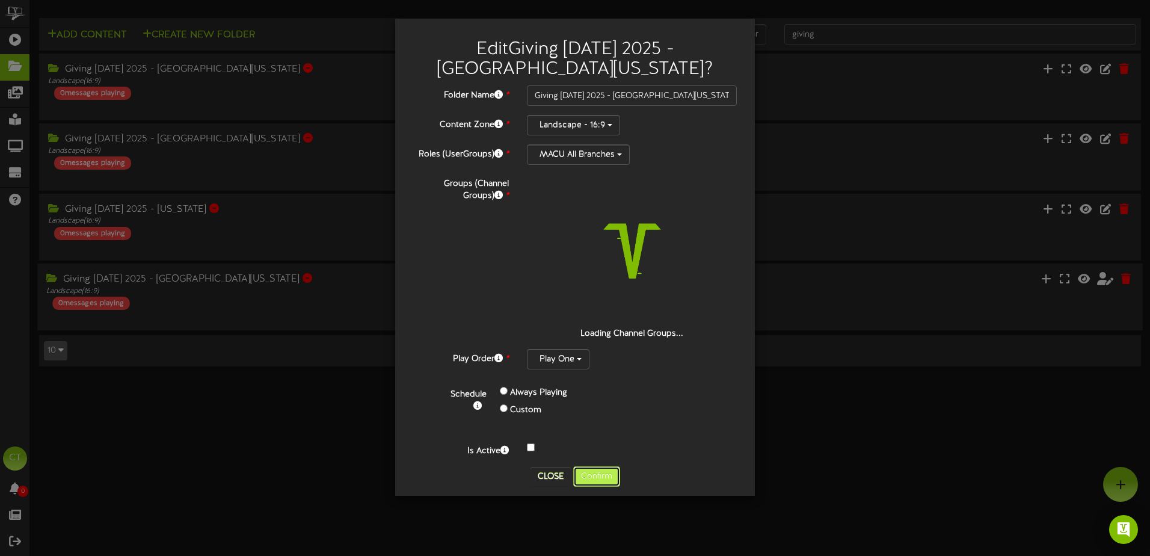
click at [610, 480] on div "Edit Giving Tuesday 2025 - Northern Utah ? Folder Name * Giving Tuesday 2025 - …" at bounding box center [575, 257] width 342 height 459
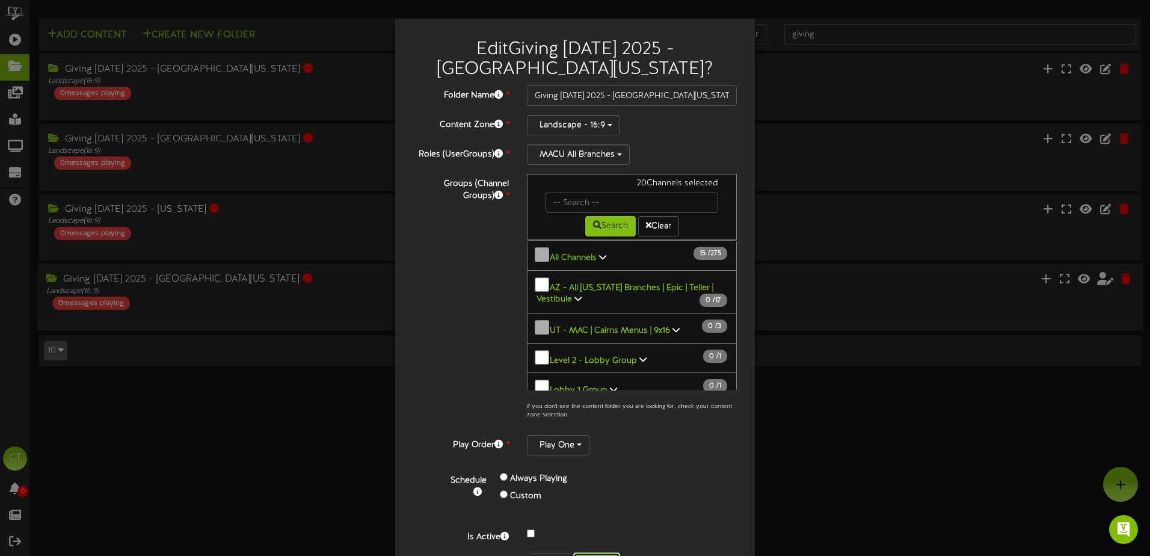
scroll to position [42, 0]
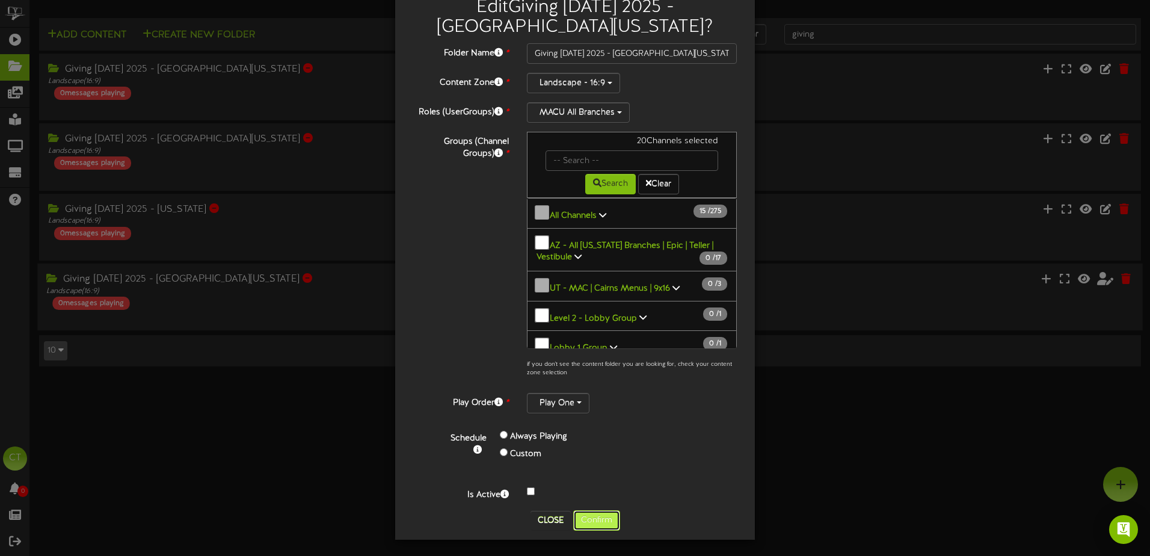
click at [601, 516] on button "Confirm" at bounding box center [596, 520] width 47 height 20
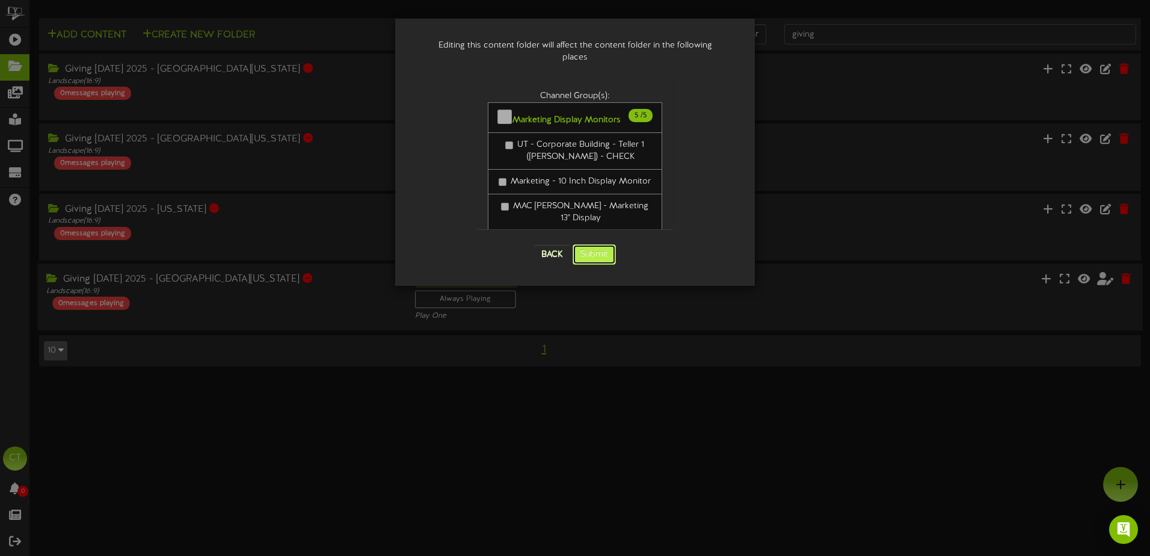
click at [598, 244] on button "Submit" at bounding box center [593, 254] width 43 height 20
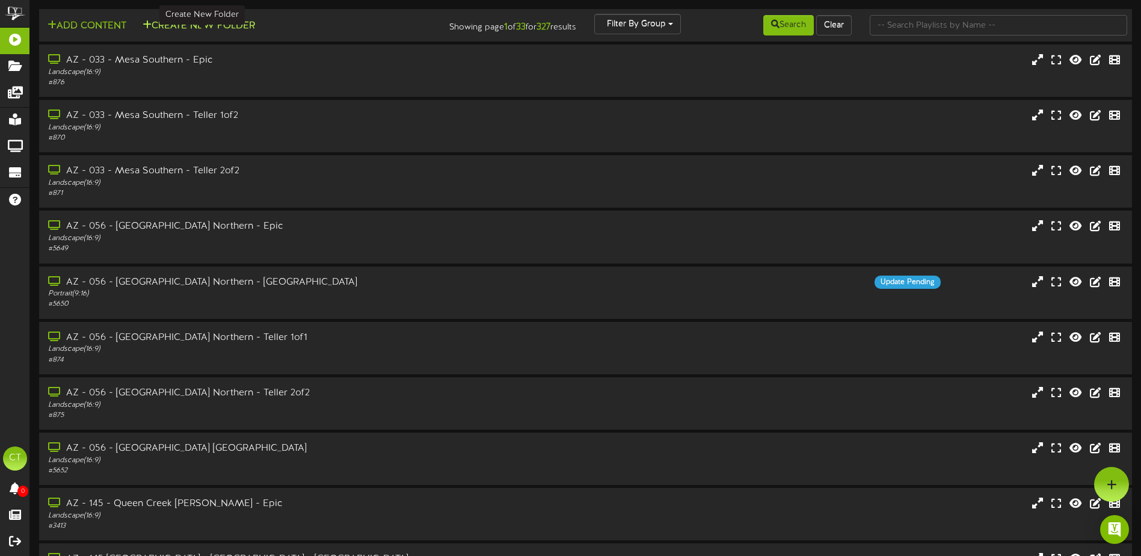
click at [219, 26] on button "Create New Folder" at bounding box center [199, 26] width 120 height 15
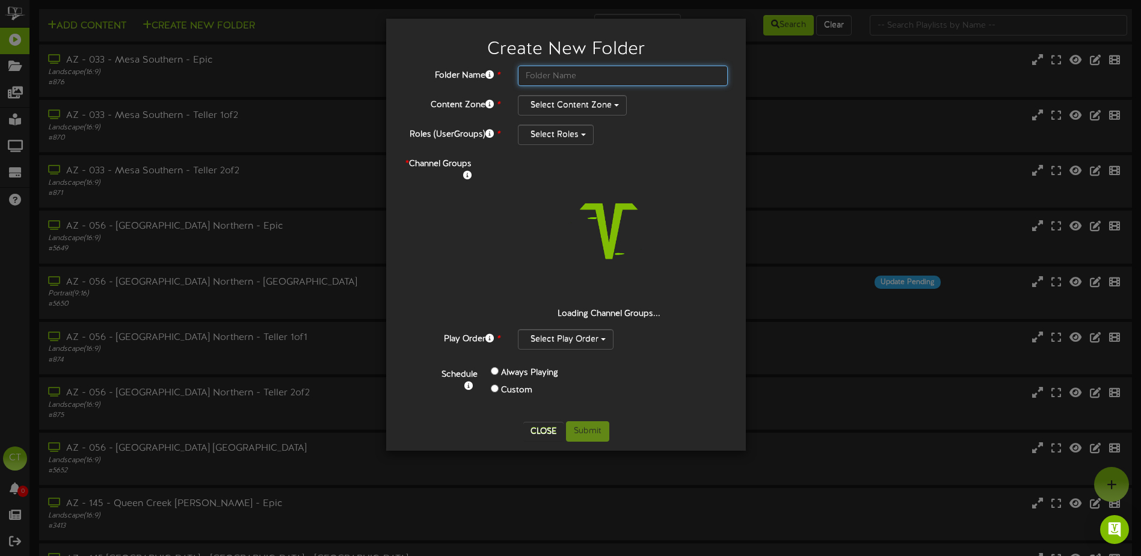
click at [563, 76] on input "text" at bounding box center [623, 76] width 210 height 20
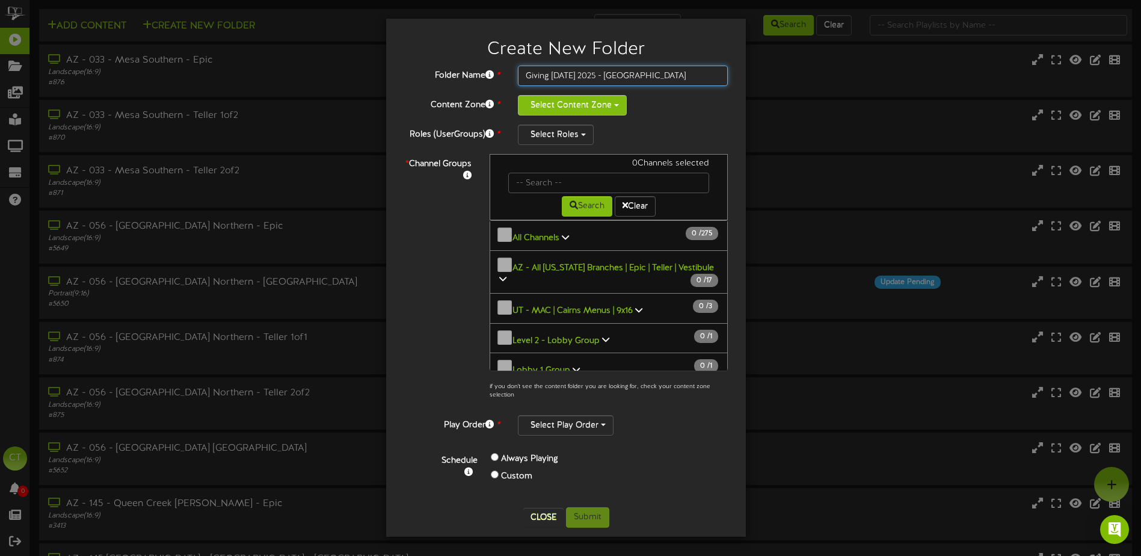
type input "Giving [DATE] 2025 - [GEOGRAPHIC_DATA]"
click at [612, 102] on button "Select Content Zone" at bounding box center [572, 105] width 109 height 20
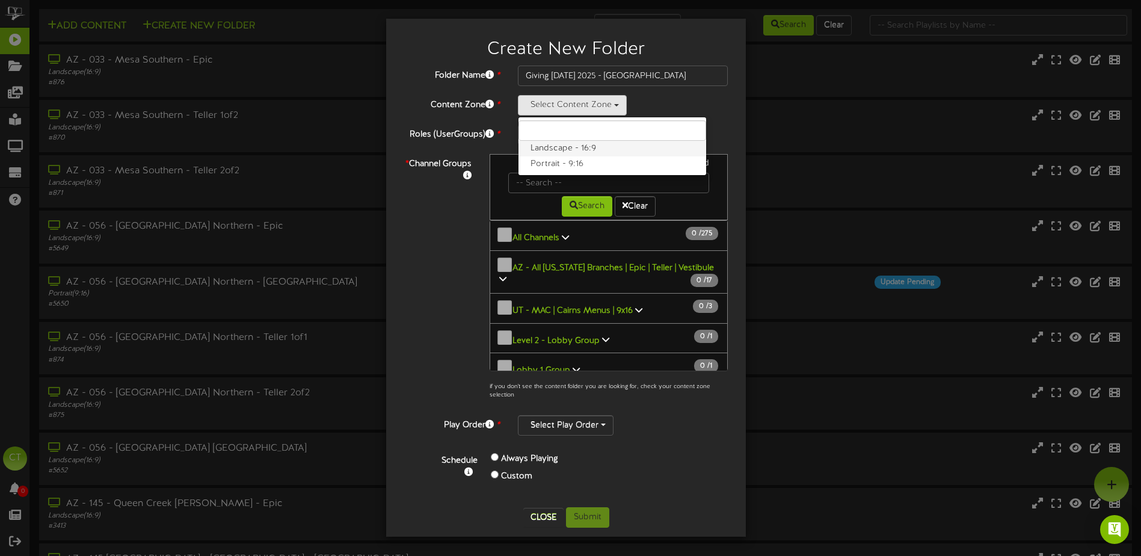
click at [578, 150] on label "Landscape - 16:9" at bounding box center [612, 149] width 188 height 16
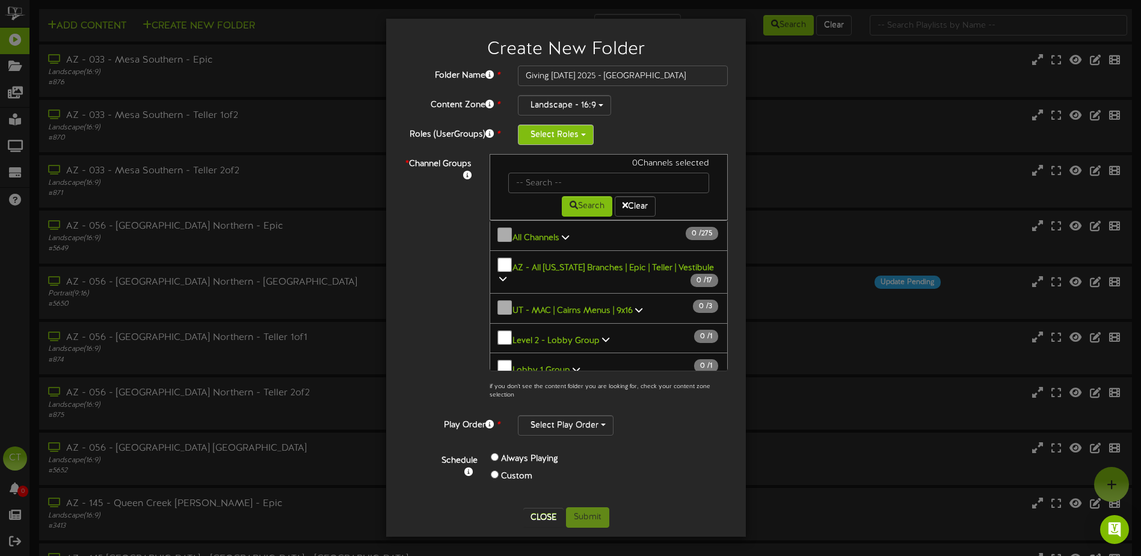
click at [563, 135] on button "Select Roles" at bounding box center [556, 134] width 76 height 20
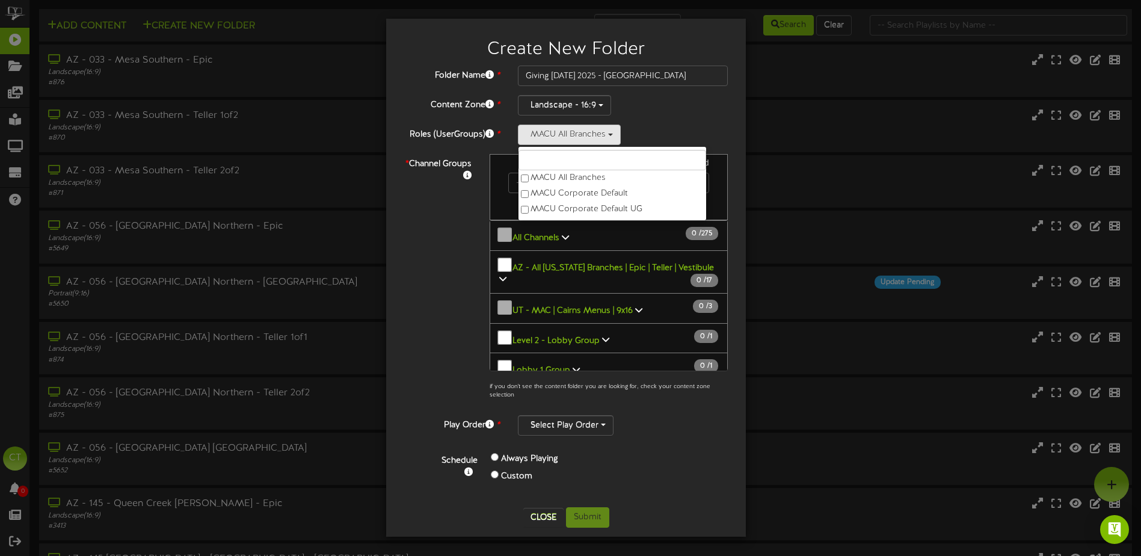
click at [732, 137] on div "MACU All Branches MACU All Branches MACU Corporate Default MACU Corporate Defau…" at bounding box center [623, 134] width 228 height 20
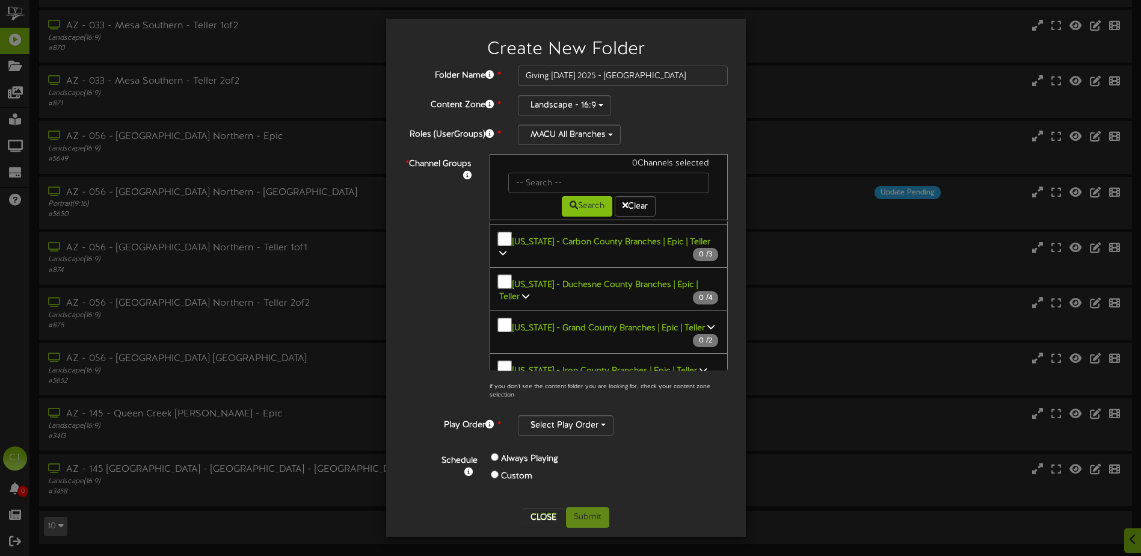
scroll to position [1674, 0]
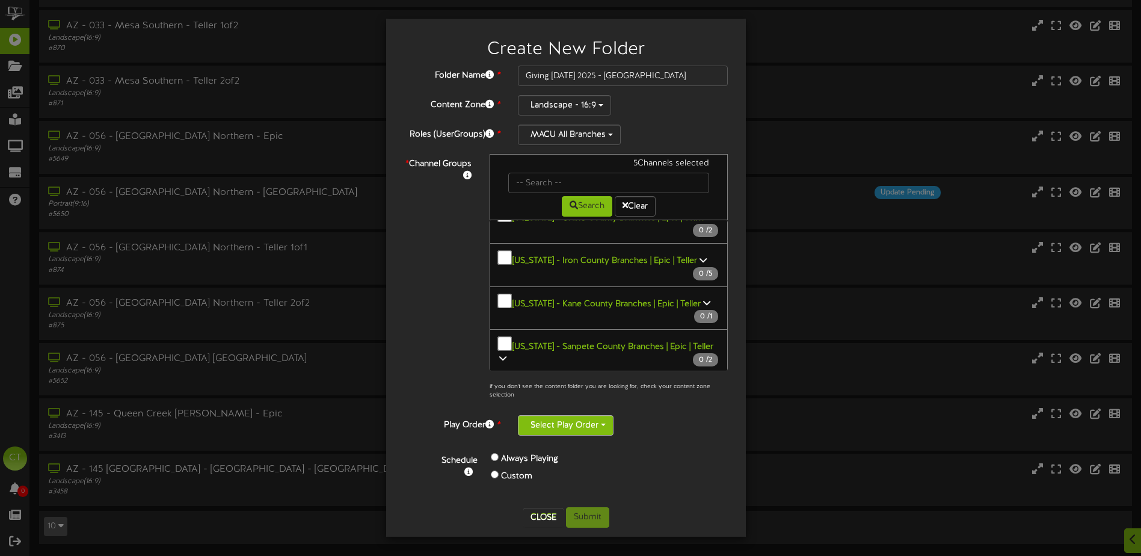
click at [587, 423] on button "Select Play Order" at bounding box center [566, 425] width 96 height 20
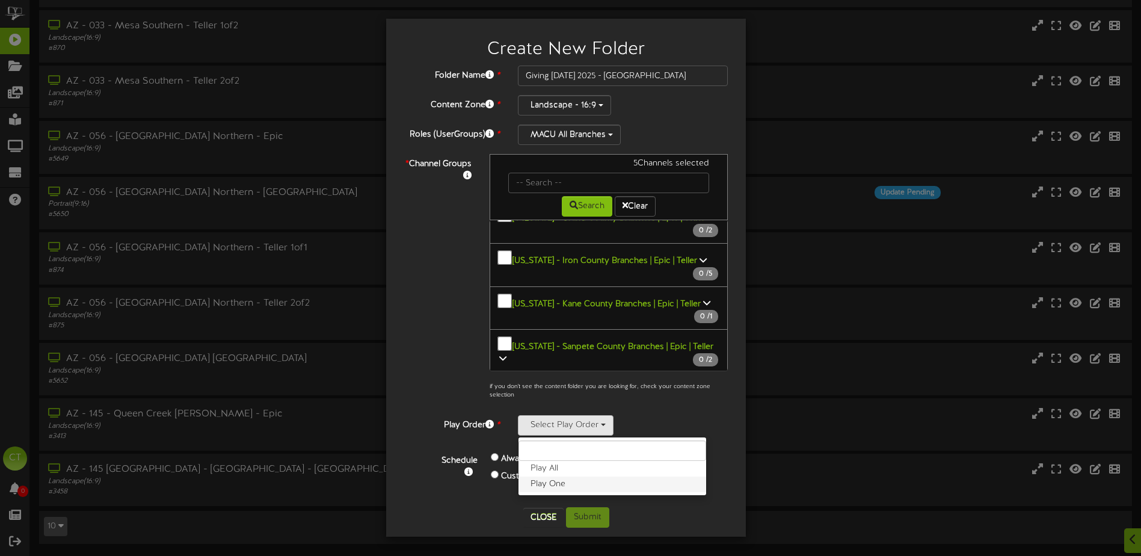
click at [569, 486] on label "Play One" at bounding box center [612, 484] width 188 height 16
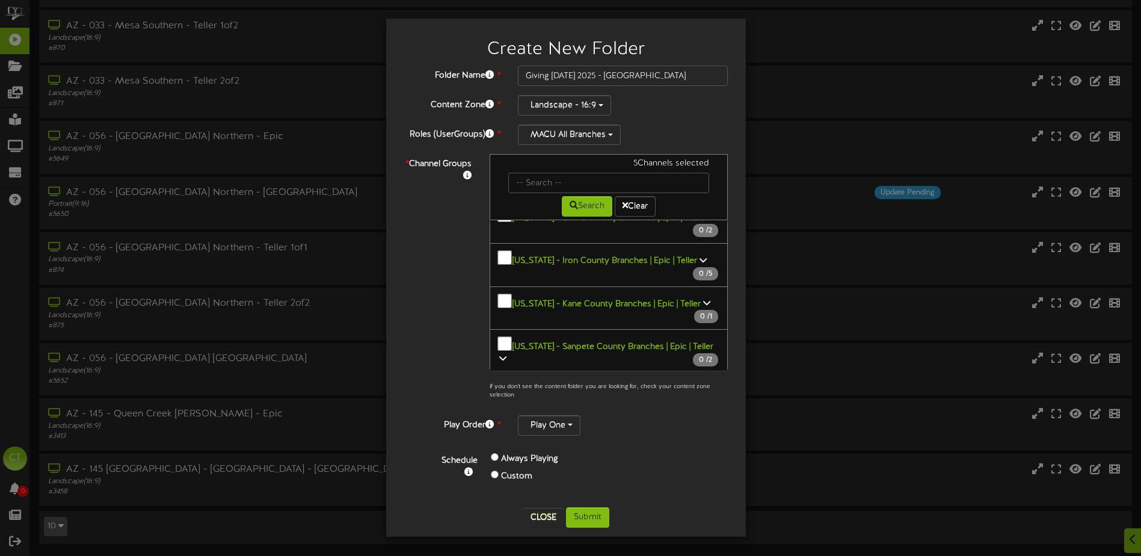
click at [425, 357] on div "* Channel Groups 5 Channels selected Search Clear All Channels 2 275" at bounding box center [566, 280] width 342 height 252
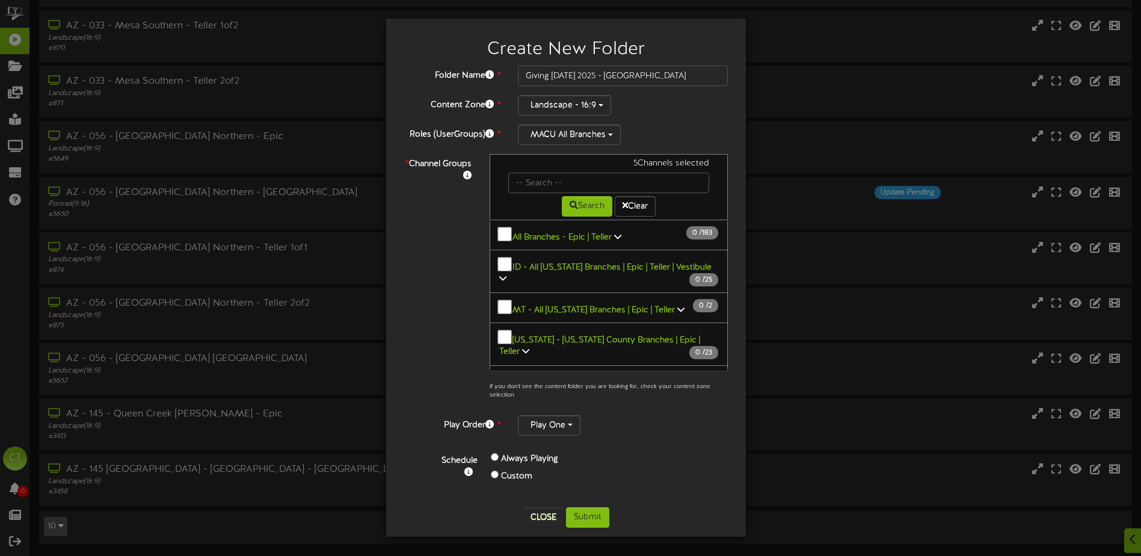
scroll to position [782, 0]
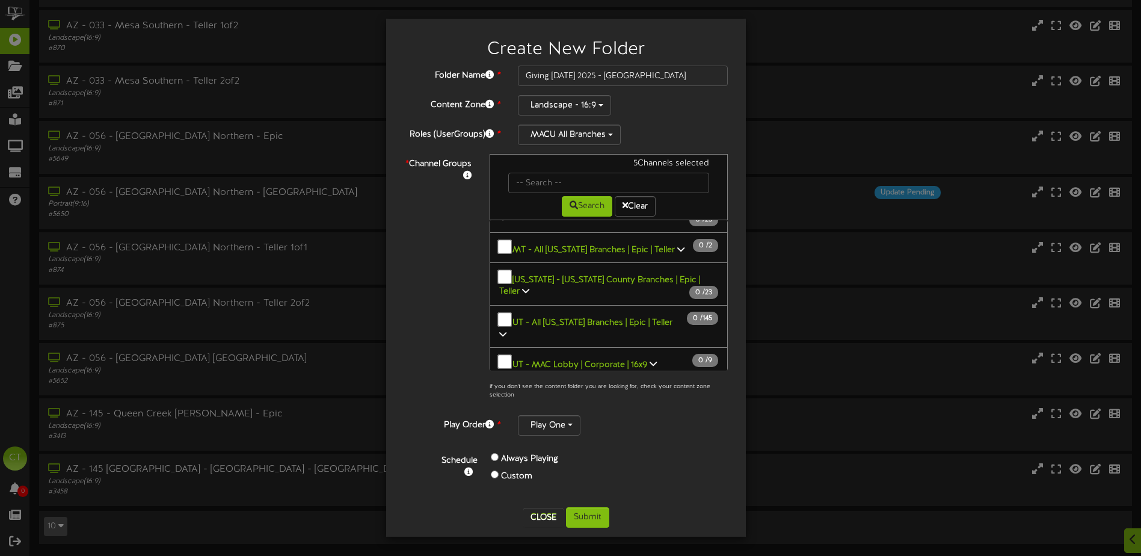
click at [681, 419] on b "[US_STATE] - [GEOGRAPHIC_DATA] Branches | Epic | Teller" at bounding box center [604, 429] width 210 height 21
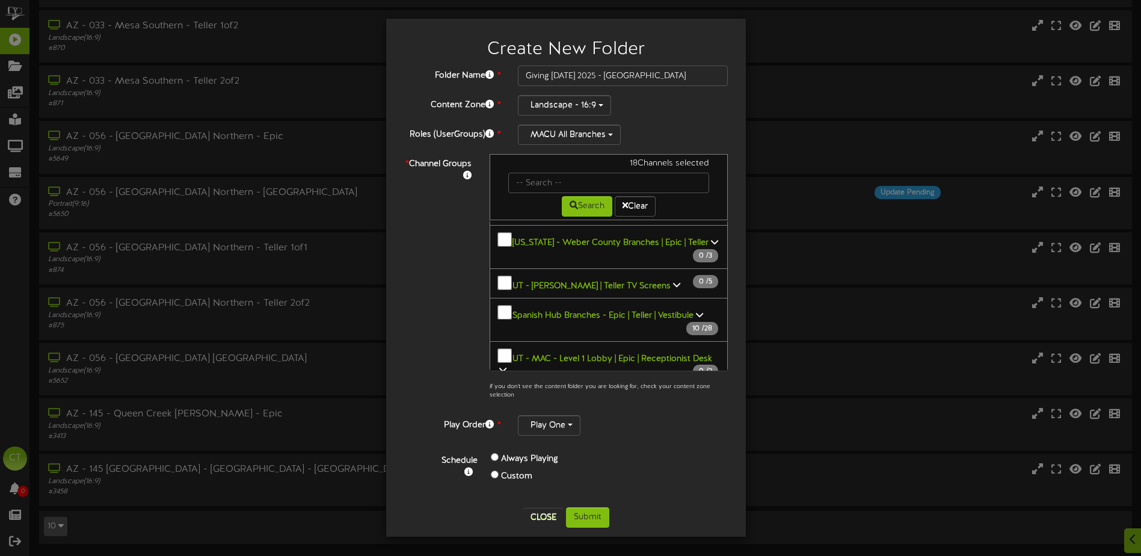
scroll to position [2706, 0]
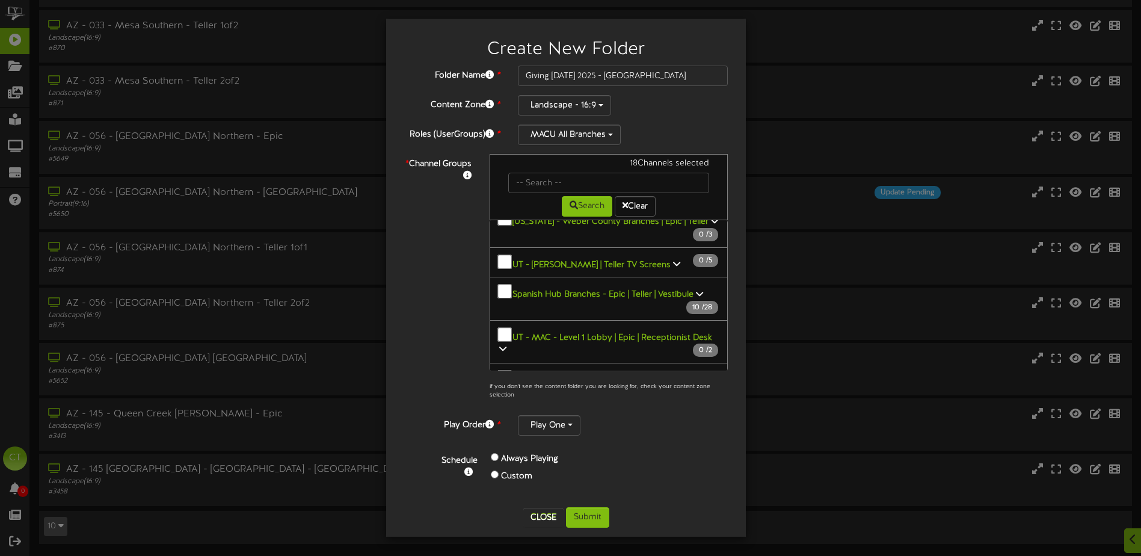
click at [627, 535] on b "UT - [US_STATE] Branches | [GEOGRAPHIC_DATA]" at bounding box center [605, 539] width 187 height 9
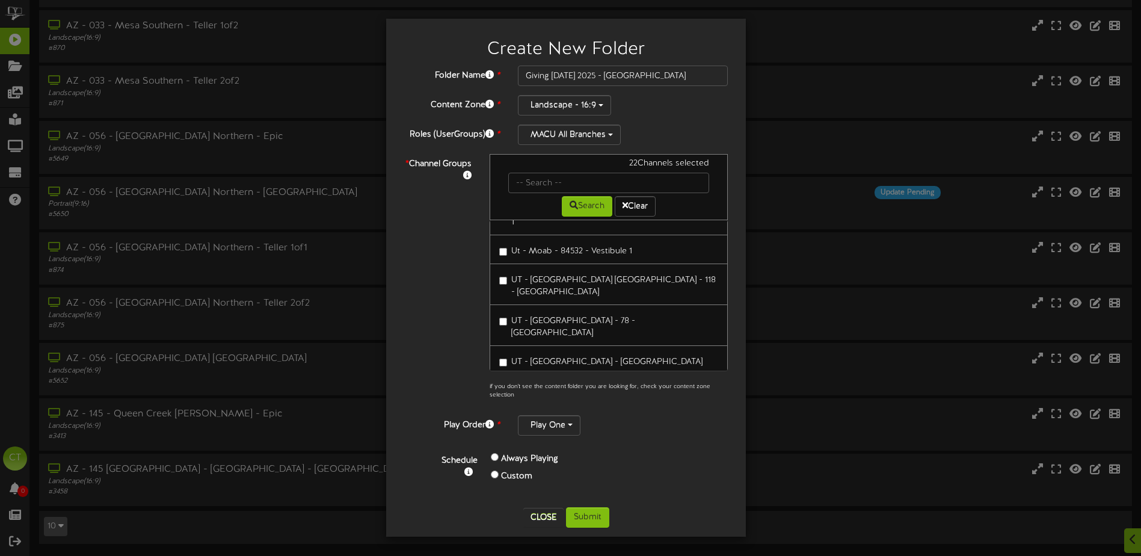
scroll to position [4029, 0]
click at [589, 515] on button "Submit" at bounding box center [587, 517] width 43 height 20
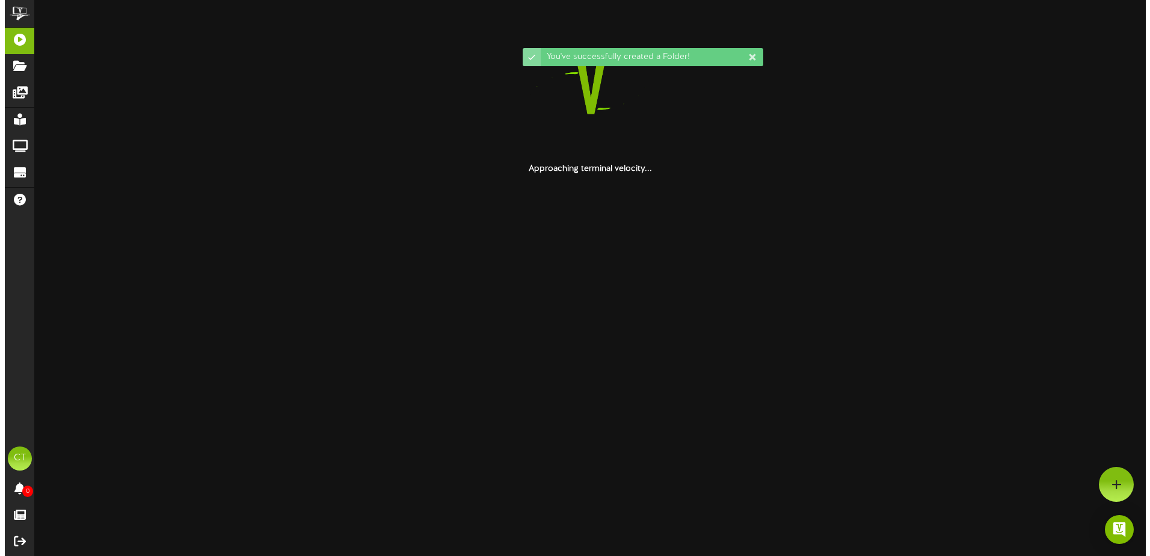
scroll to position [0, 0]
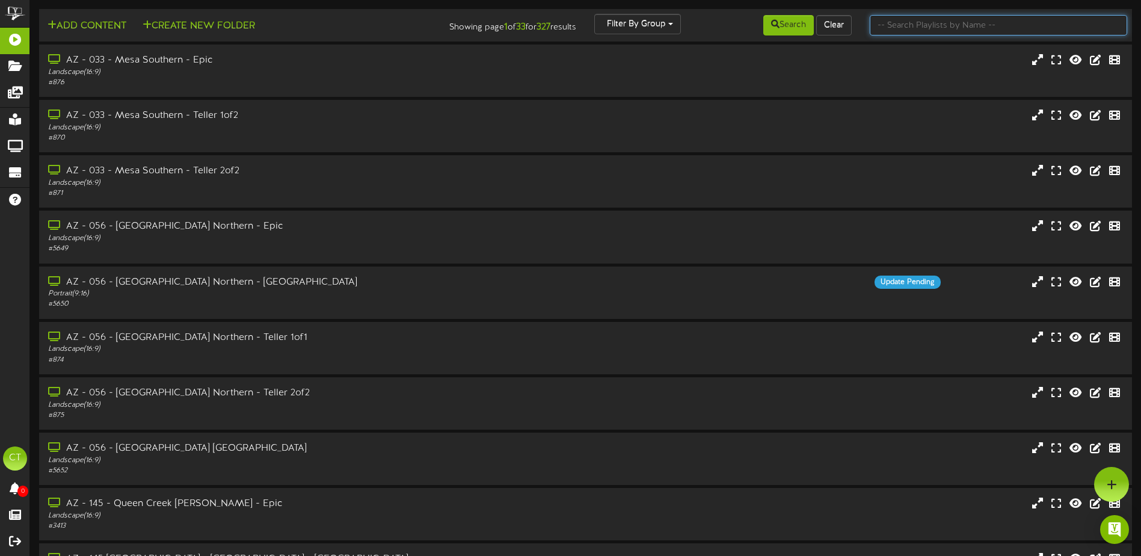
click at [894, 26] on input "text" at bounding box center [998, 25] width 257 height 20
type input "giving"
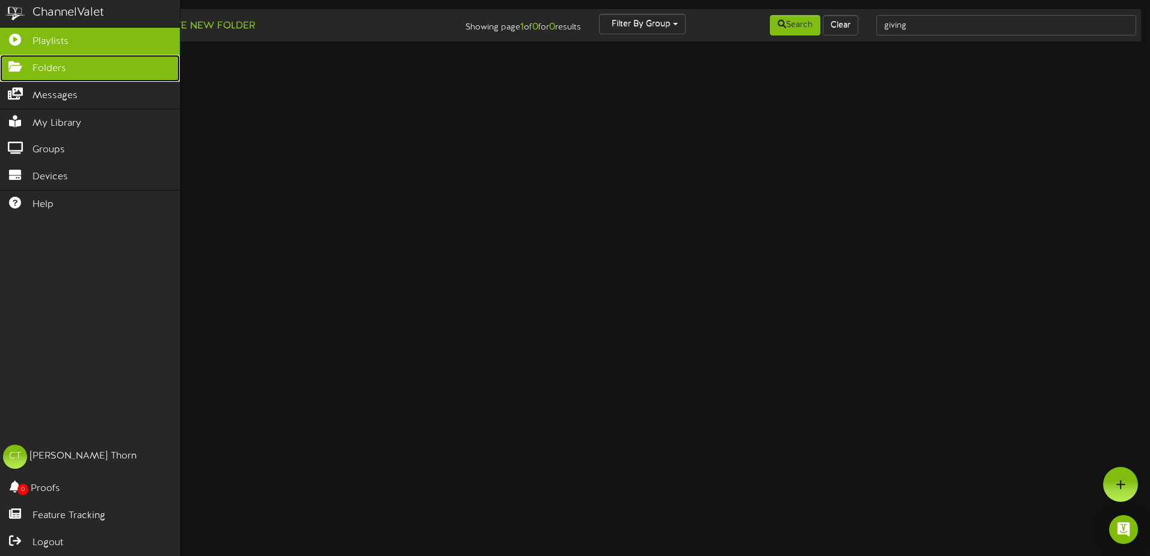
click at [12, 65] on icon at bounding box center [15, 65] width 30 height 9
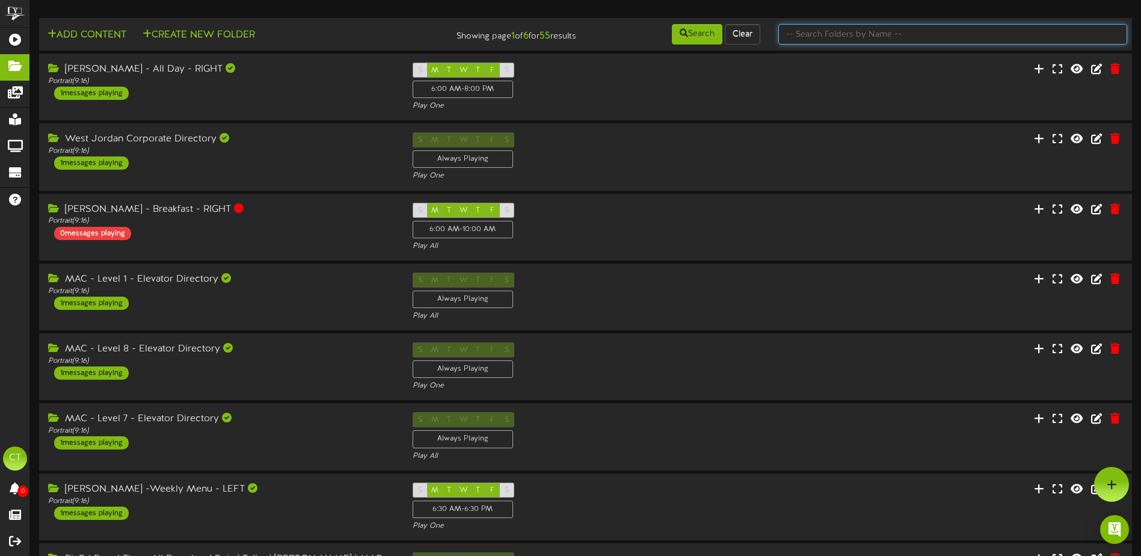
click at [834, 32] on input "text" at bounding box center [952, 34] width 349 height 20
type input "giving"
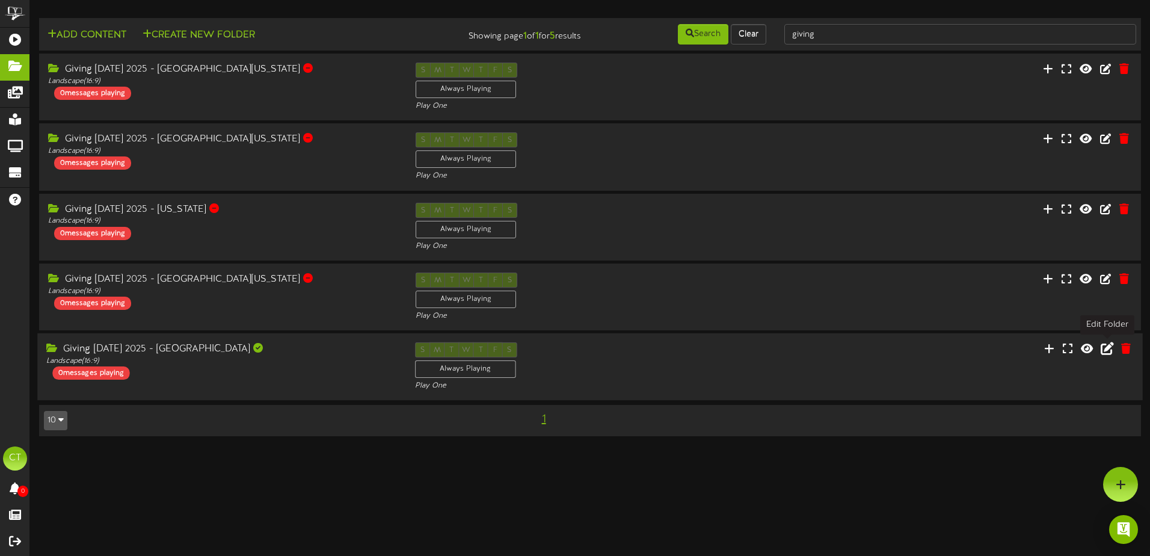
click at [1105, 350] on icon at bounding box center [1106, 348] width 13 height 13
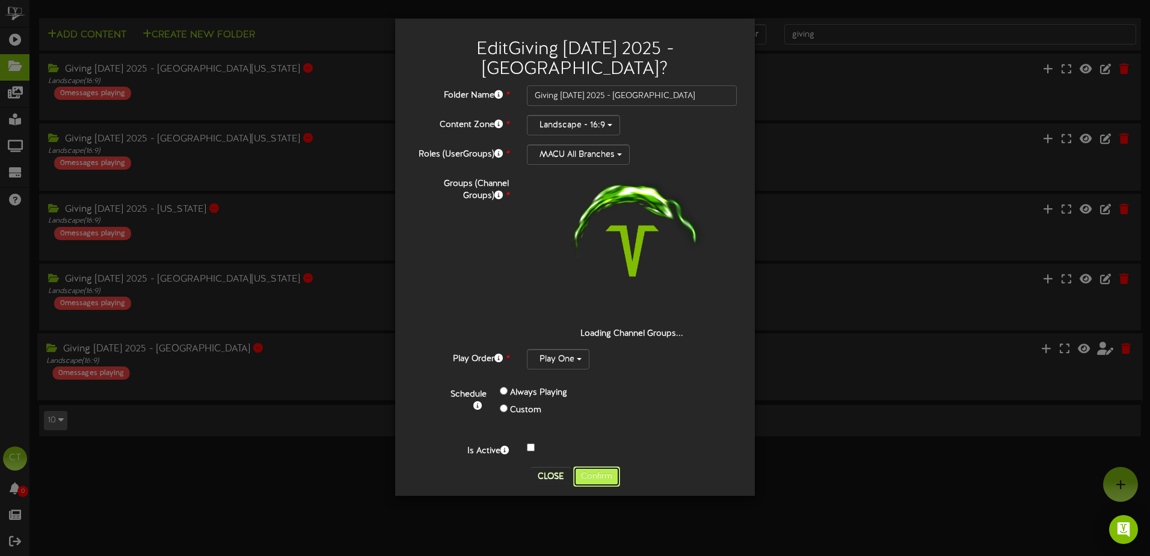
click at [609, 480] on div "Edit Giving [DATE] 2025 - [GEOGRAPHIC_DATA] ? Folder Name * Giving [DATE] 2025 …" at bounding box center [575, 257] width 342 height 459
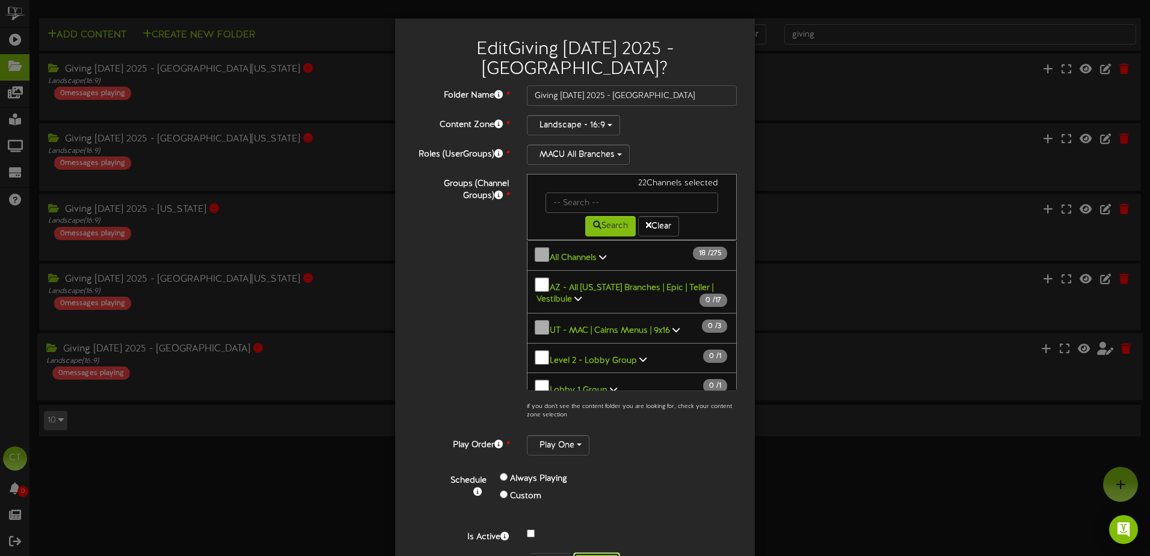
scroll to position [42, 0]
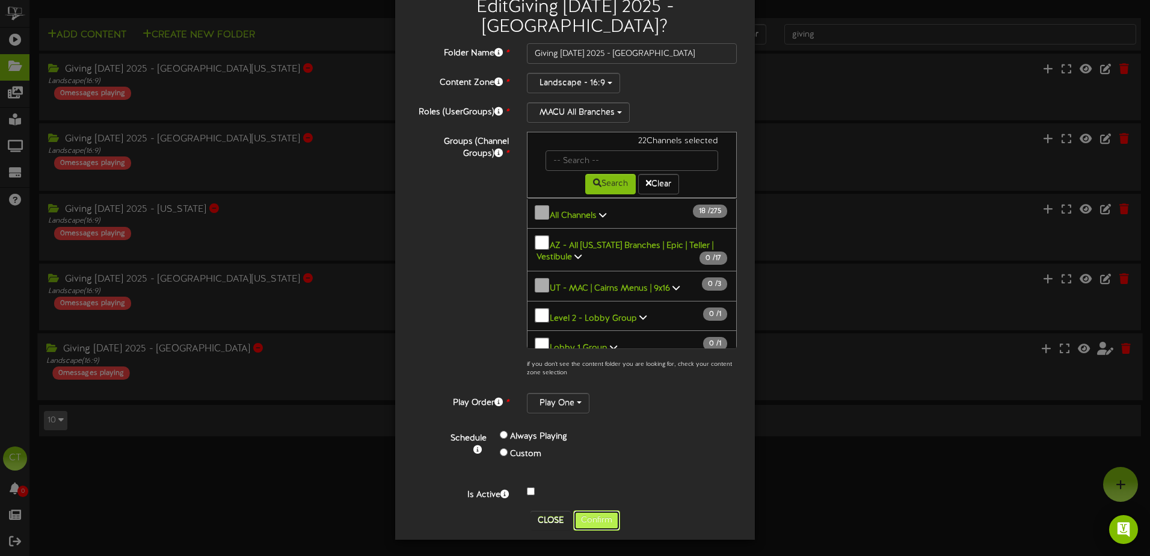
click at [600, 514] on button "Confirm" at bounding box center [596, 520] width 47 height 20
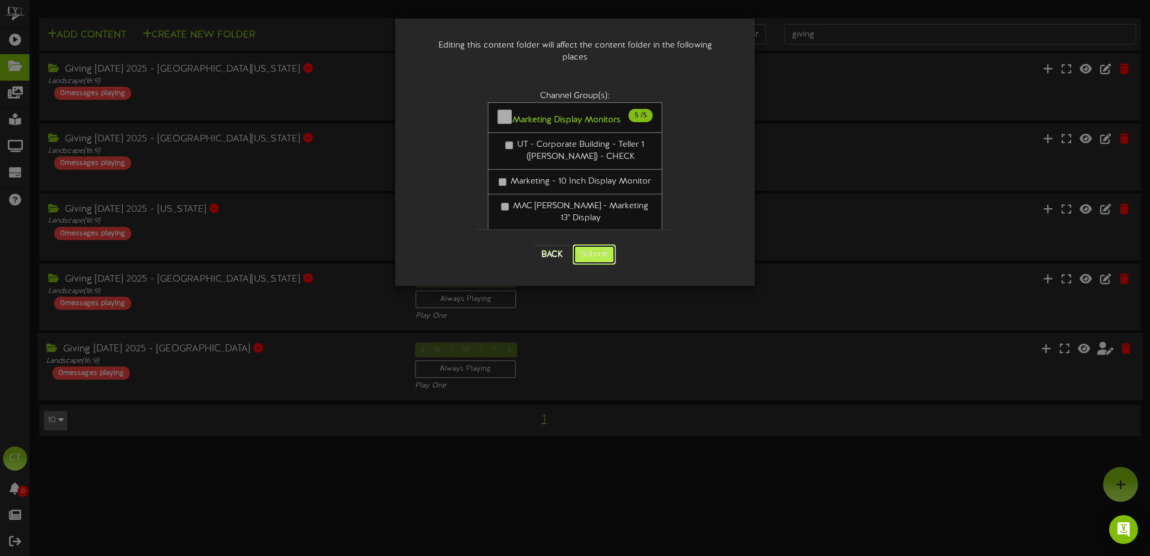
click at [601, 248] on button "Submit" at bounding box center [593, 254] width 43 height 20
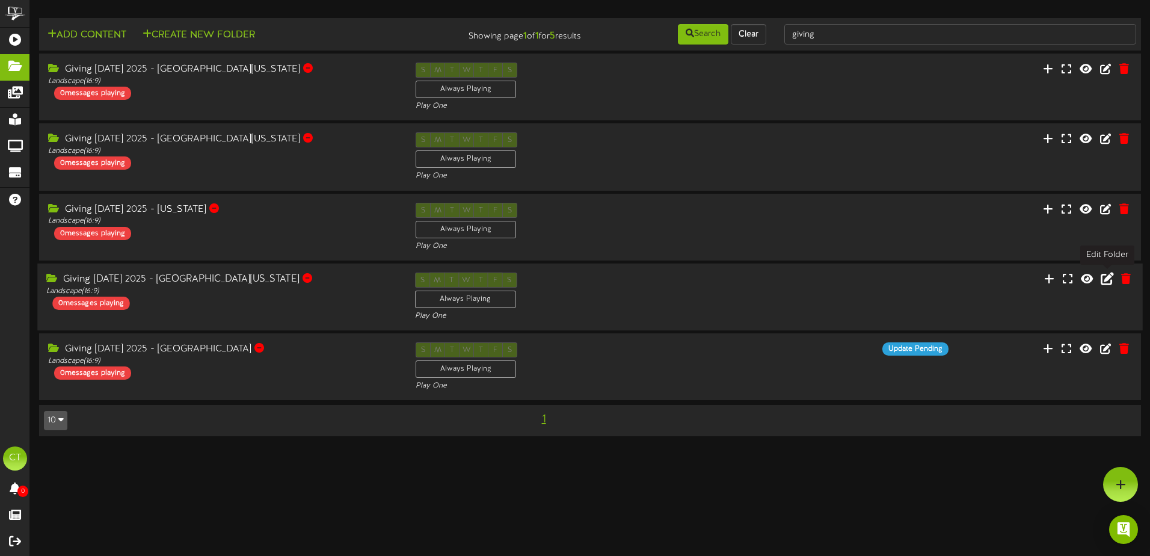
click at [1105, 280] on icon at bounding box center [1106, 277] width 13 height 13
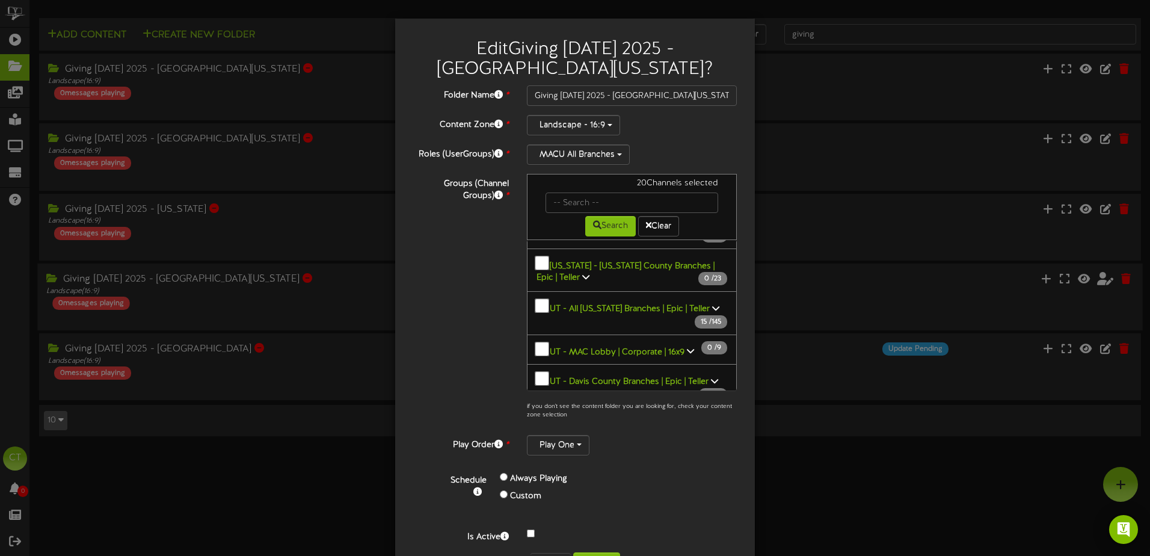
scroll to position [962, 0]
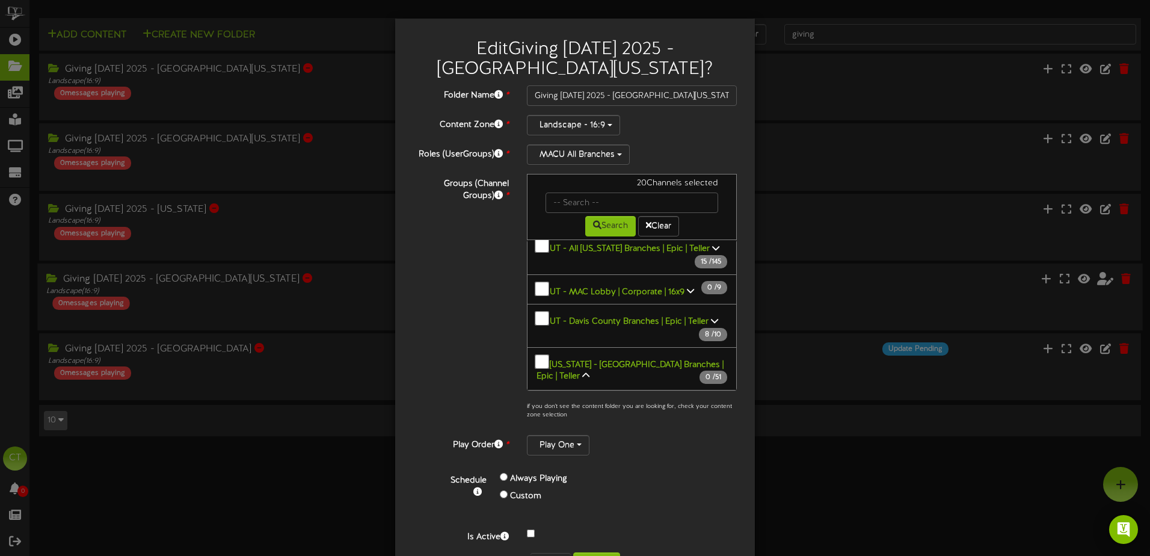
click at [582, 371] on icon at bounding box center [585, 375] width 7 height 8
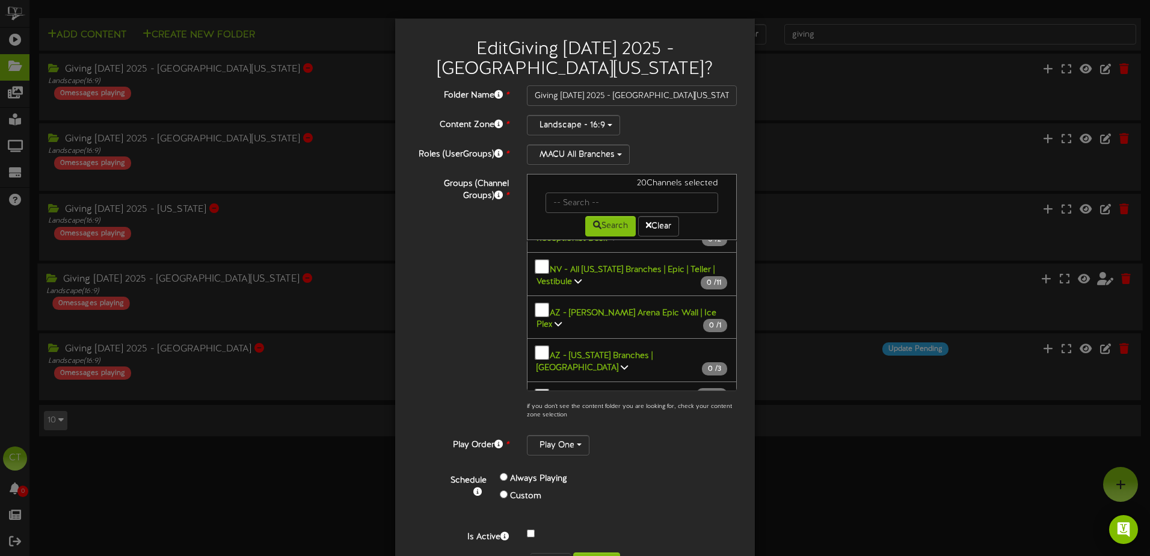
scroll to position [1383, 0]
click at [652, 435] on b "UT - [US_STATE] Branches | [GEOGRAPHIC_DATA]" at bounding box center [594, 445] width 116 height 21
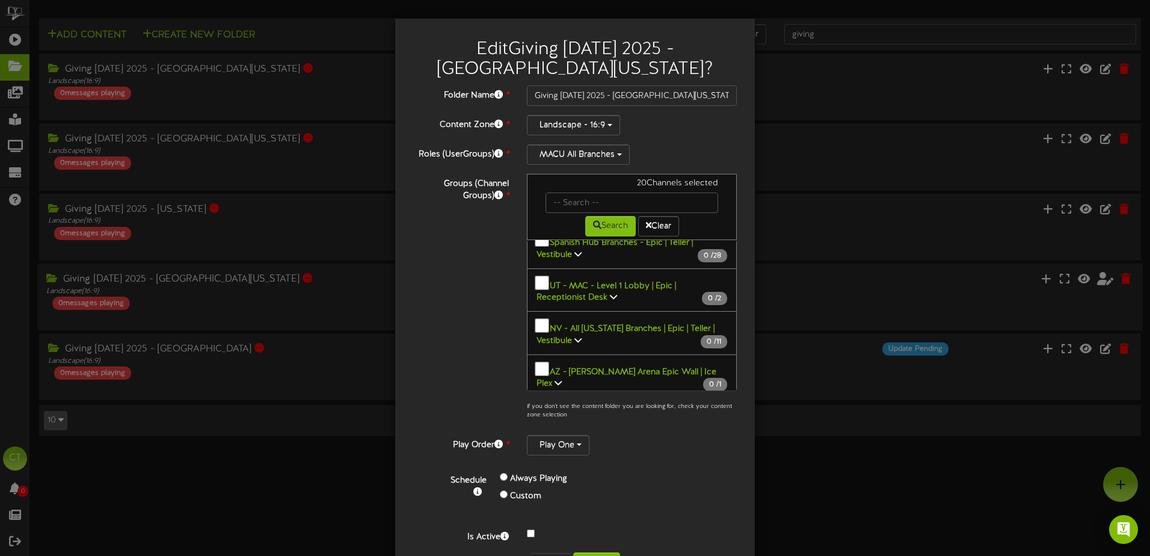
click at [652, 495] on b "UT - [US_STATE] Branches | [GEOGRAPHIC_DATA]" at bounding box center [594, 505] width 116 height 21
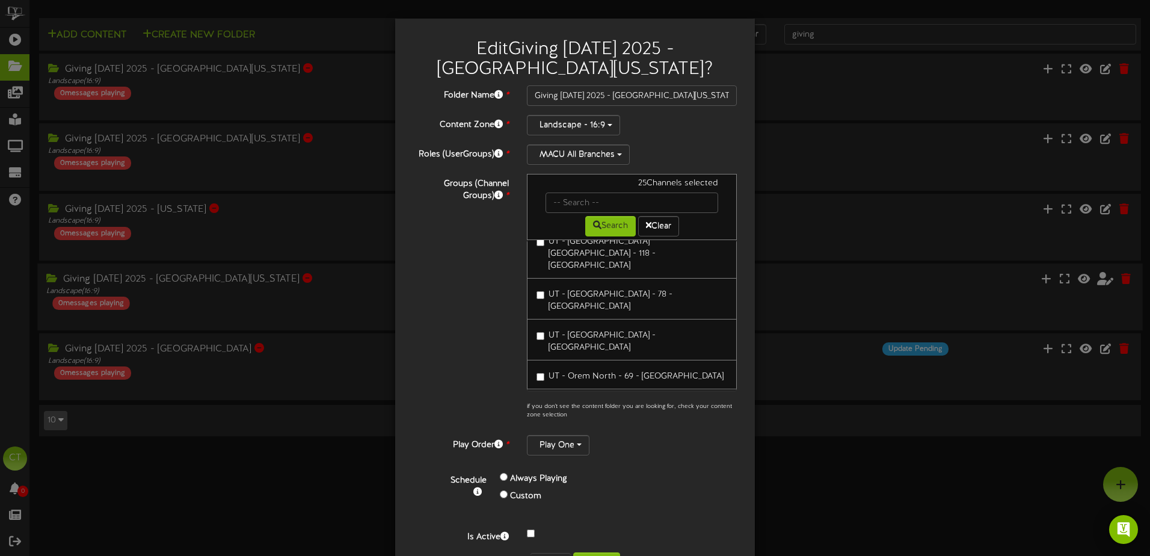
scroll to position [2706, 0]
click at [717, 453] on div "Play One" at bounding box center [632, 445] width 210 height 20
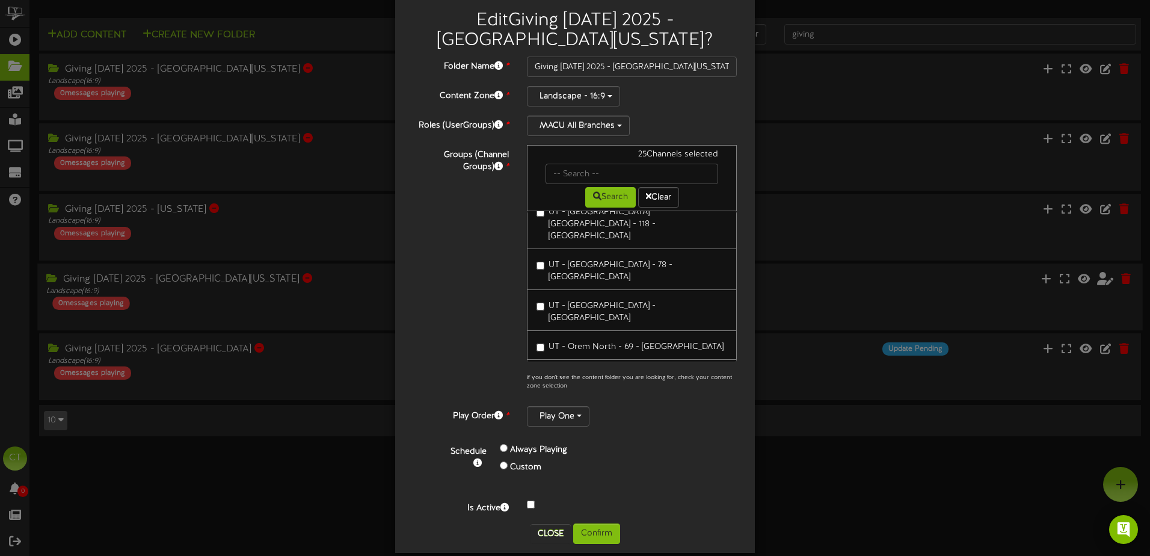
scroll to position [42, 0]
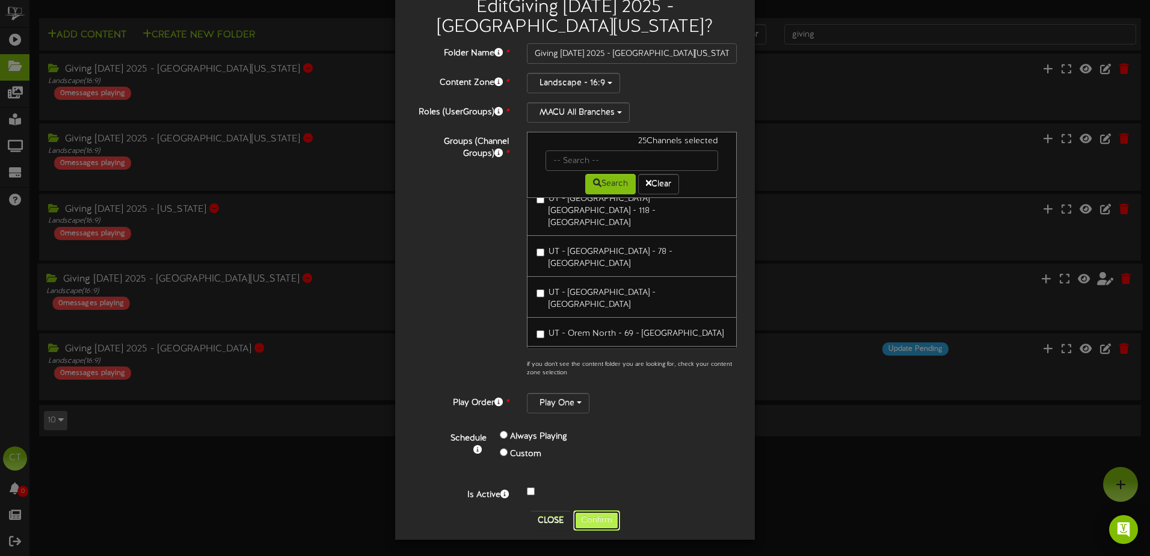
click at [603, 514] on button "Confirm" at bounding box center [596, 520] width 47 height 20
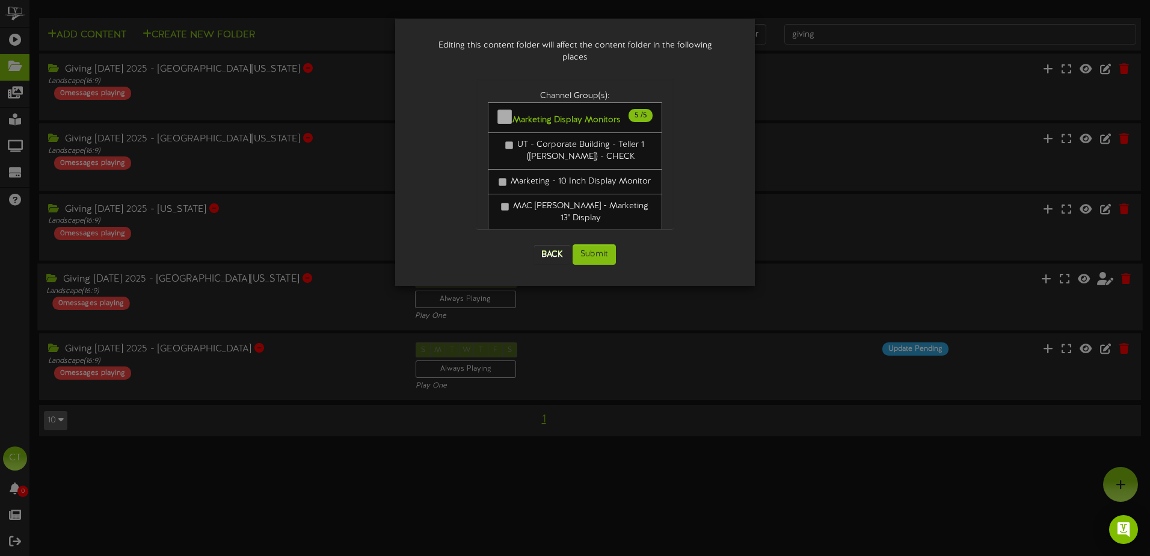
scroll to position [0, 0]
click at [593, 244] on button "Submit" at bounding box center [593, 254] width 43 height 20
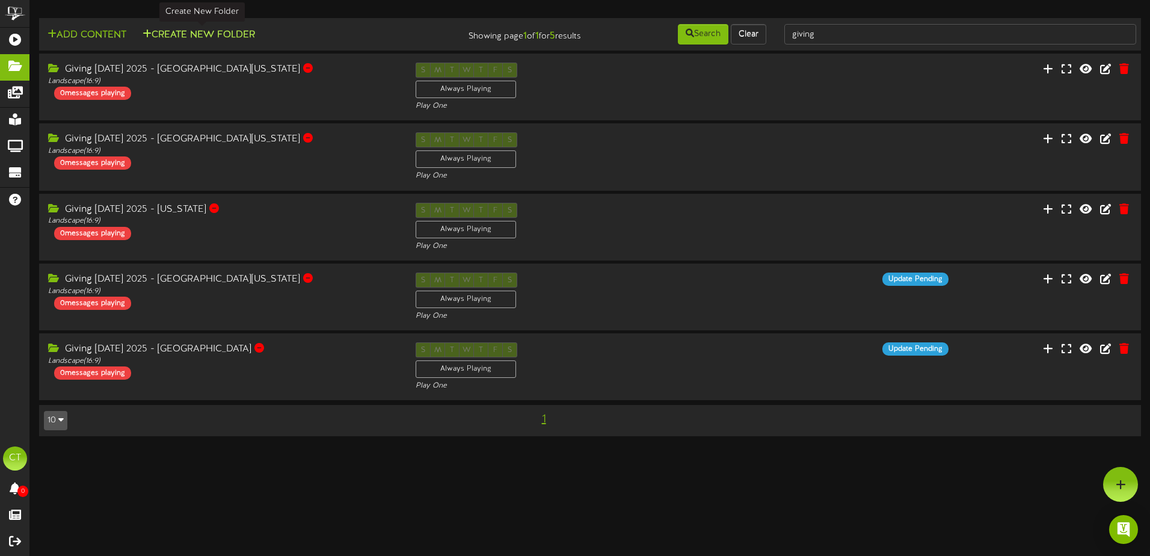
click at [219, 32] on button "Create New Folder" at bounding box center [199, 35] width 120 height 15
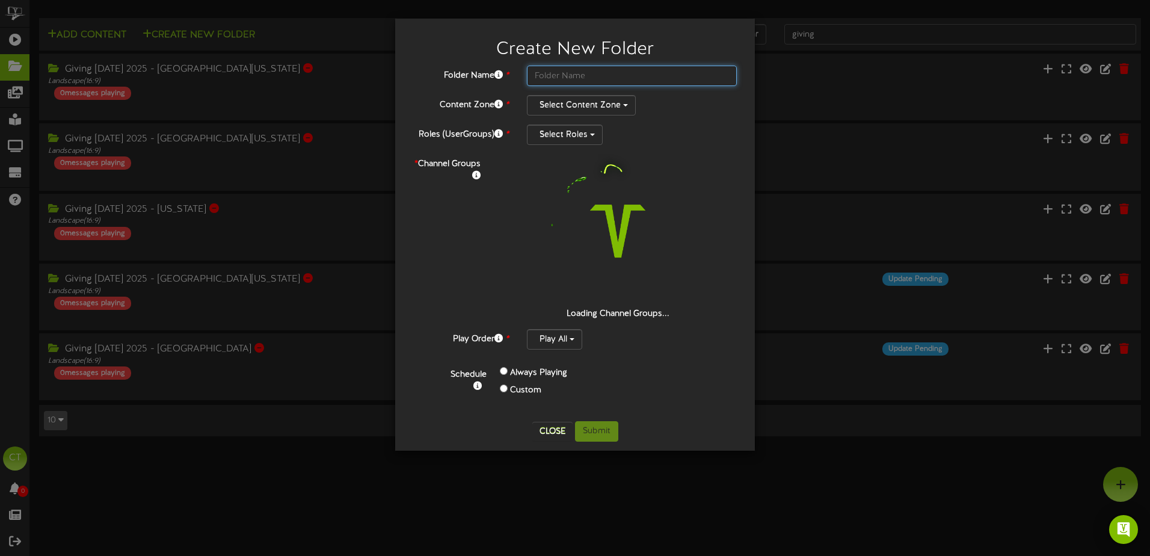
click at [560, 76] on input "text" at bounding box center [632, 76] width 210 height 20
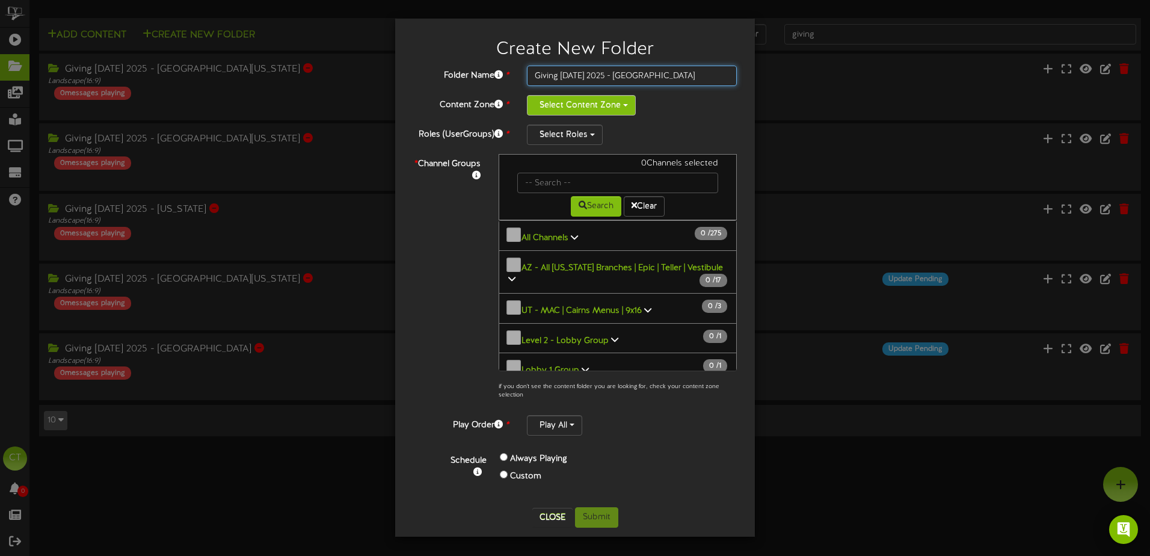
type input "Giving [DATE] 2025 - [GEOGRAPHIC_DATA]"
click at [579, 106] on button "Select Content Zone" at bounding box center [581, 105] width 109 height 20
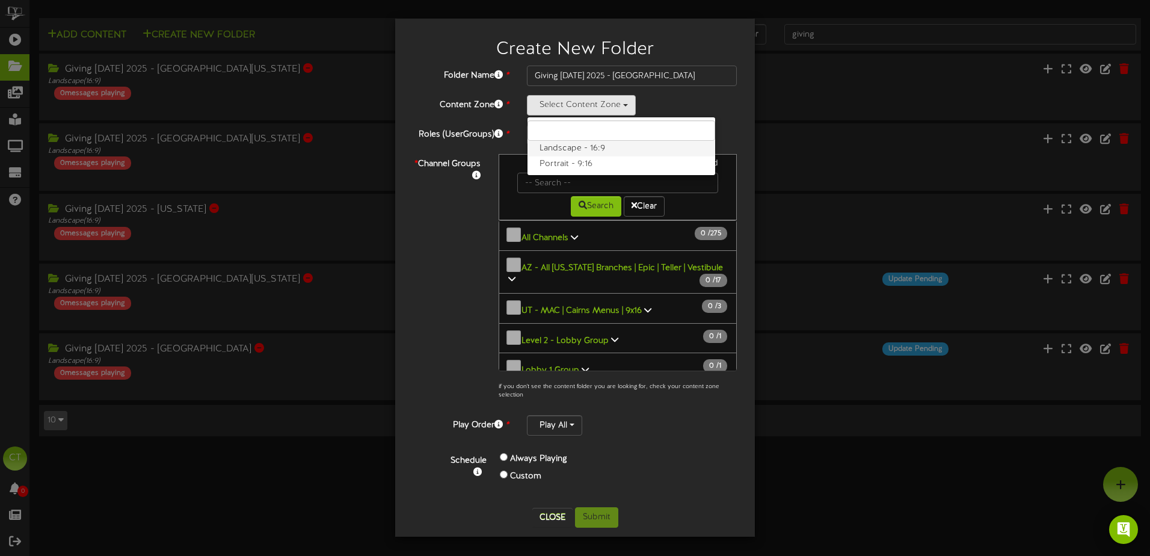
click at [578, 147] on label "Landscape - 16:9" at bounding box center [621, 149] width 188 height 16
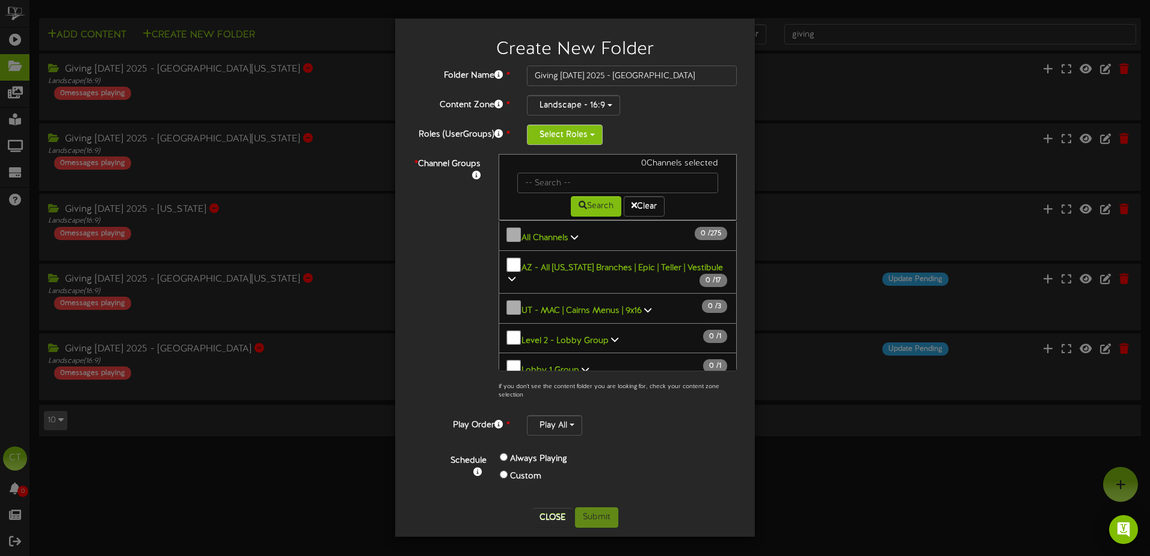
click at [560, 132] on button "Select Roles" at bounding box center [565, 134] width 76 height 20
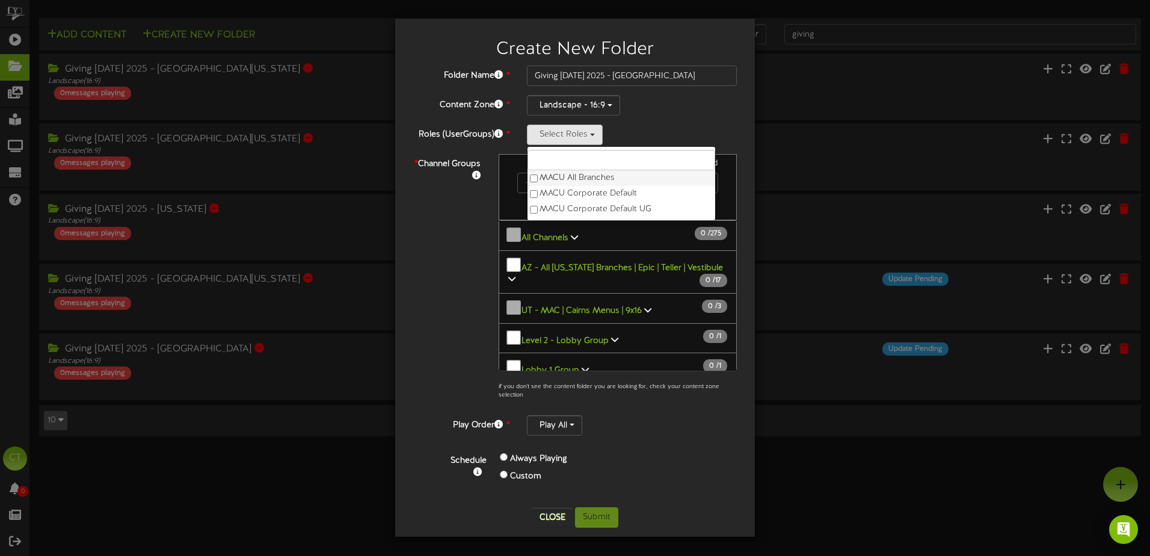
click at [571, 180] on label "MACU All Branches" at bounding box center [621, 178] width 188 height 16
click at [432, 233] on div "* Channel Groups 0 Channels selected Search Clear 0" at bounding box center [575, 280] width 342 height 252
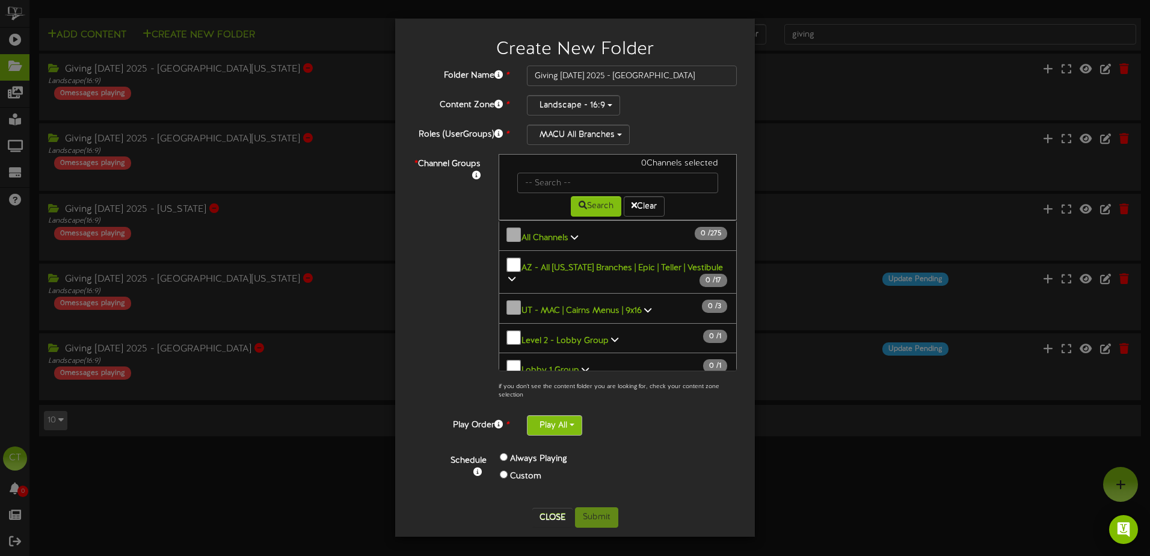
click at [557, 429] on button "Play All" at bounding box center [554, 425] width 55 height 20
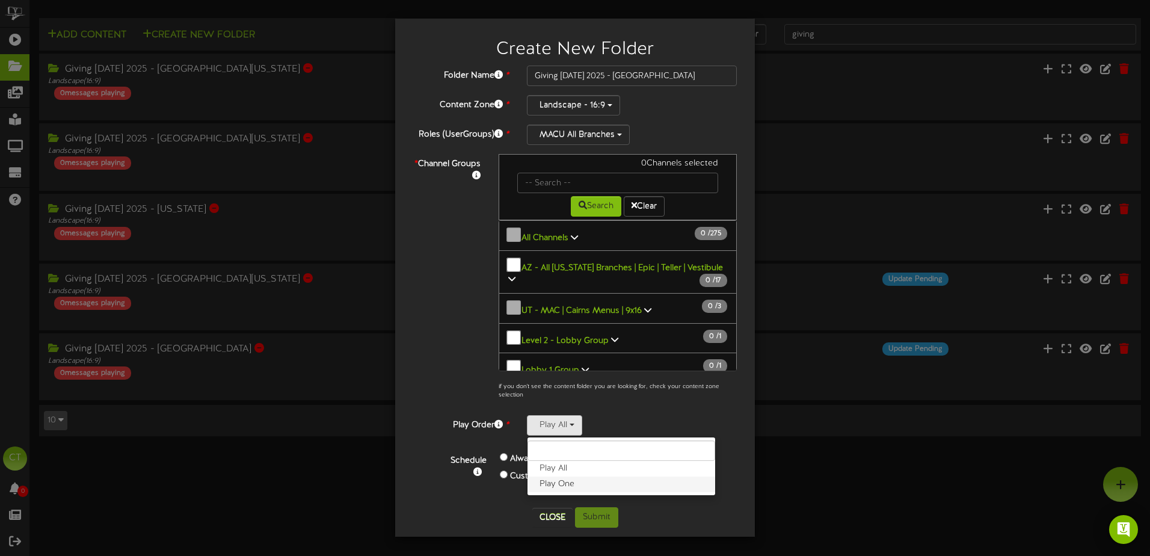
click at [560, 484] on label "Play One" at bounding box center [621, 484] width 188 height 16
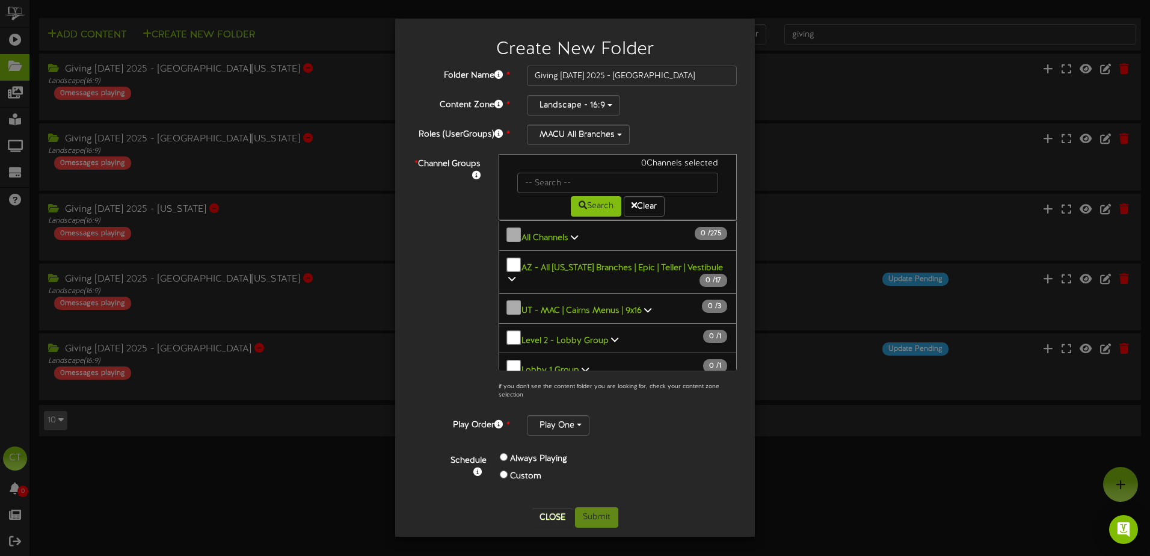
click at [457, 368] on div "* Channel Groups 0 Channels selected Search Clear 0" at bounding box center [575, 280] width 342 height 252
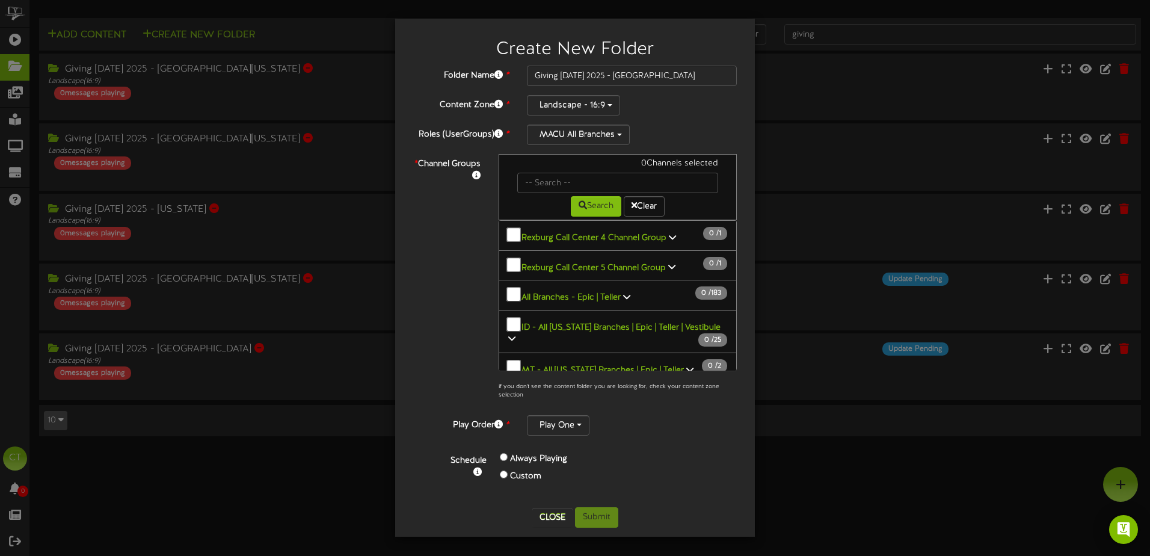
scroll to position [722, 0]
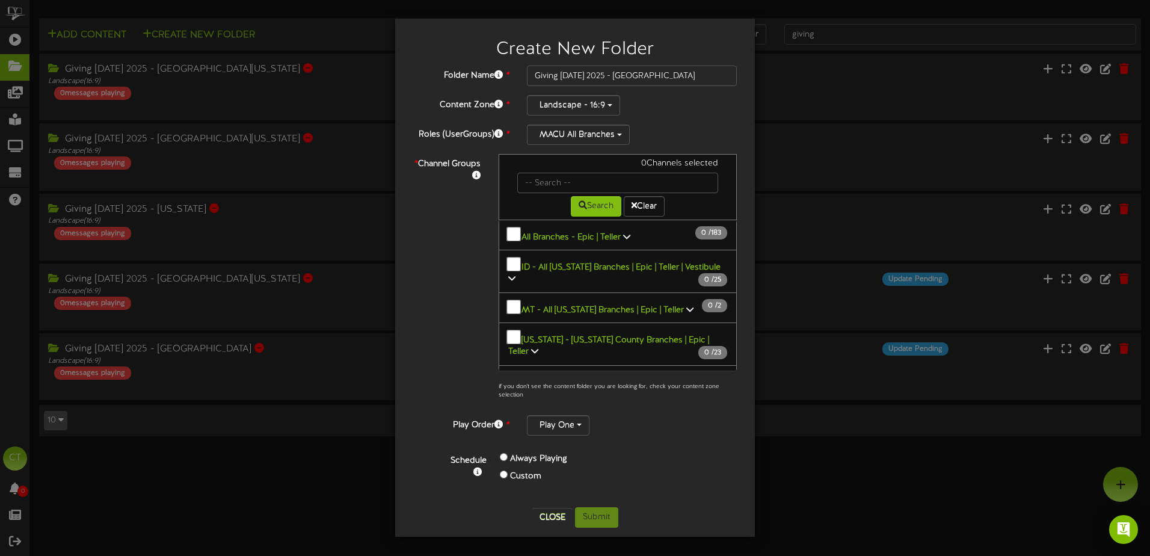
click at [515, 390] on icon at bounding box center [511, 394] width 7 height 8
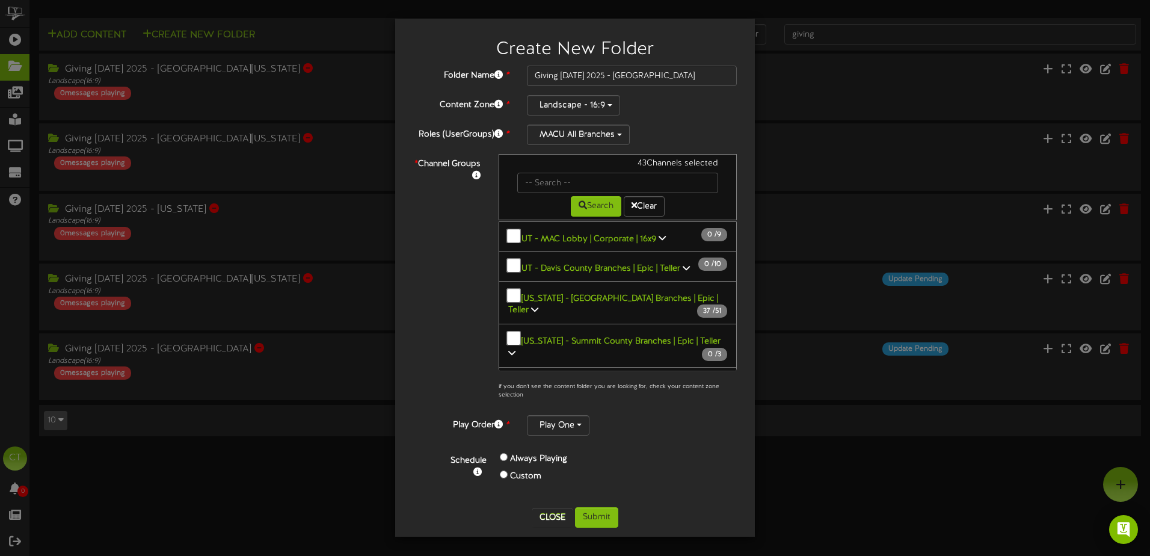
scroll to position [5412, 0]
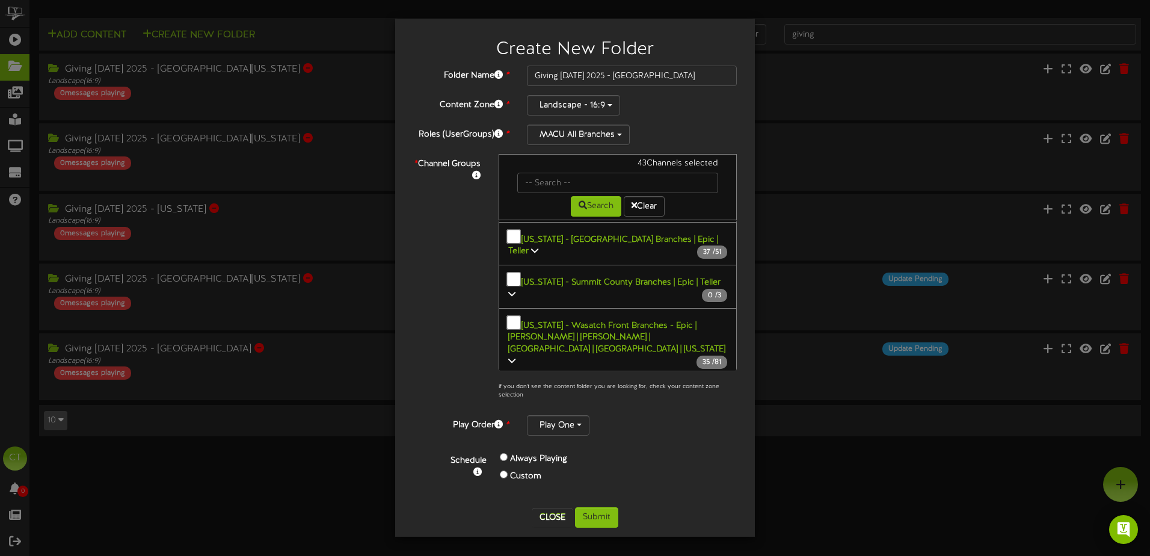
scroll to position [5472, 0]
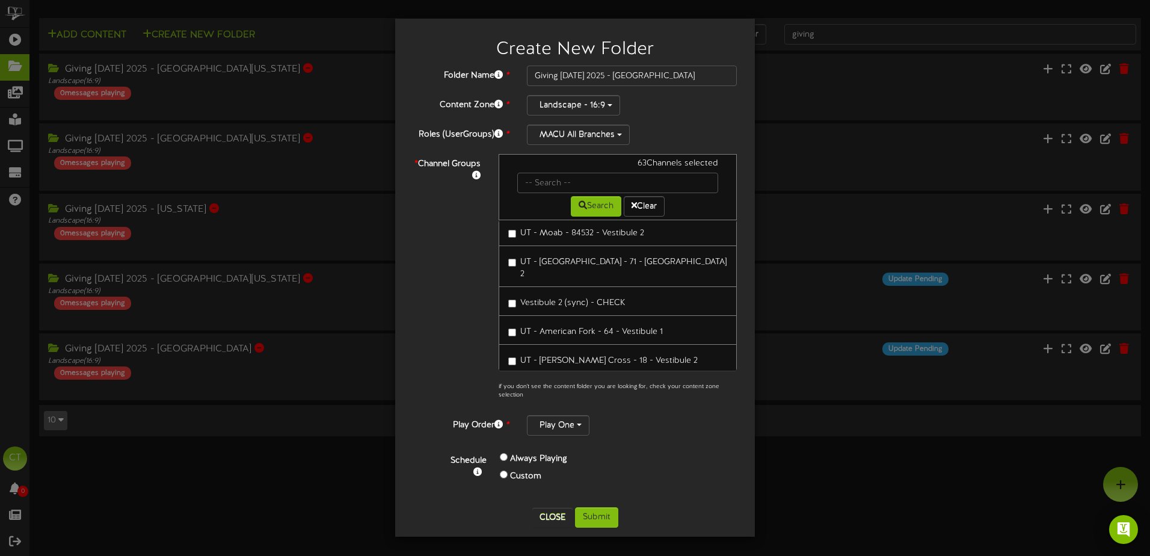
scroll to position [7337, 0]
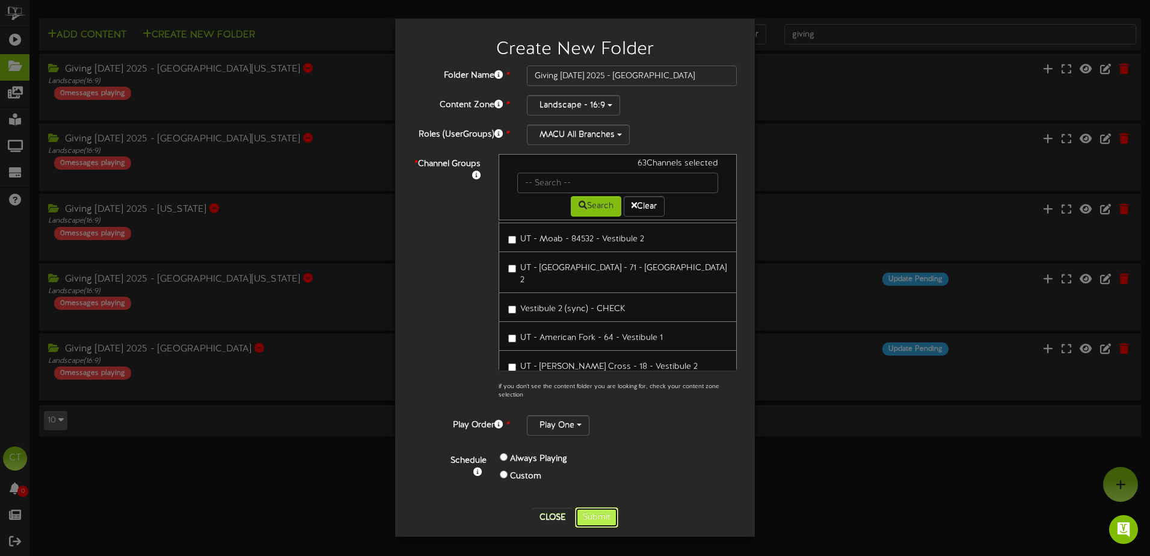
click at [606, 514] on button "Submit" at bounding box center [596, 517] width 43 height 20
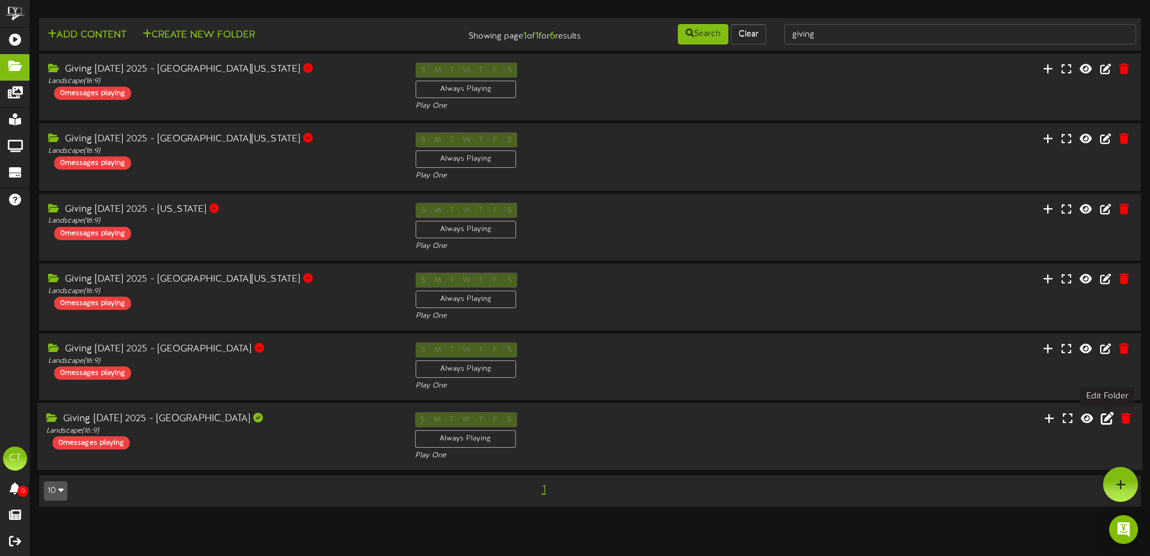
click at [1107, 420] on icon at bounding box center [1106, 417] width 13 height 13
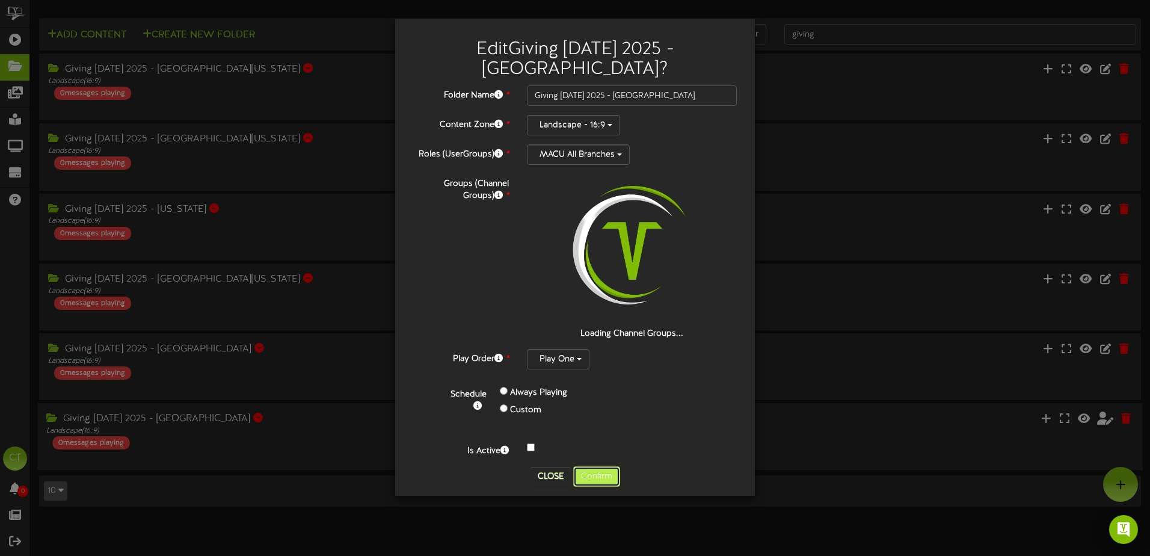
click at [607, 474] on button "Confirm" at bounding box center [596, 476] width 47 height 20
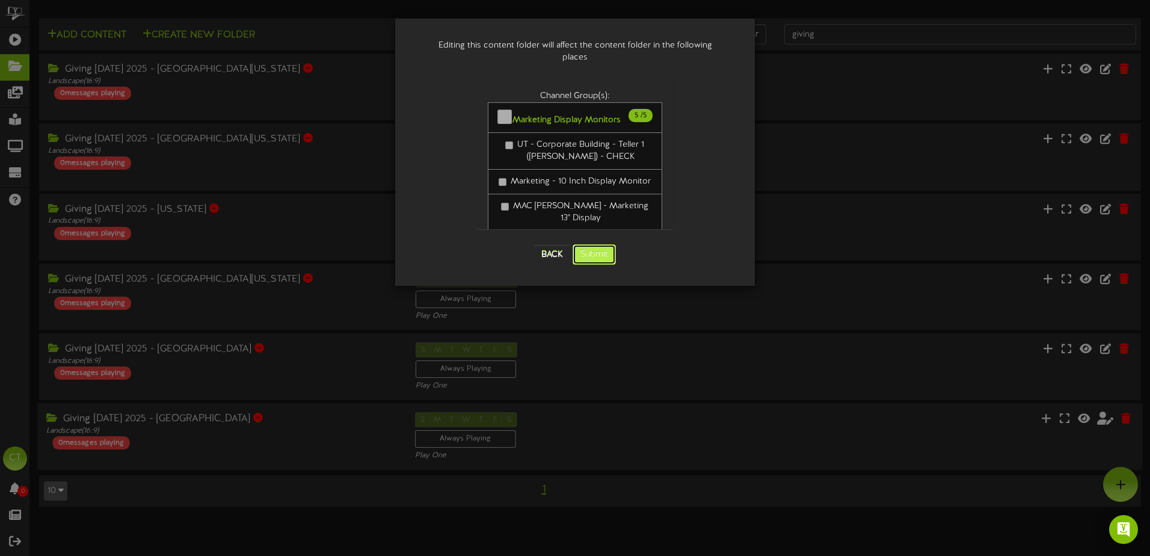
click at [601, 250] on button "Submit" at bounding box center [593, 254] width 43 height 20
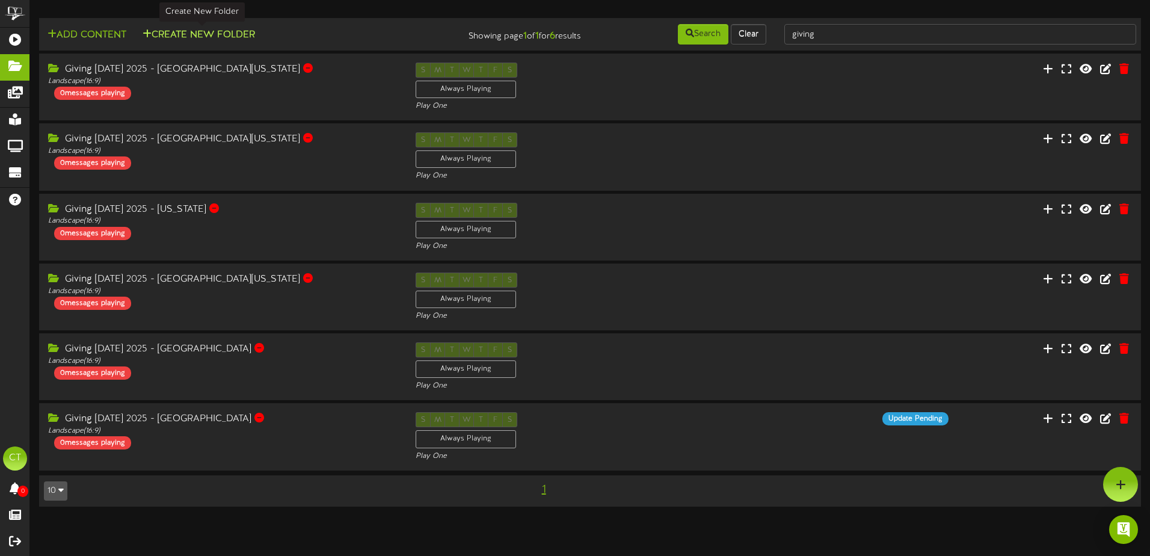
click at [230, 31] on button "Create New Folder" at bounding box center [199, 35] width 120 height 15
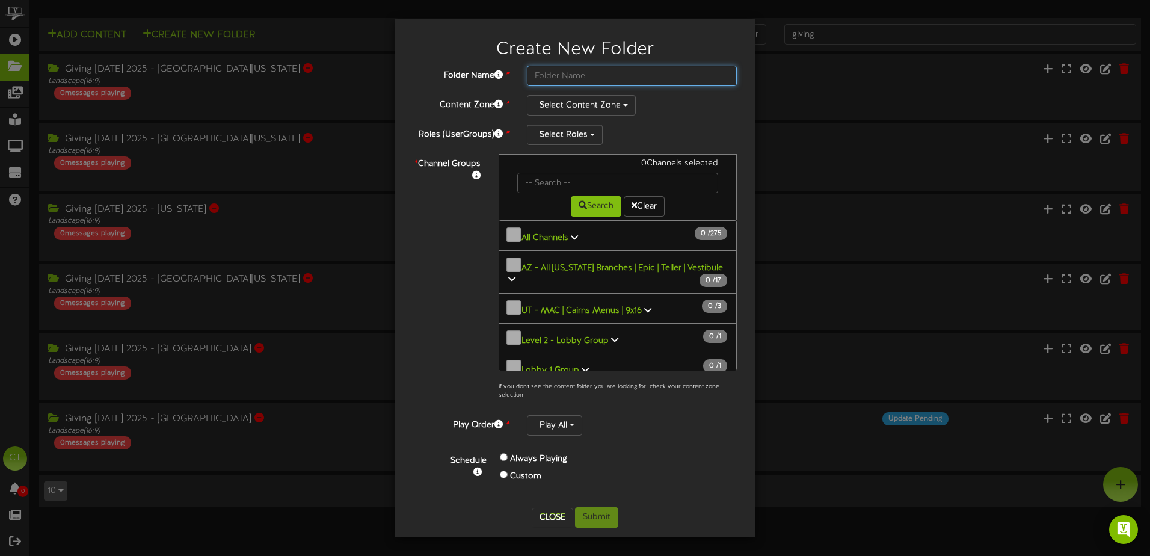
click at [545, 74] on input "text" at bounding box center [632, 76] width 210 height 20
type input "2"
type input "Giving [DATE] 2025 - [US_STATE][GEOGRAPHIC_DATA]"
click at [579, 107] on button "Select Content Zone" at bounding box center [581, 105] width 109 height 20
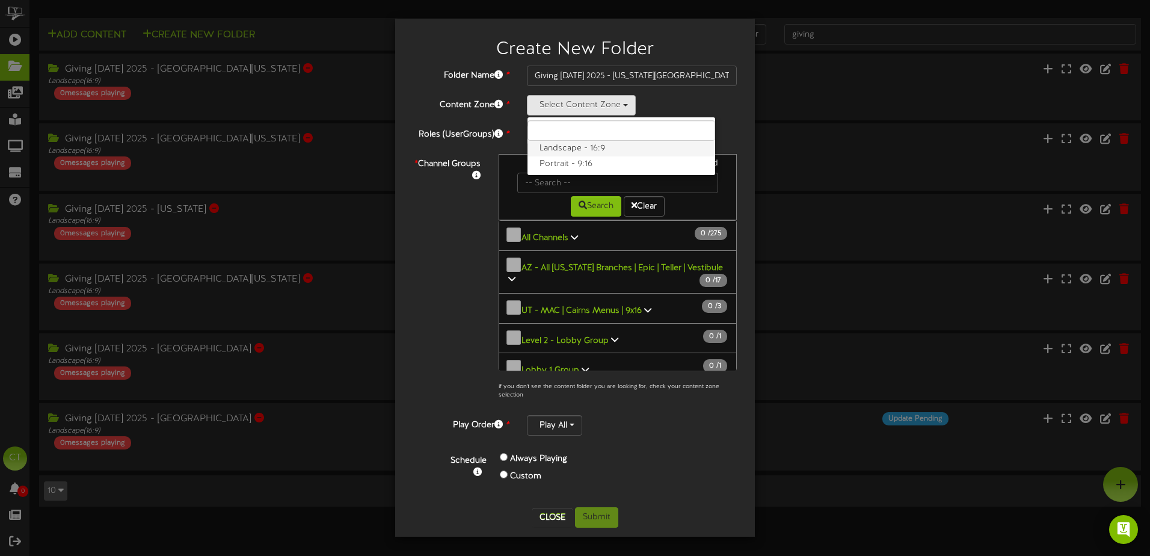
click at [576, 147] on label "Landscape - 16:9" at bounding box center [621, 149] width 188 height 16
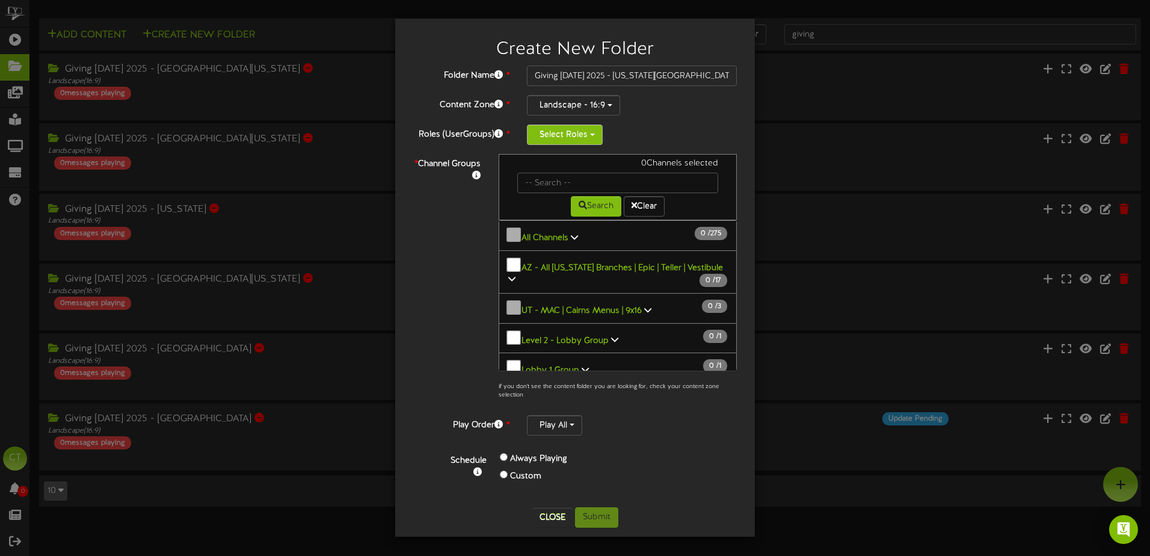
click at [592, 136] on span "button" at bounding box center [592, 134] width 5 height 2
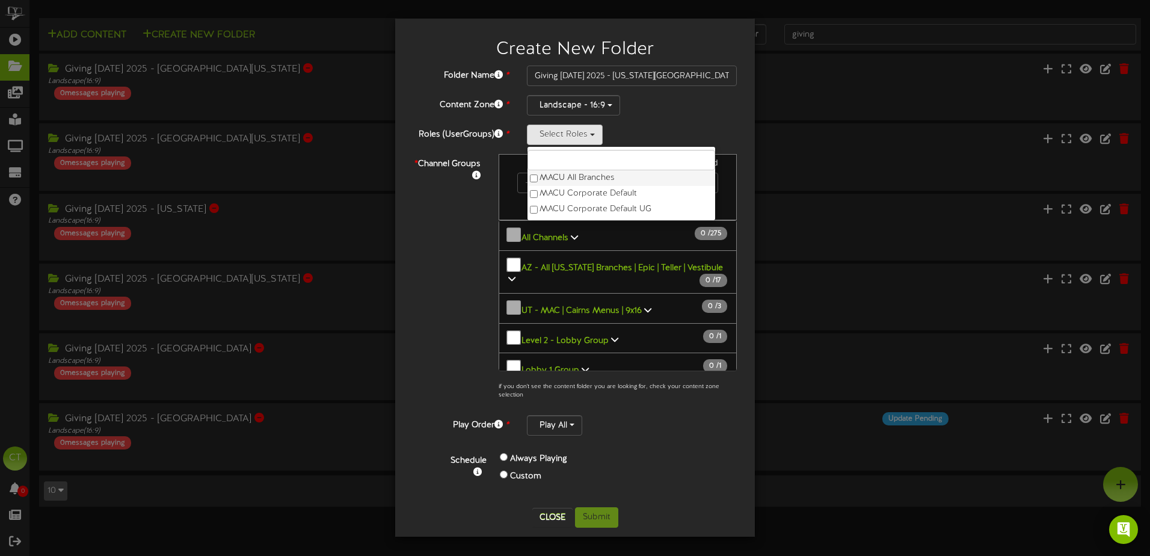
click at [595, 175] on label "MACU All Branches" at bounding box center [621, 178] width 188 height 16
click at [446, 235] on div "* Channel Groups 0 Channels selected Search Clear 0" at bounding box center [575, 280] width 342 height 252
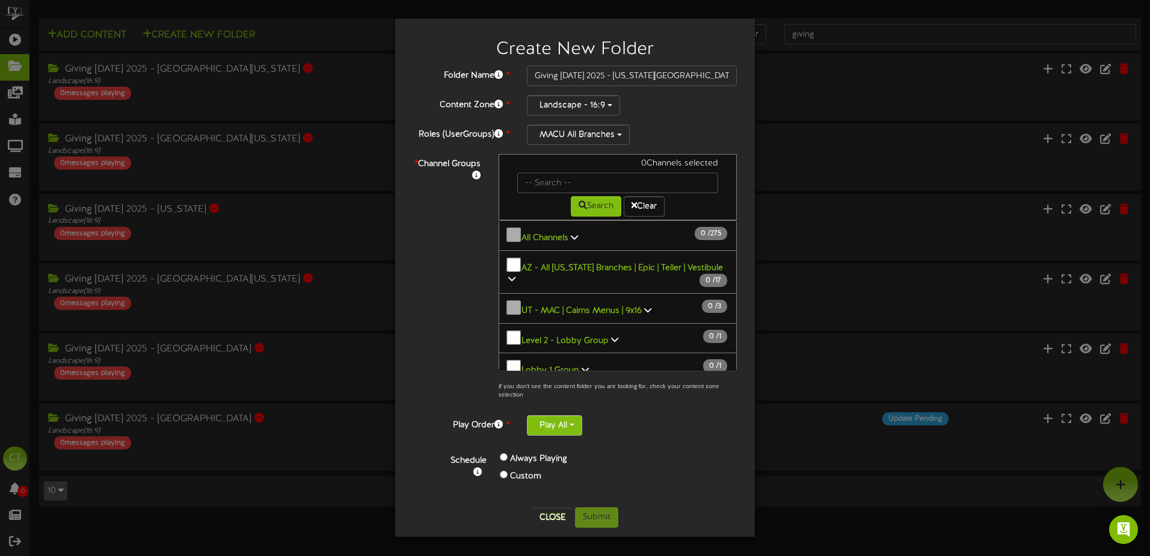
click at [561, 422] on button "Play All" at bounding box center [554, 425] width 55 height 20
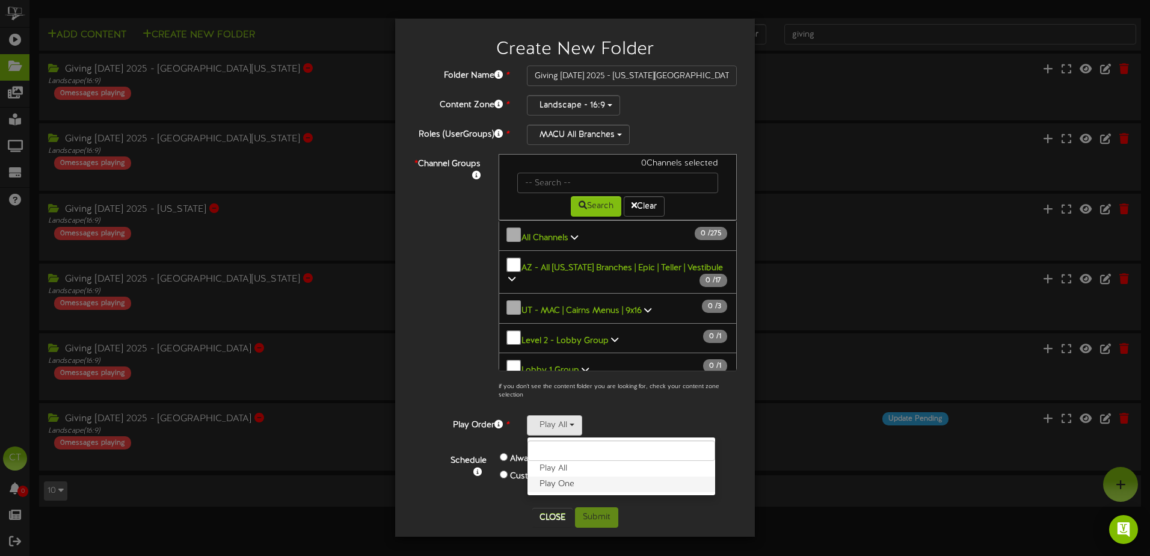
click at [559, 488] on label "Play One" at bounding box center [621, 484] width 188 height 16
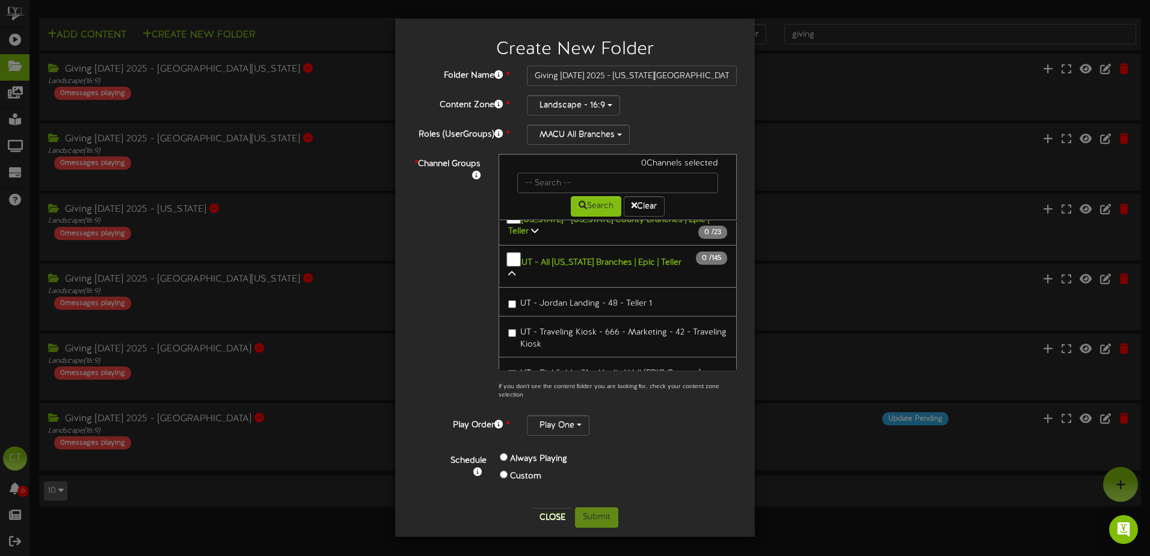
scroll to position [902, 0]
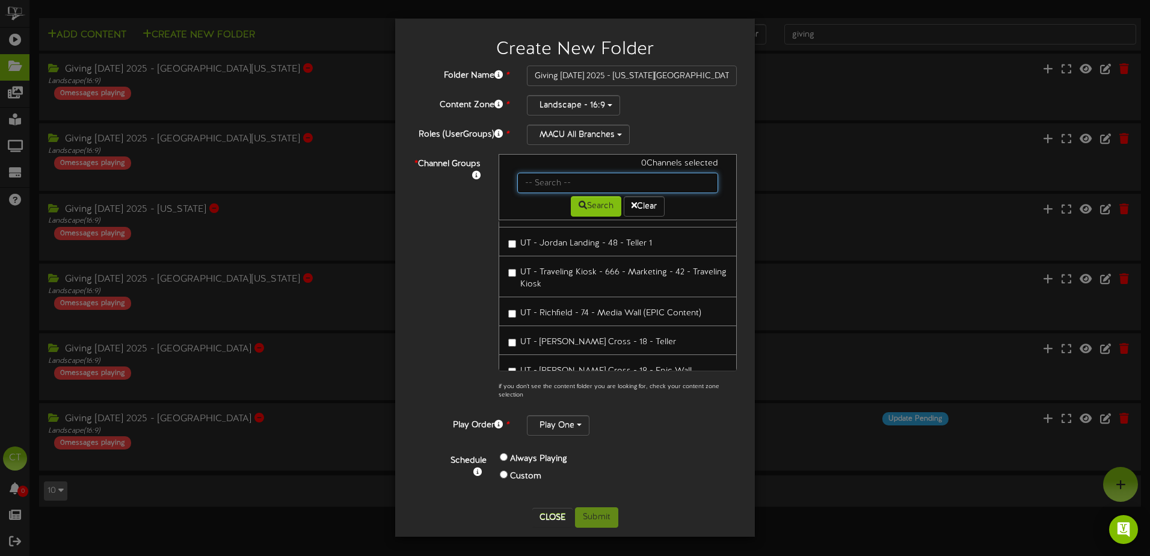
click at [560, 178] on input "text" at bounding box center [617, 183] width 201 height 20
type input "pleasant"
click at [585, 205] on button "Search" at bounding box center [596, 206] width 51 height 20
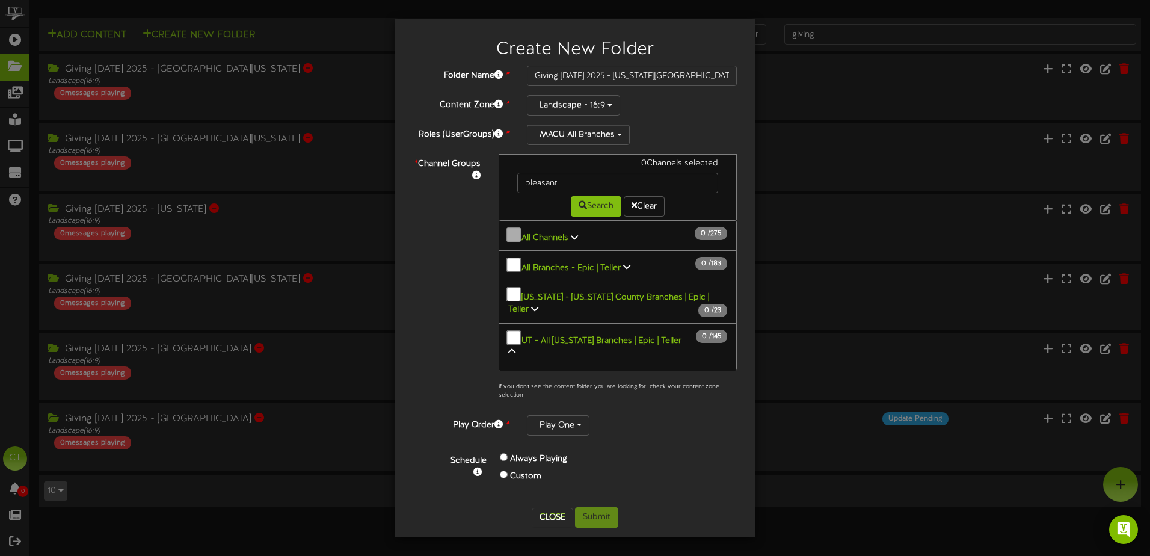
scroll to position [19, 0]
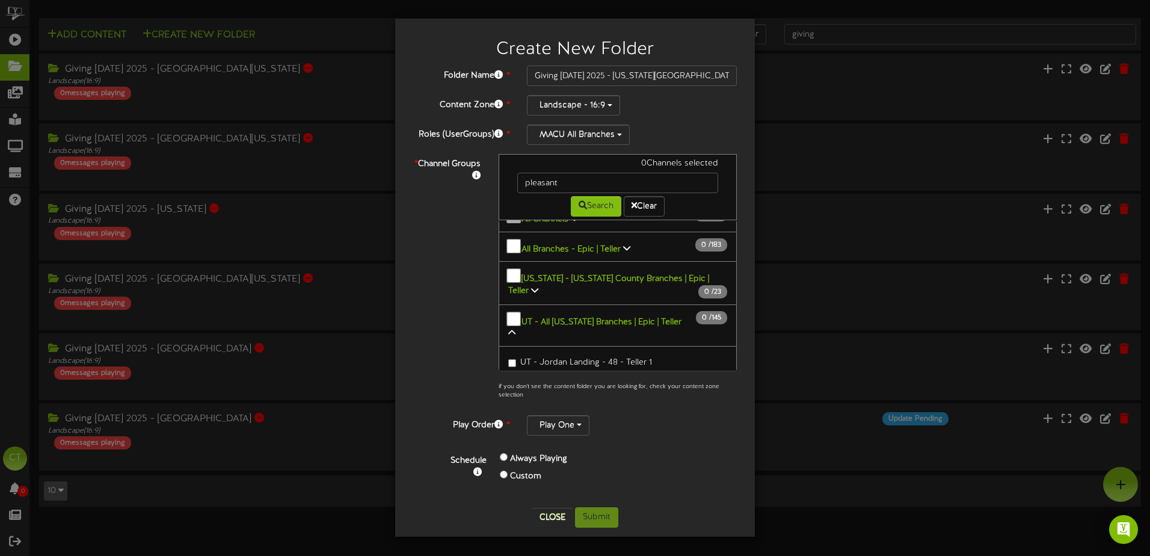
click at [515, 328] on icon at bounding box center [511, 332] width 7 height 8
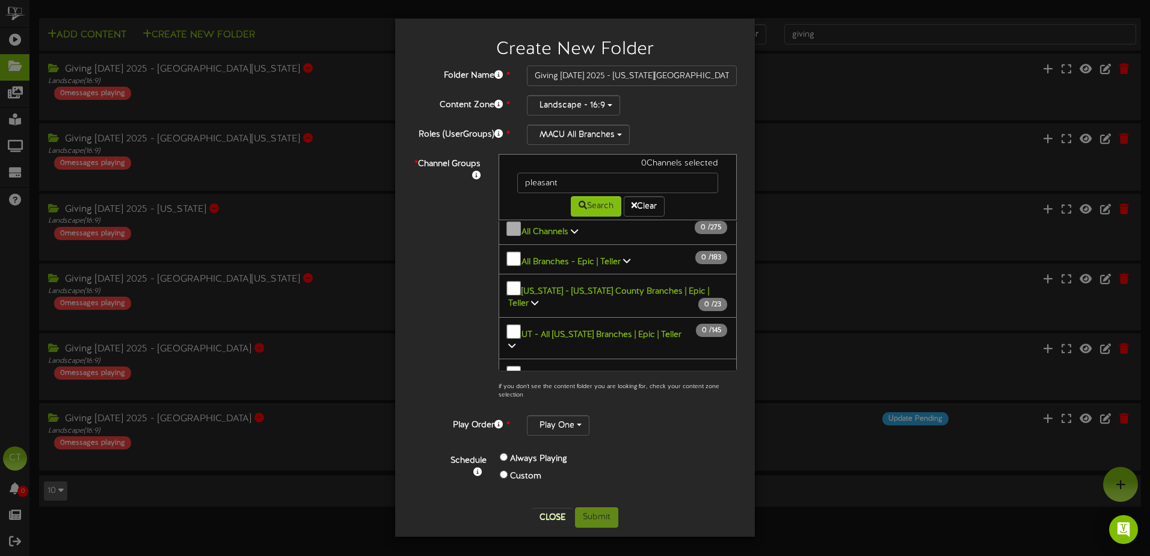
click at [531, 298] on icon at bounding box center [534, 302] width 7 height 8
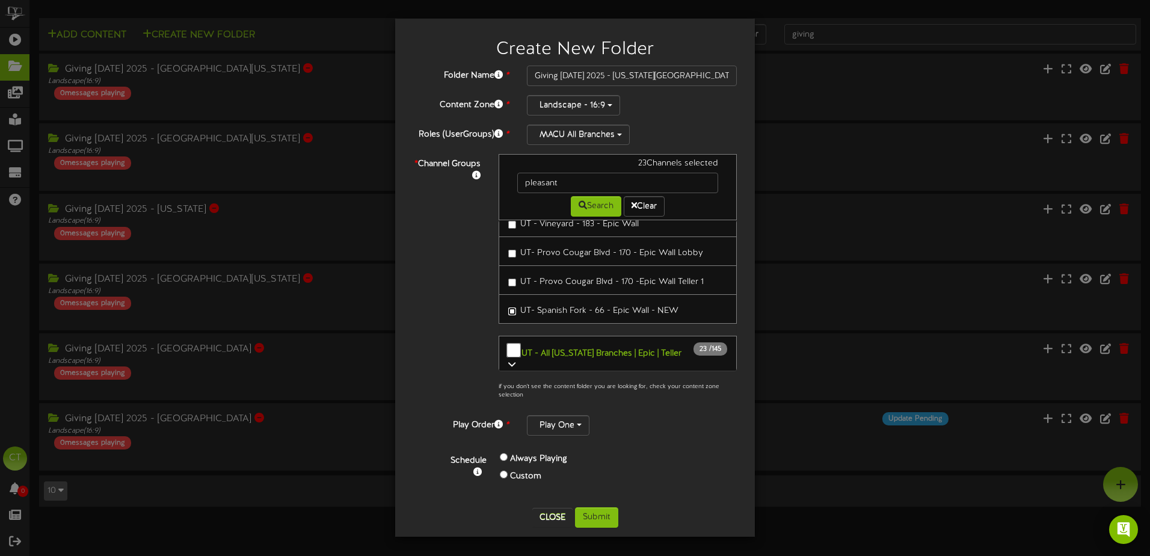
scroll to position [683, 0]
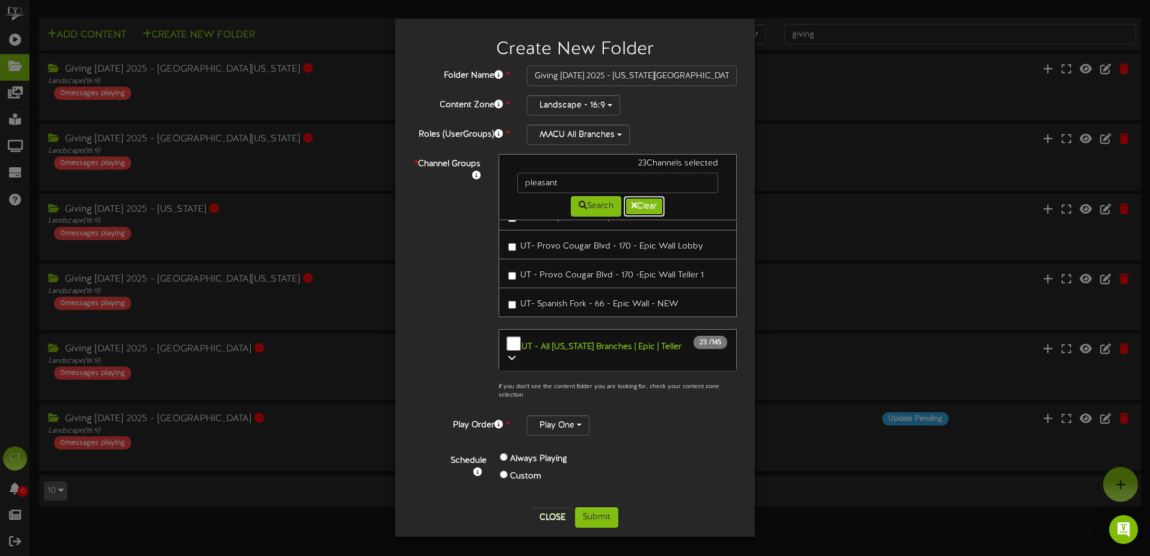
click at [636, 203] on icon at bounding box center [633, 205] width 5 height 8
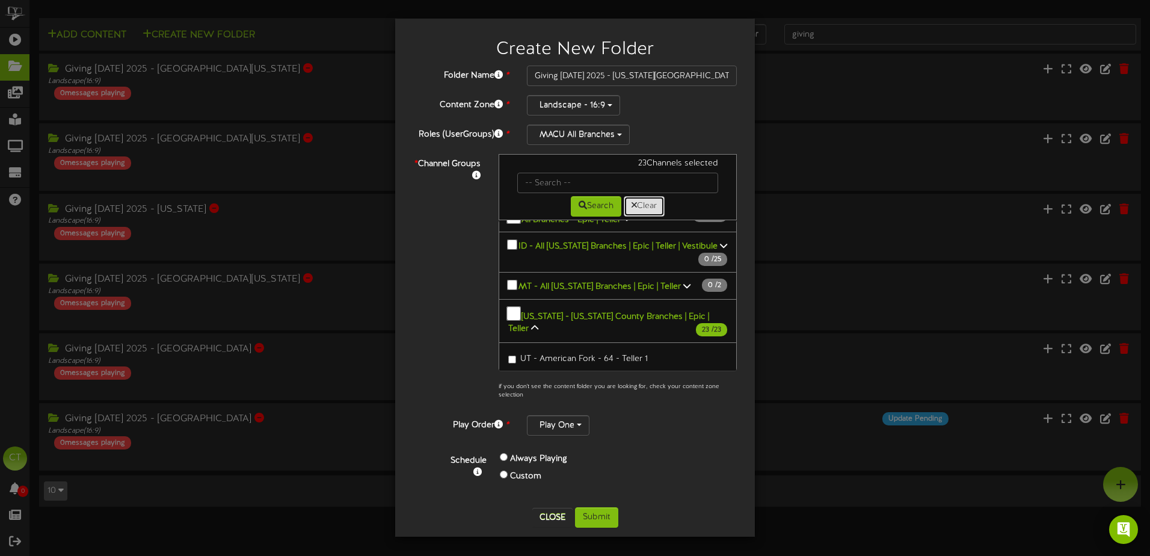
scroll to position [1364, 0]
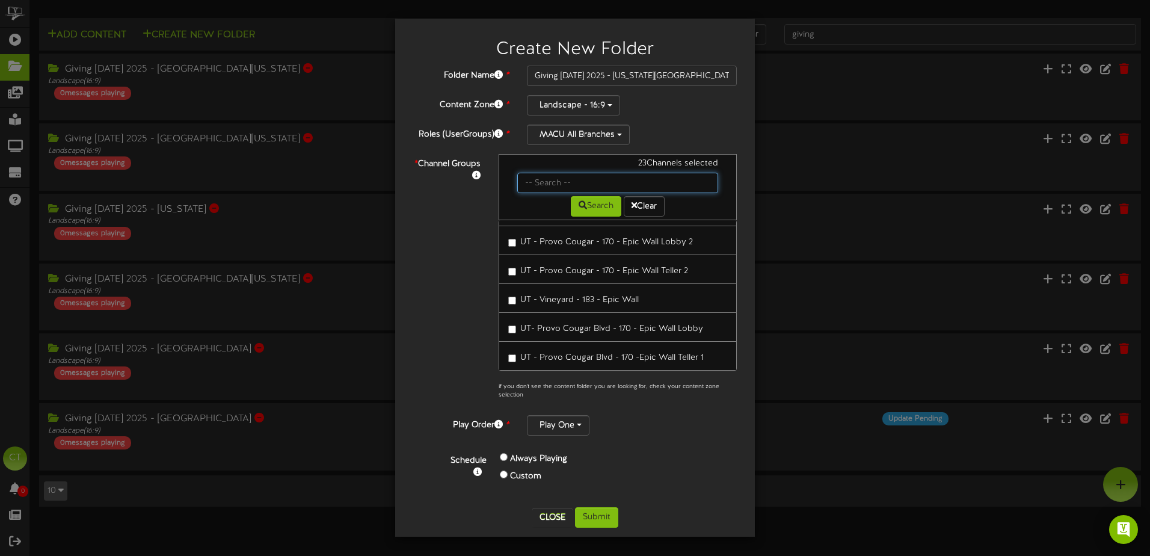
click at [577, 179] on input "text" at bounding box center [617, 183] width 201 height 20
type input "vestibule"
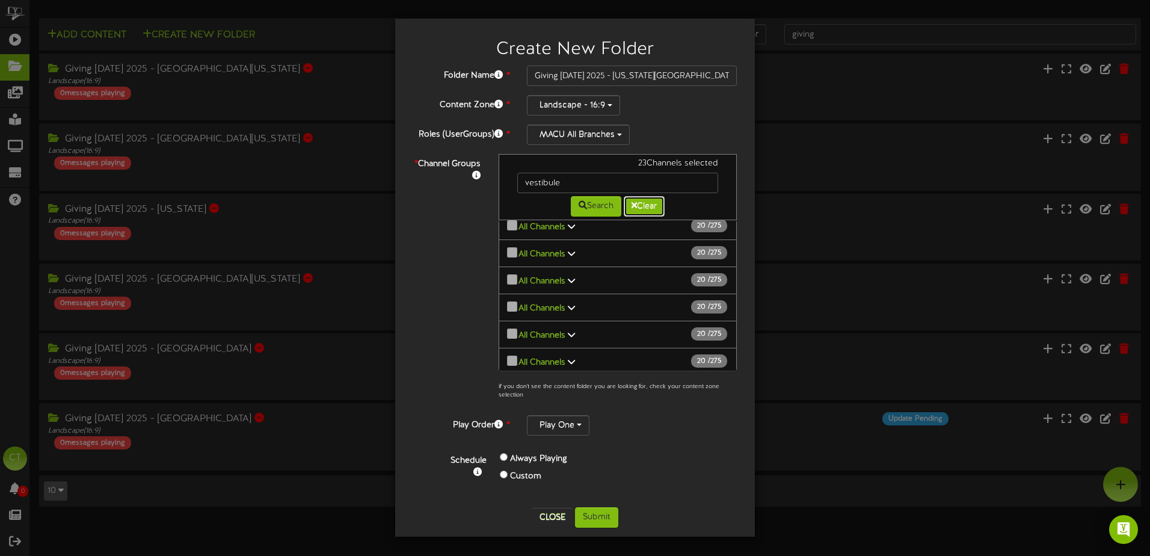
click at [644, 209] on button "Clear" at bounding box center [644, 206] width 41 height 20
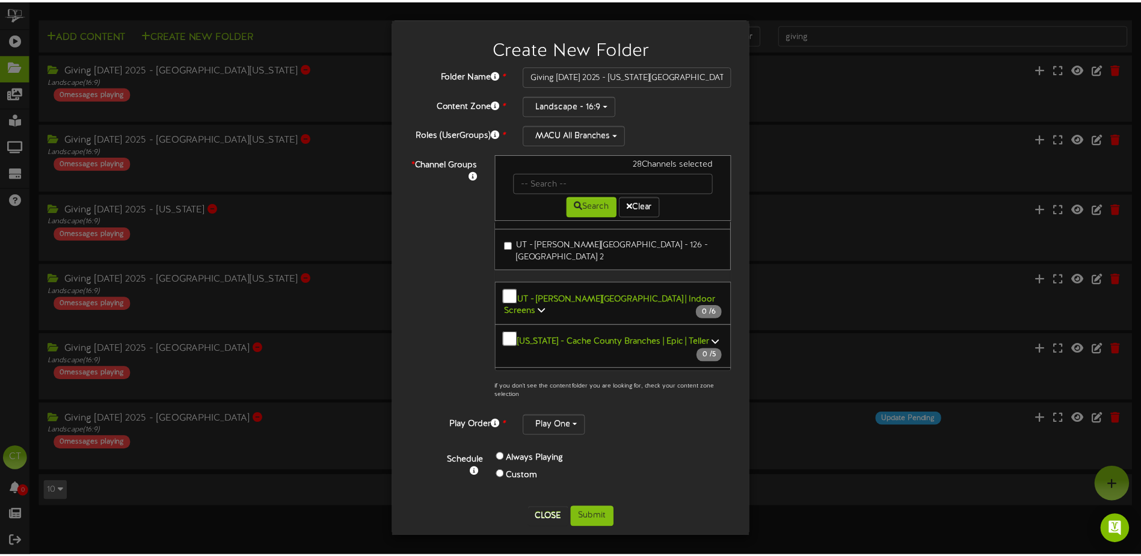
scroll to position [3719, 0]
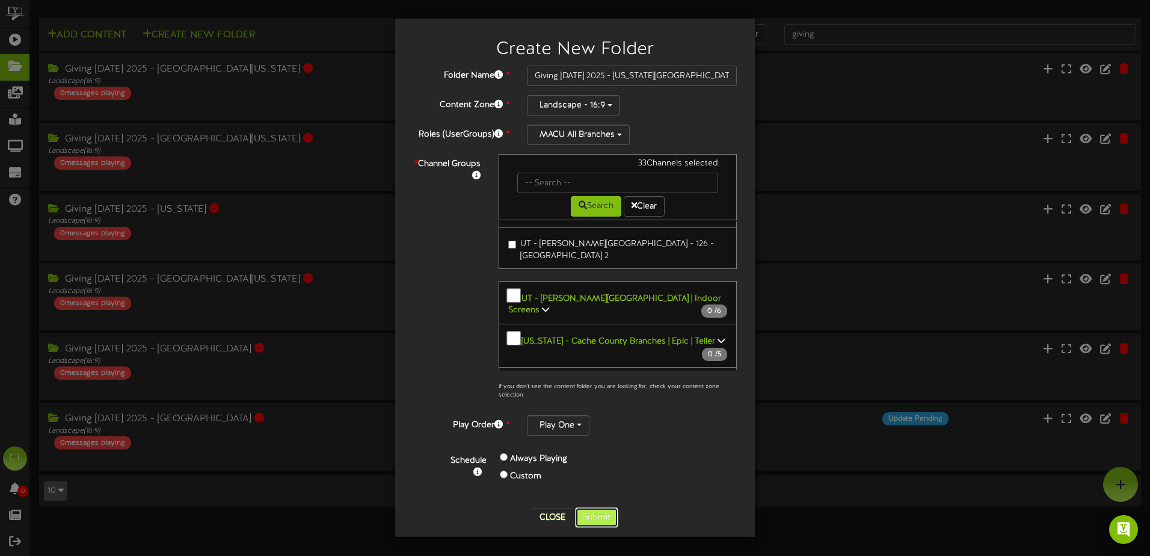
click at [610, 514] on button "Submit" at bounding box center [596, 517] width 43 height 20
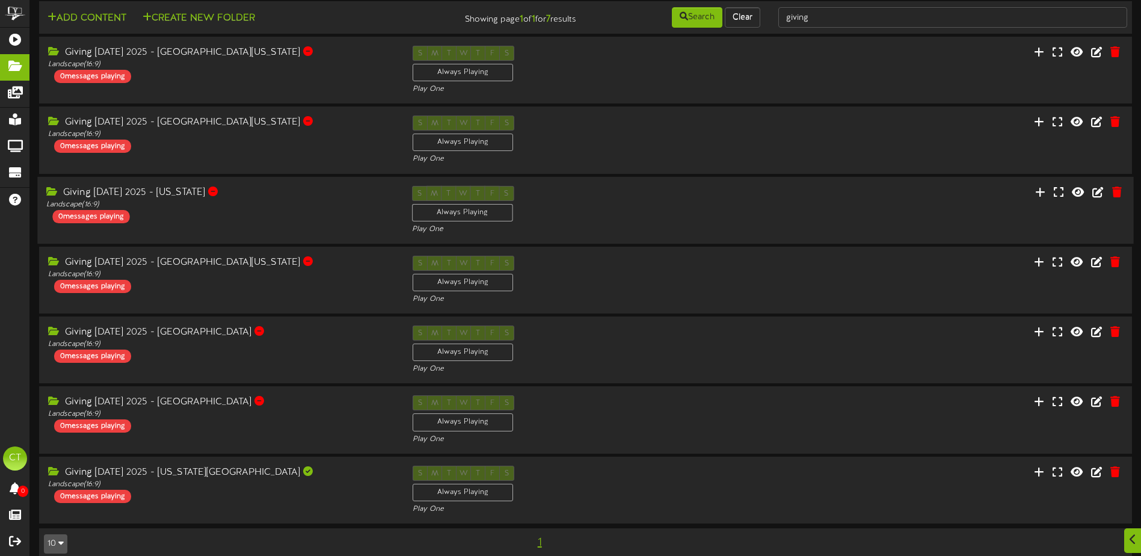
scroll to position [32, 0]
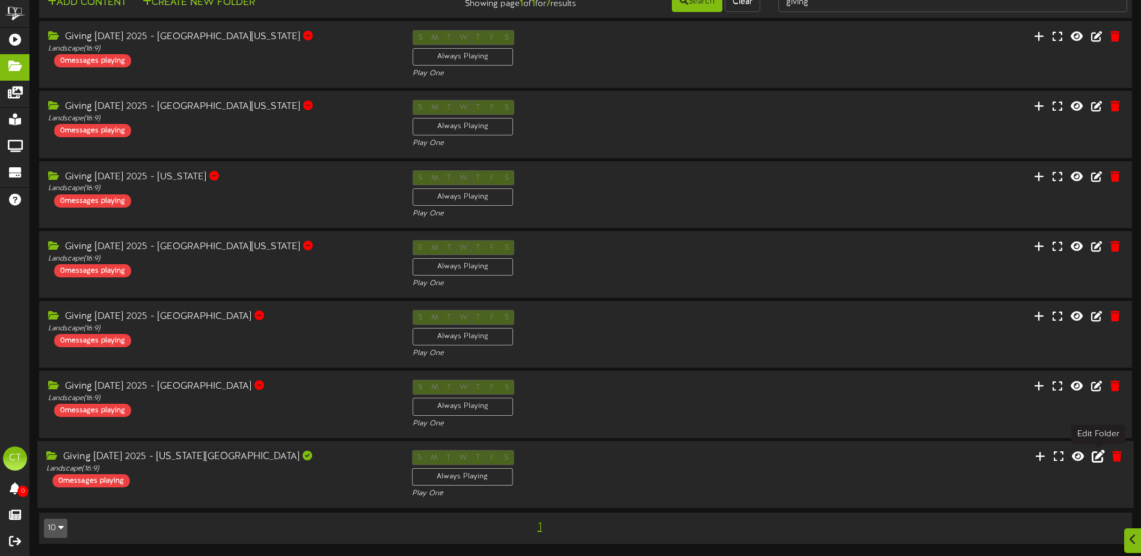
click at [1094, 459] on icon at bounding box center [1097, 455] width 13 height 13
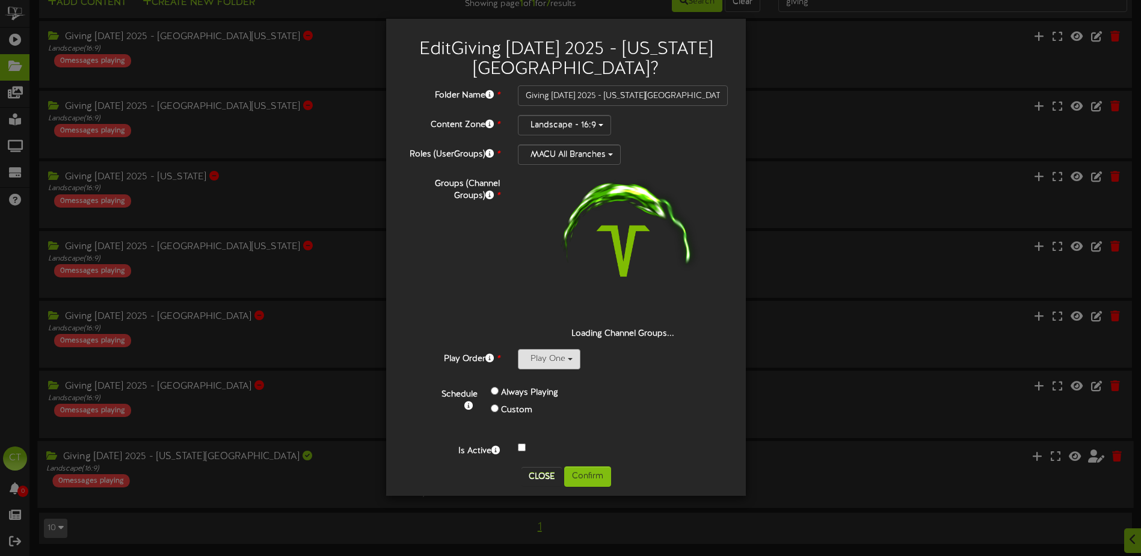
click at [524, 369] on button "Play One" at bounding box center [549, 359] width 63 height 20
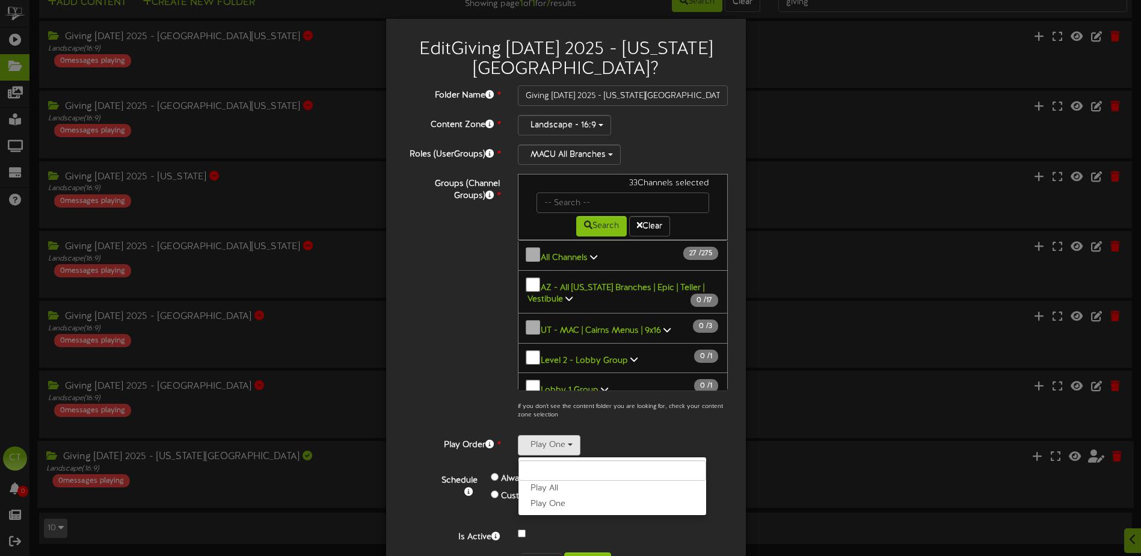
click at [462, 410] on div "Groups (Channel Groups) * 33 Channels selected Search Clear 27 275" at bounding box center [566, 300] width 342 height 252
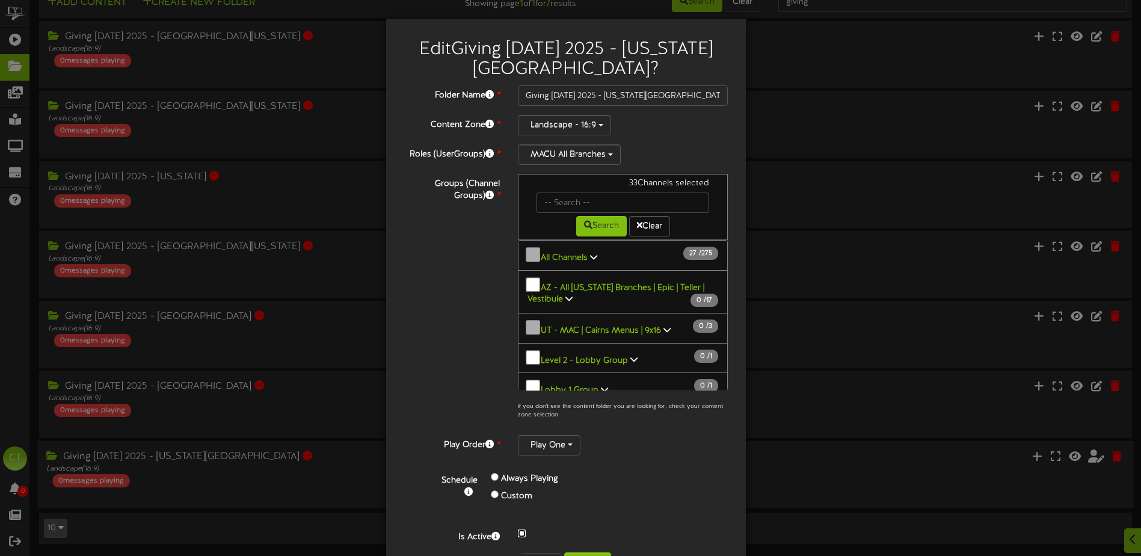
scroll to position [42, 0]
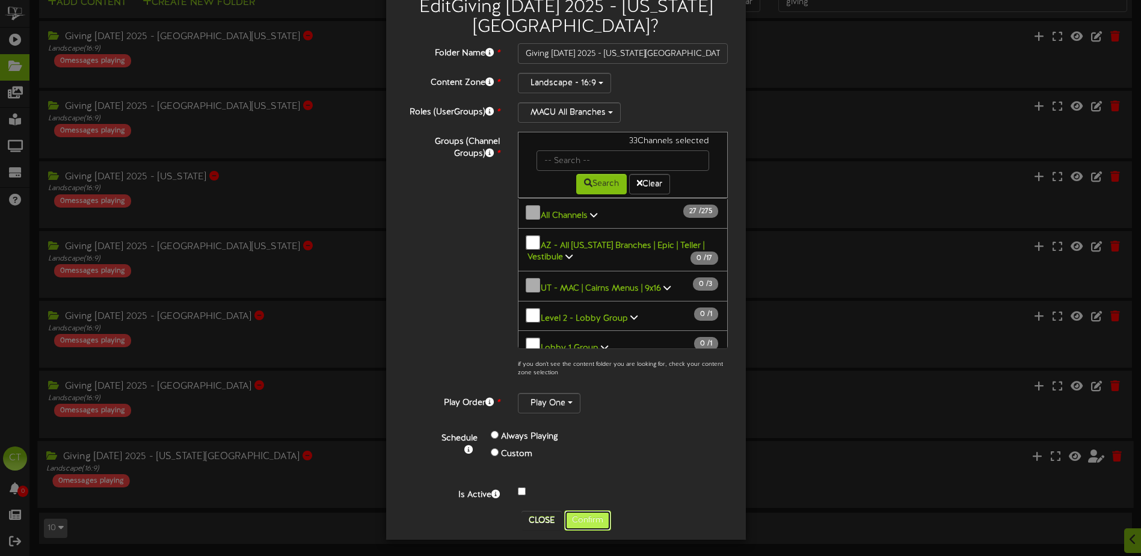
click at [591, 519] on button "Confirm" at bounding box center [587, 520] width 47 height 20
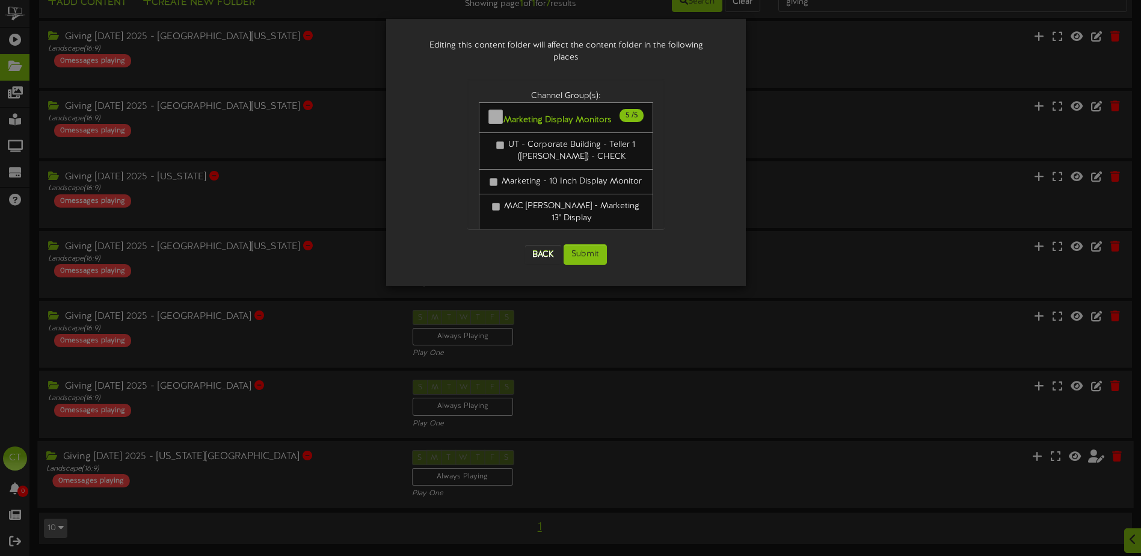
scroll to position [0, 0]
click at [598, 244] on button "Submit" at bounding box center [584, 254] width 43 height 20
